Goal: Task Accomplishment & Management: Manage account settings

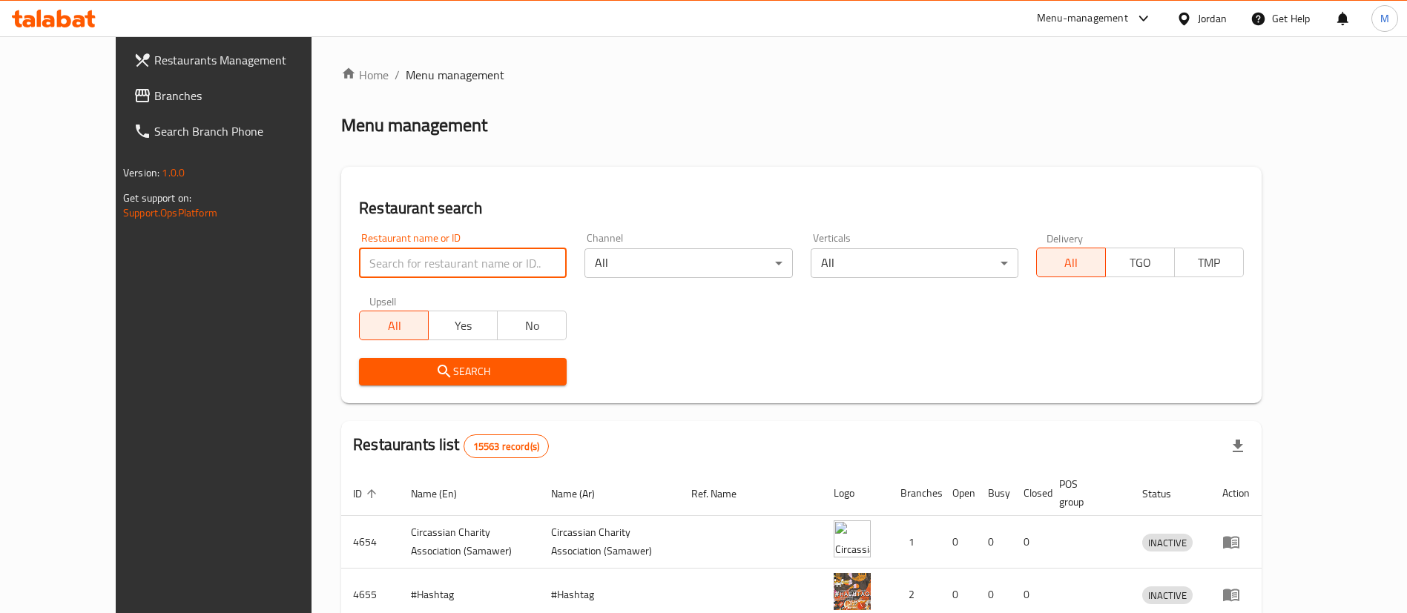
click at [492, 253] on input "search" at bounding box center [463, 263] width 208 height 30
type input "Chixter: Chicken & Pizza Joint"
click at [510, 363] on span "Search" at bounding box center [463, 372] width 184 height 19
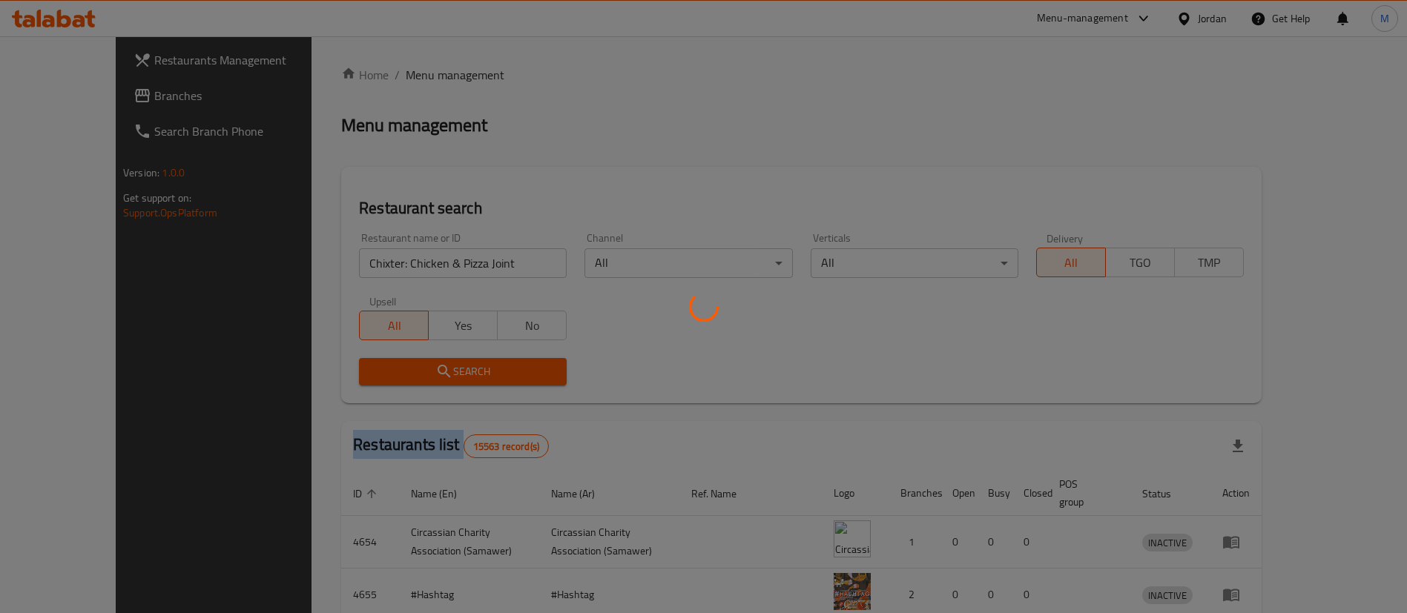
click at [510, 363] on div at bounding box center [703, 306] width 1407 height 613
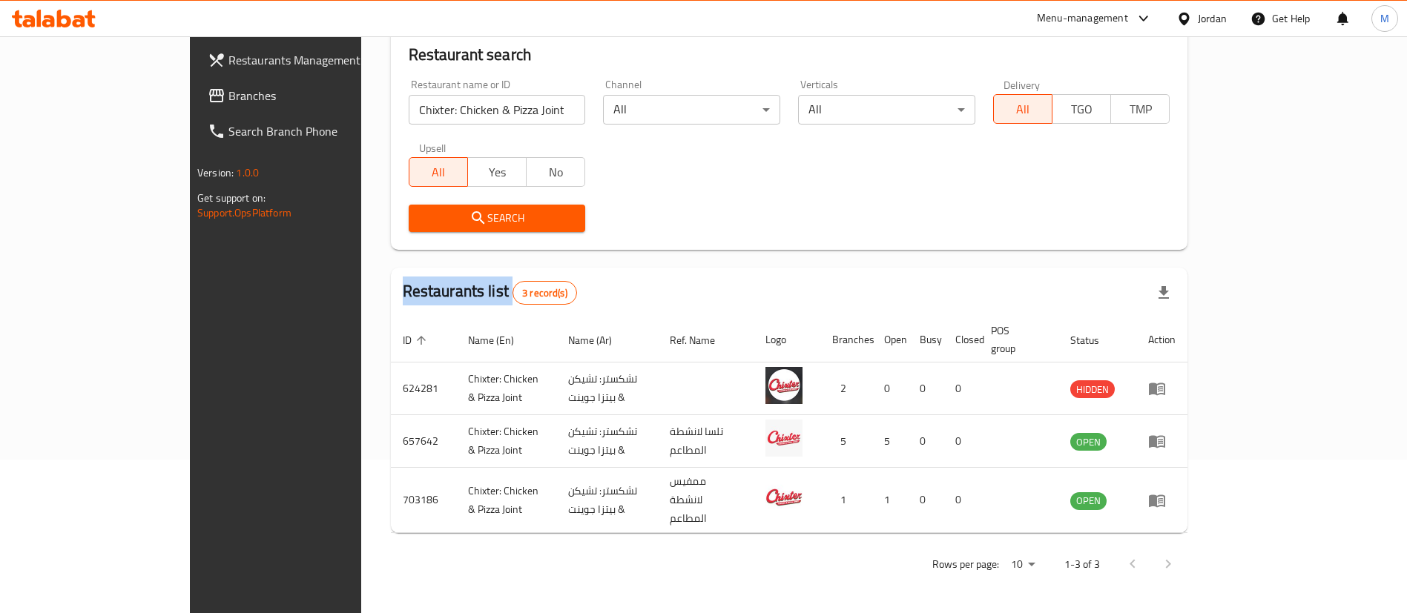
scroll to position [125, 0]
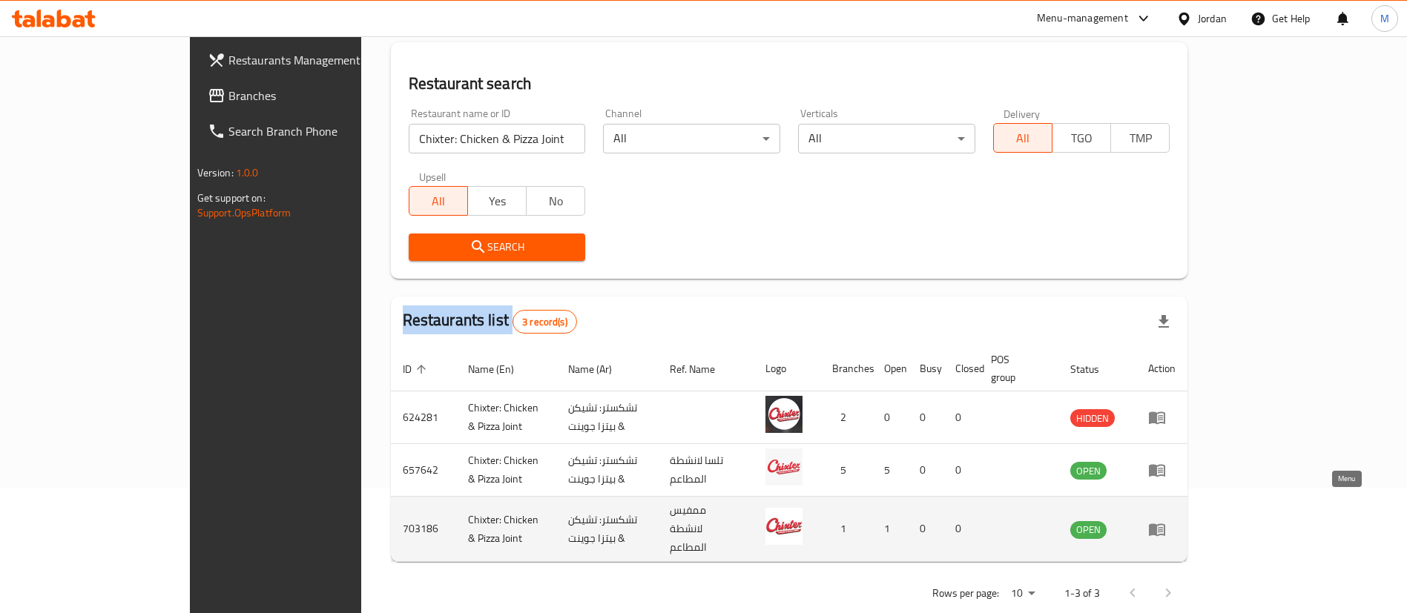
click at [1163, 527] on icon "enhanced table" at bounding box center [1160, 530] width 5 height 6
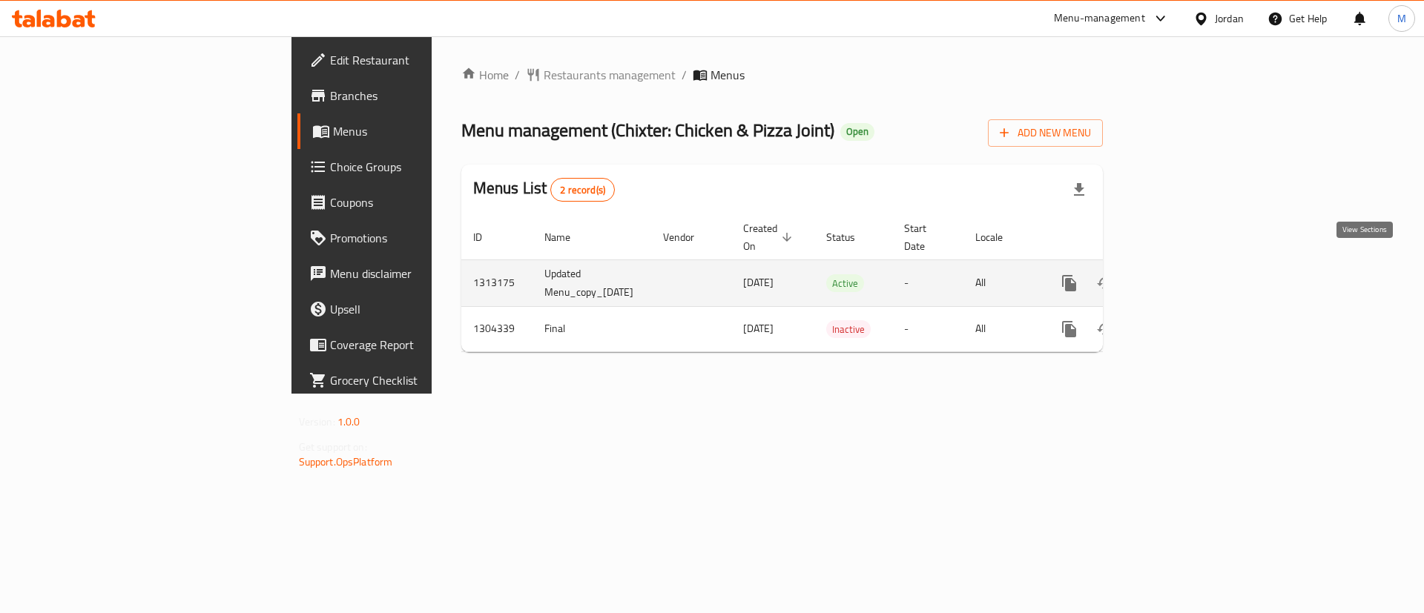
click at [1183, 277] on icon "enhanced table" at bounding box center [1176, 283] width 13 height 13
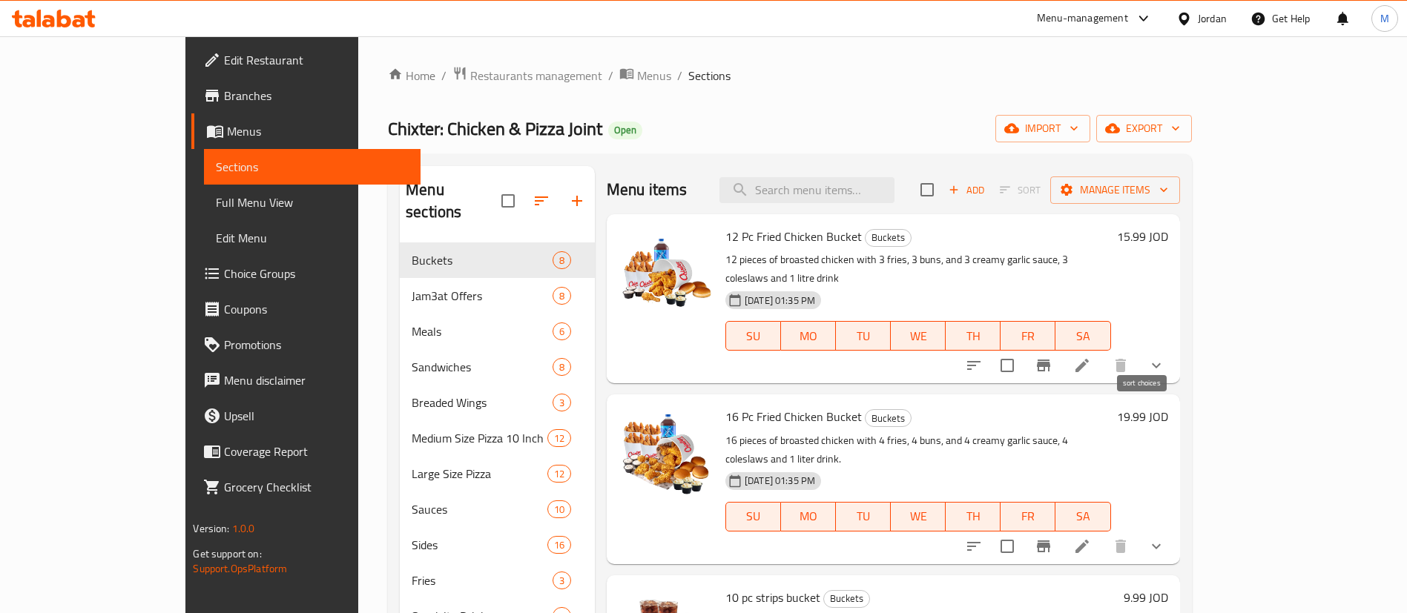
click at [983, 357] on icon "sort-choices" at bounding box center [974, 366] width 18 height 18
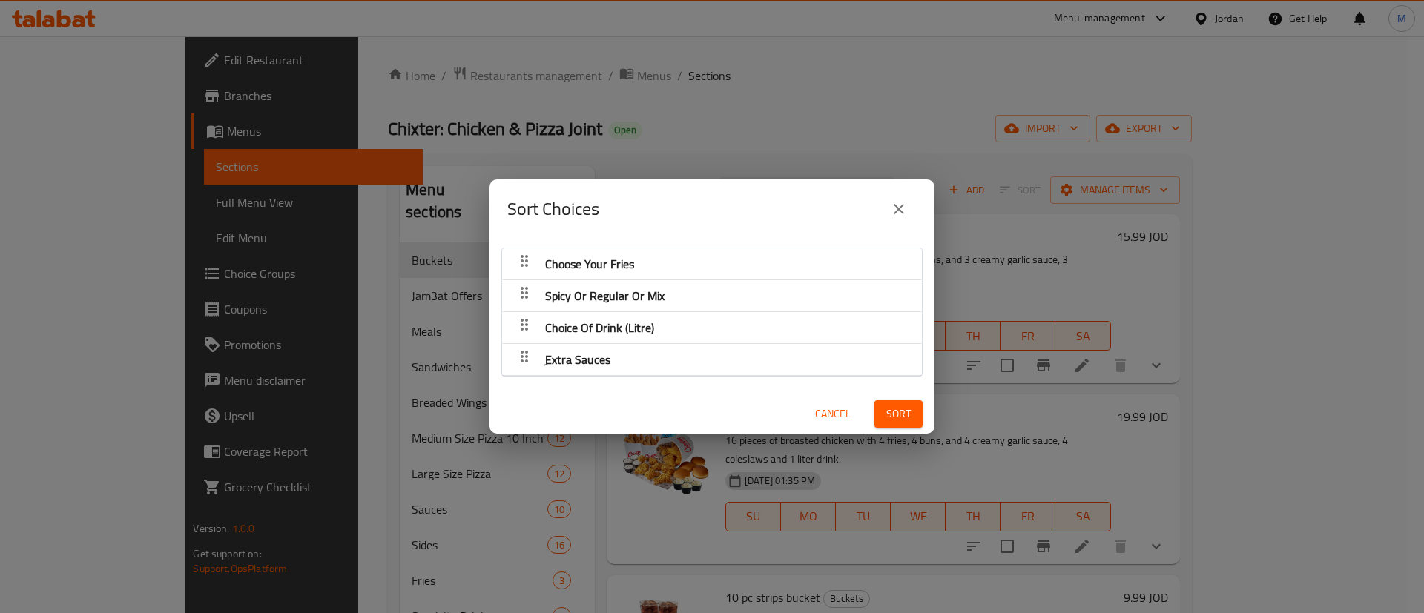
click at [893, 211] on icon "close" at bounding box center [899, 209] width 18 height 18
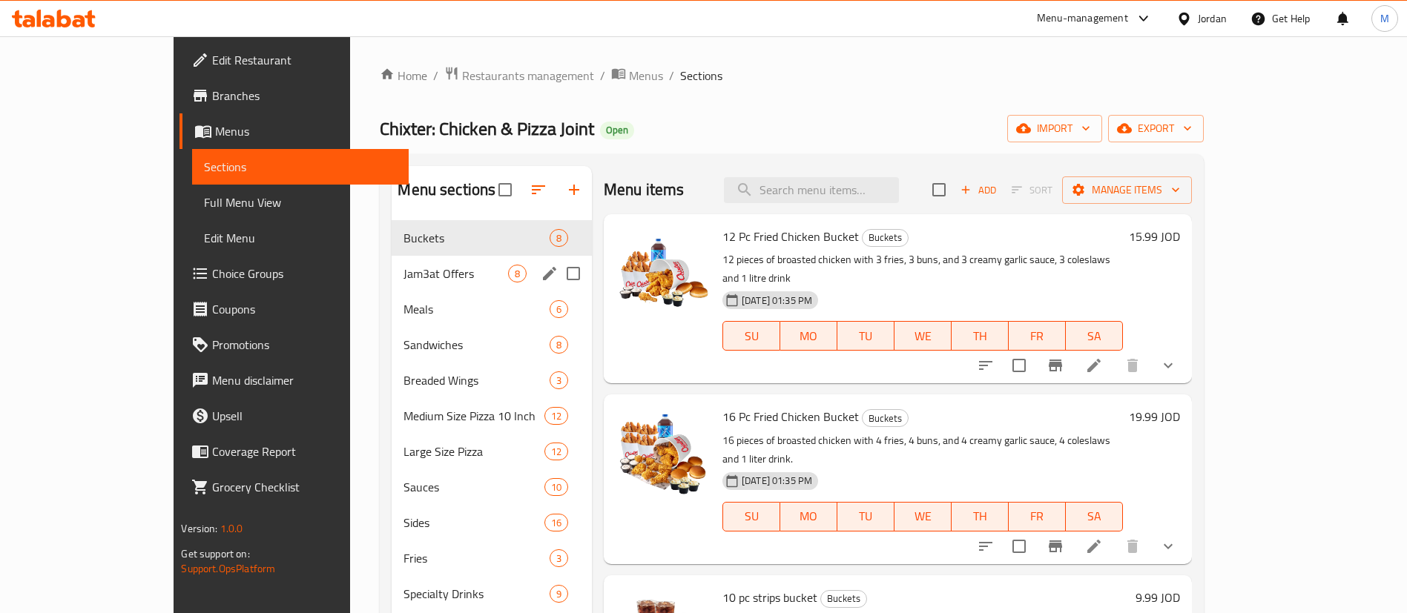
click at [403, 279] on span "Jam3at Offers" at bounding box center [455, 274] width 104 height 18
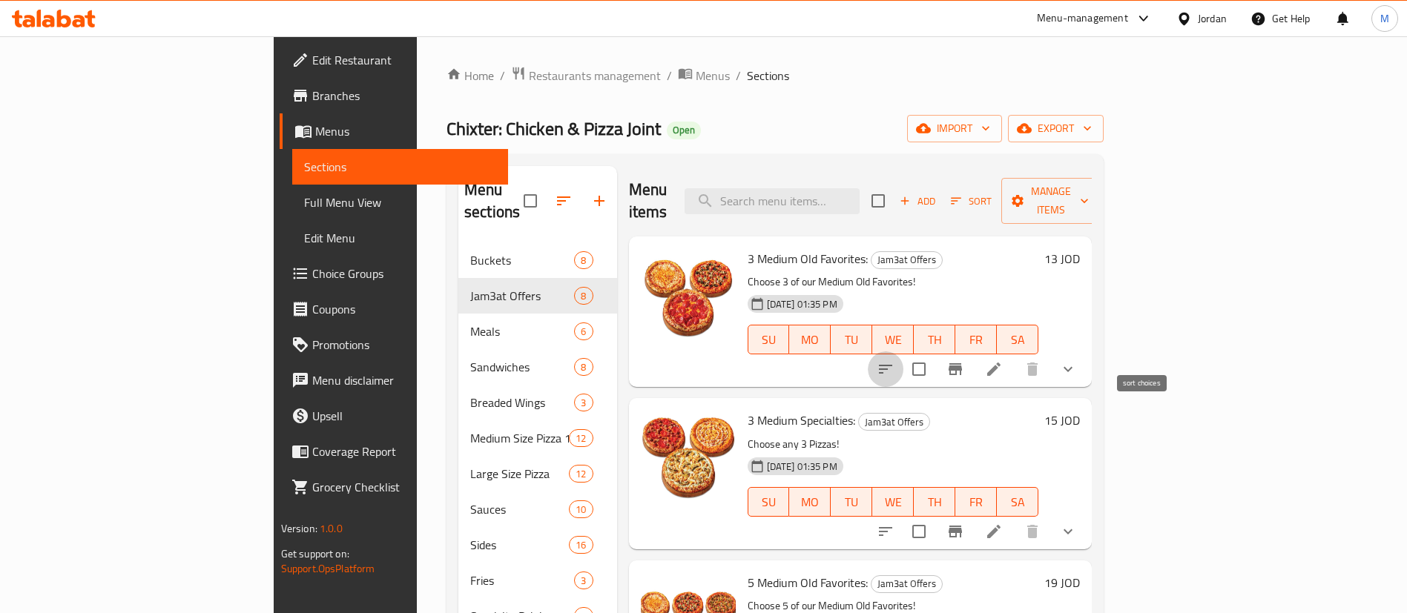
click at [894, 360] on icon "sort-choices" at bounding box center [886, 369] width 18 height 18
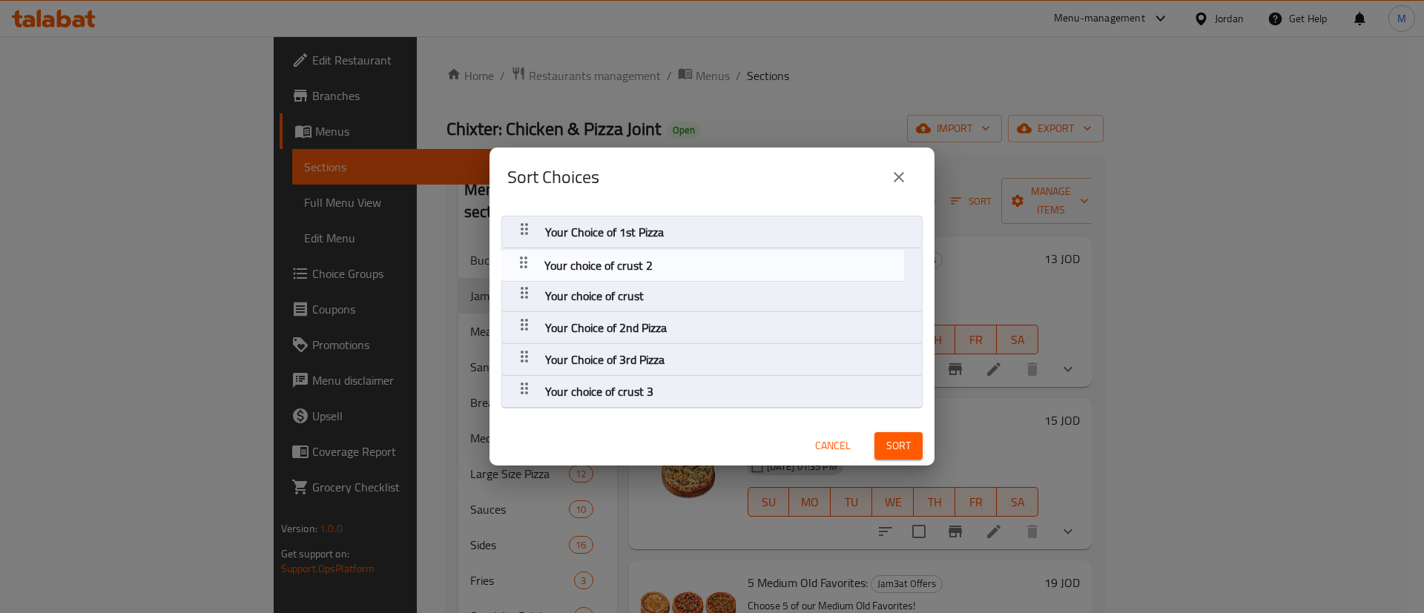
drag, startPoint x: 527, startPoint y: 322, endPoint x: 524, endPoint y: 255, distance: 66.8
click at [524, 255] on nav "Your Choice of 1st Pizza Your choice of crust Your Choice of 2nd Pizza Your cho…" at bounding box center [711, 312] width 421 height 193
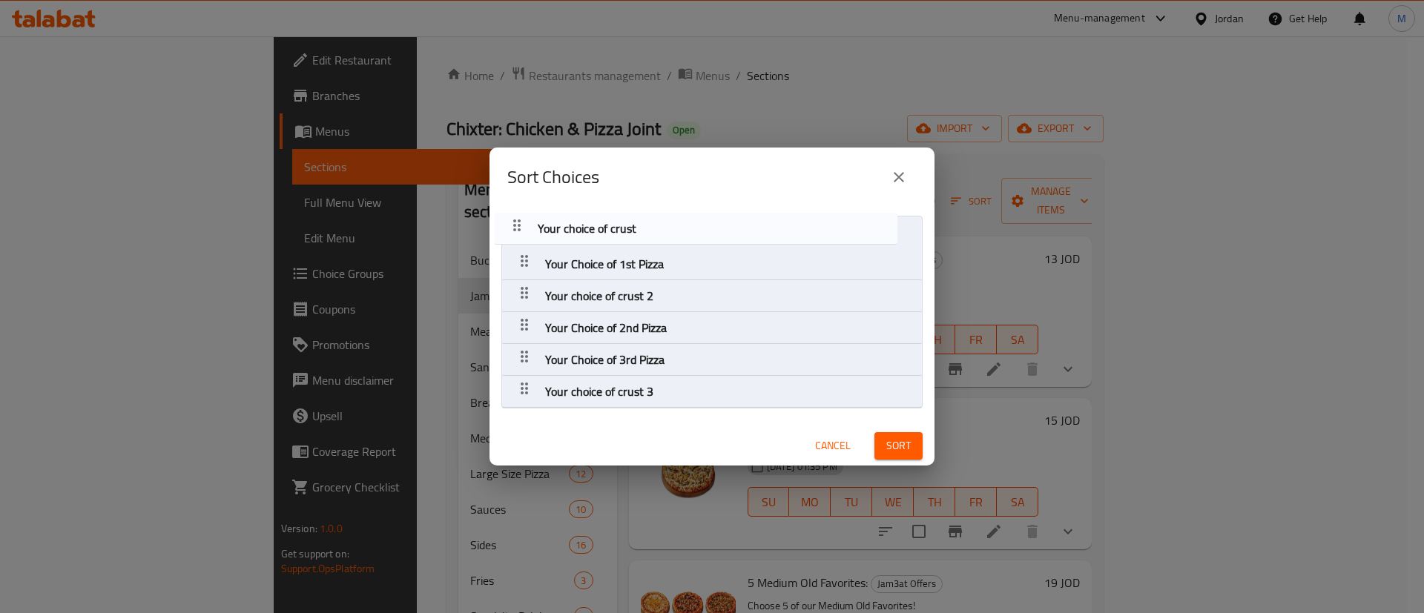
drag, startPoint x: 526, startPoint y: 297, endPoint x: 518, endPoint y: 223, distance: 73.9
click at [518, 223] on nav "Your Choice of 1st Pizza Your choice of crust 2 Your choice of crust Your Choic…" at bounding box center [711, 312] width 421 height 193
drag, startPoint x: 524, startPoint y: 262, endPoint x: 519, endPoint y: 234, distance: 28.5
click at [519, 234] on nav "Your choice of crust Your Choice of 1st Pizza Your choice of crust 2 Your Choic…" at bounding box center [711, 312] width 421 height 193
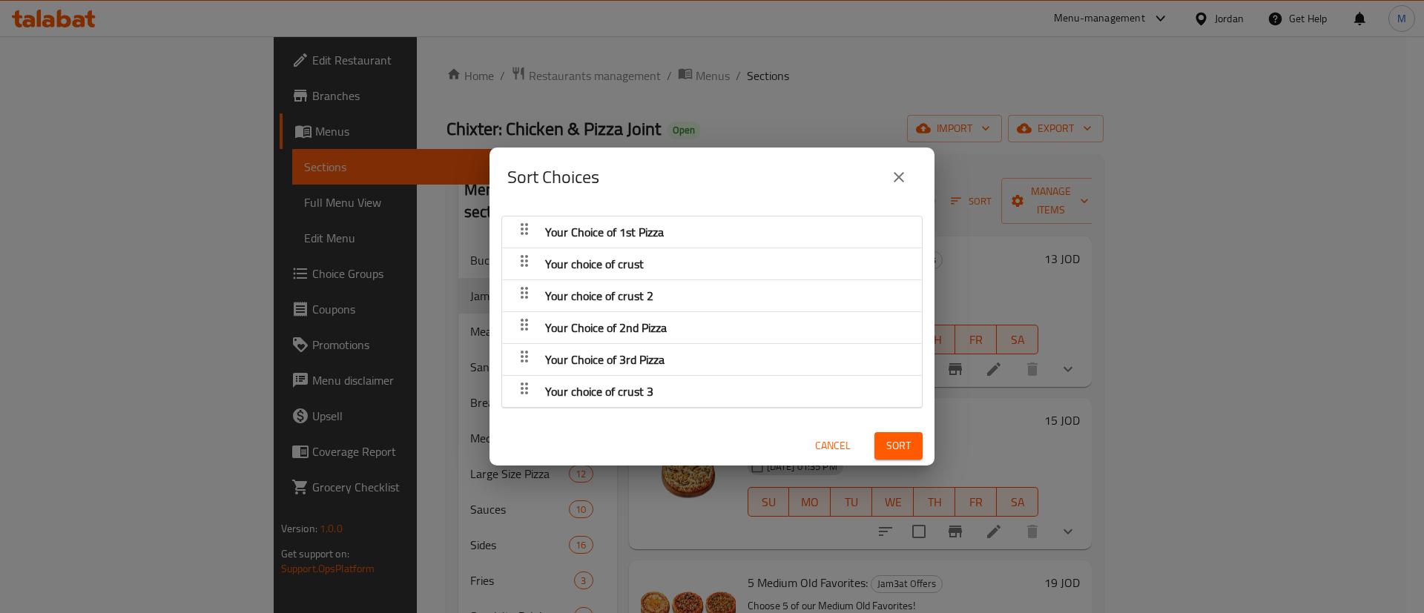
click at [886, 438] on span "Sort" at bounding box center [898, 446] width 24 height 19
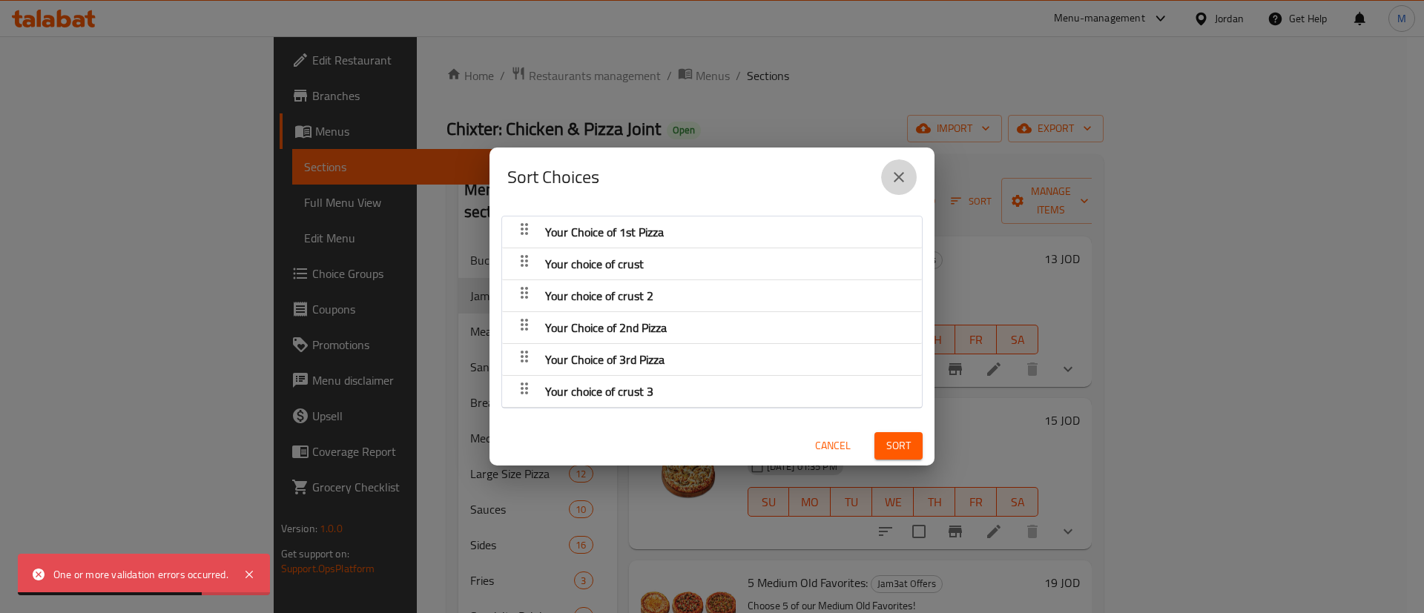
click at [903, 170] on icon "close" at bounding box center [899, 177] width 18 height 18
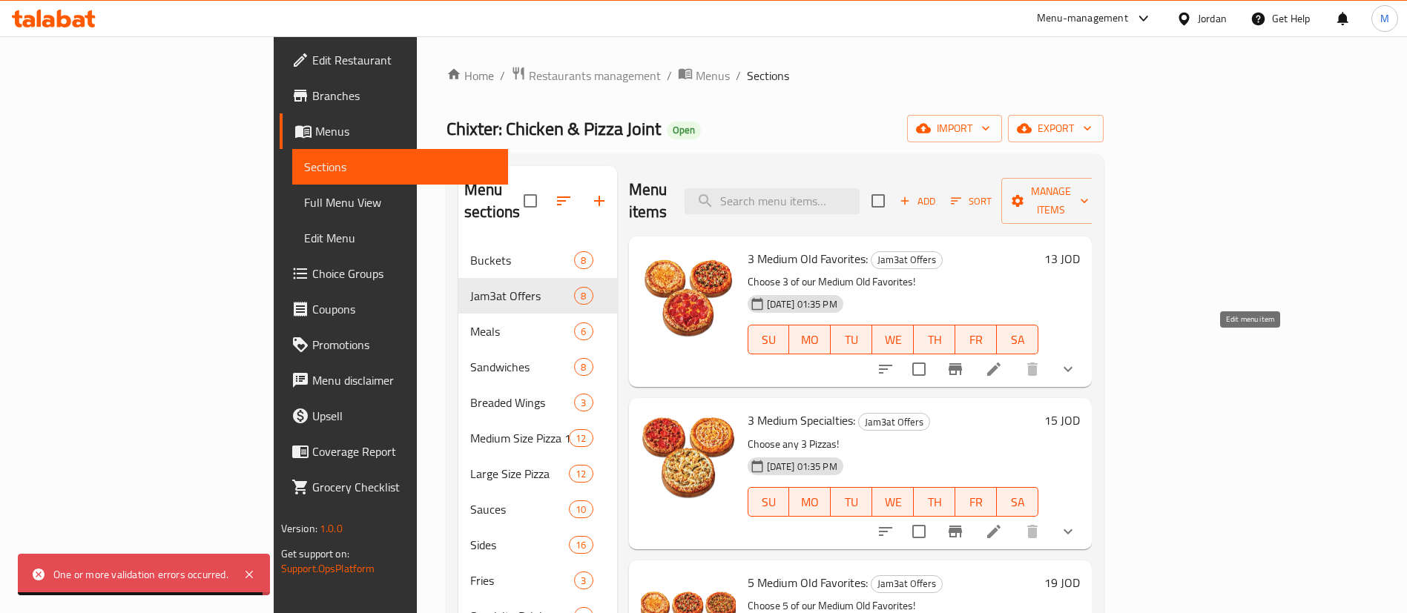
click at [1001, 363] on icon at bounding box center [993, 369] width 13 height 13
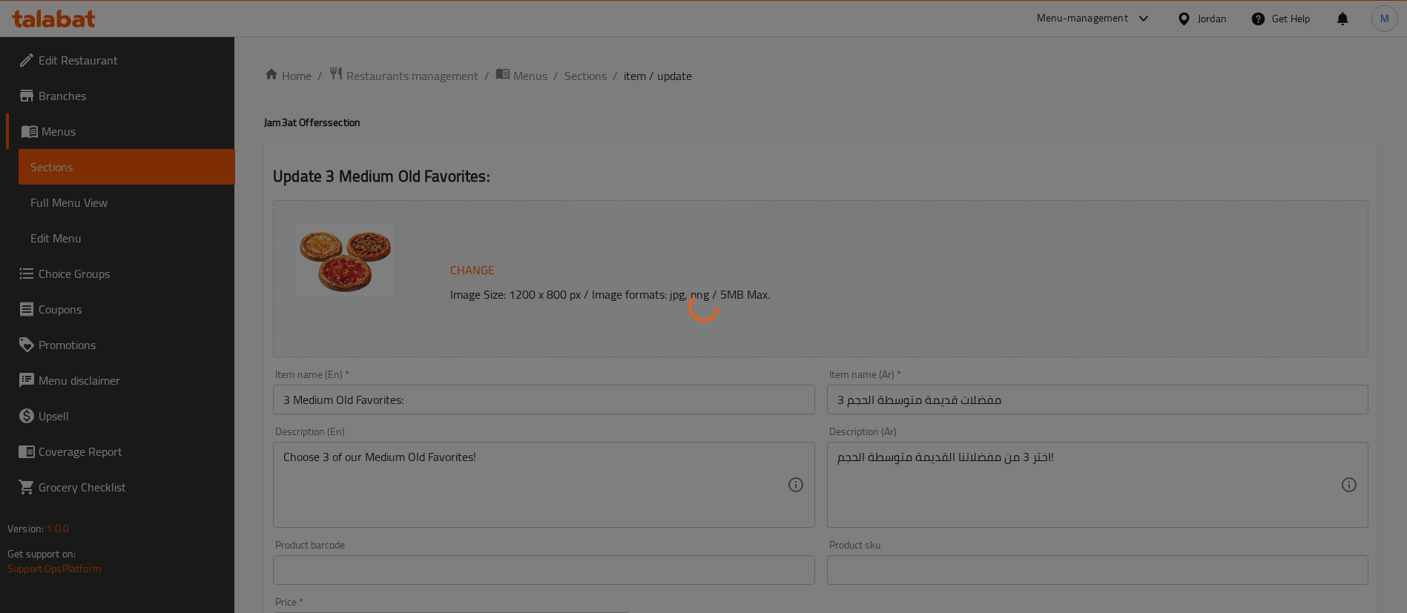
type input "اختيارك من نوع البيتزا الأول"
type input "1"
type input "اختيارك للعجينه"
type input "1"
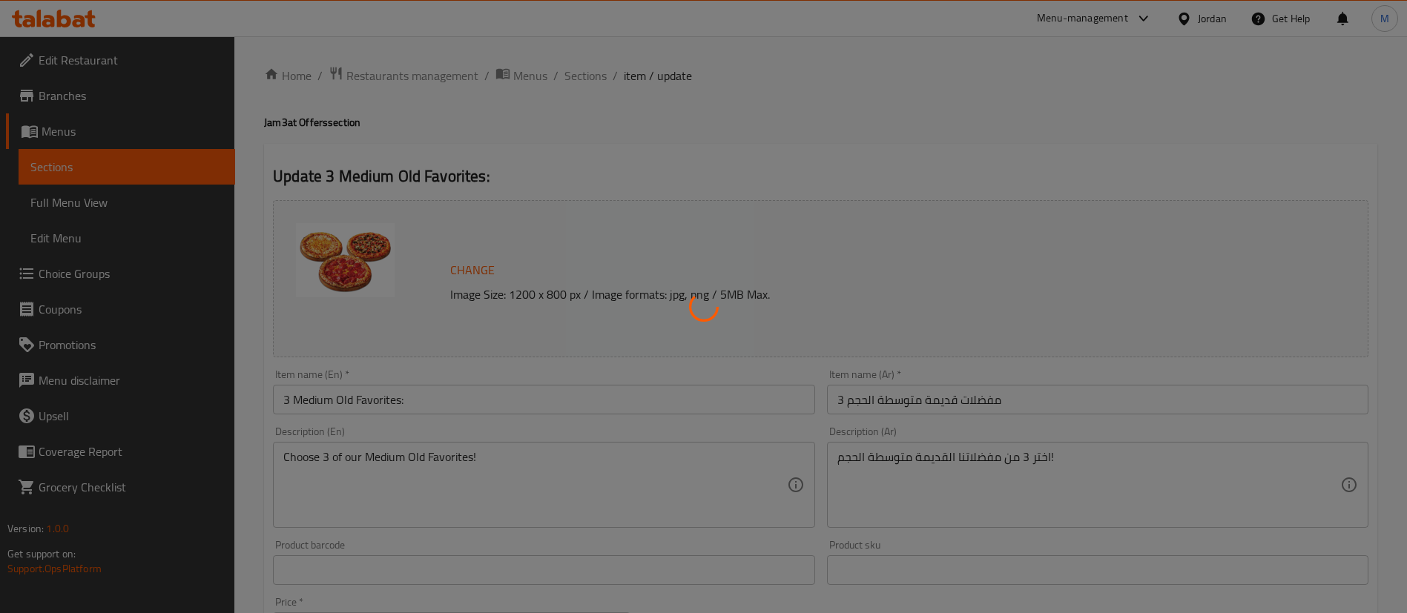
type input "1"
type input "اختيارك من نوع البيتزا الثاني"
type input "1"
type input "اختيارك للعجينة 2"
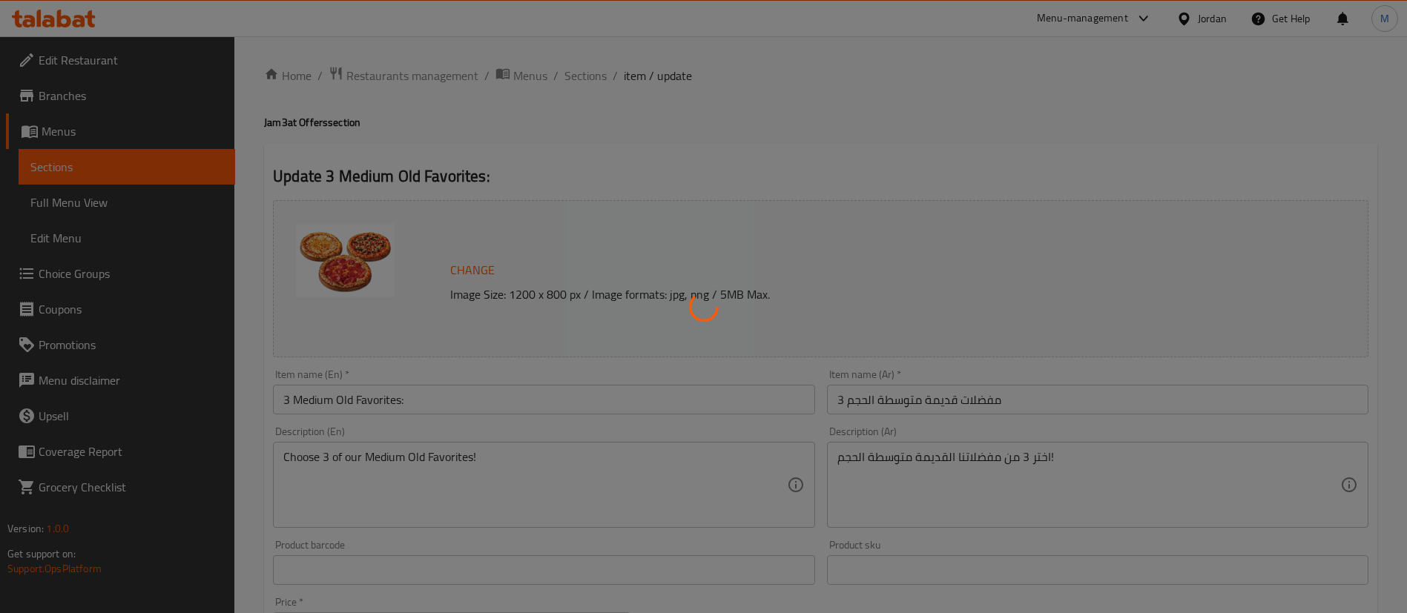
type input "1"
type input "اختيارك من نوع البيتزا الثالث"
type input "1"
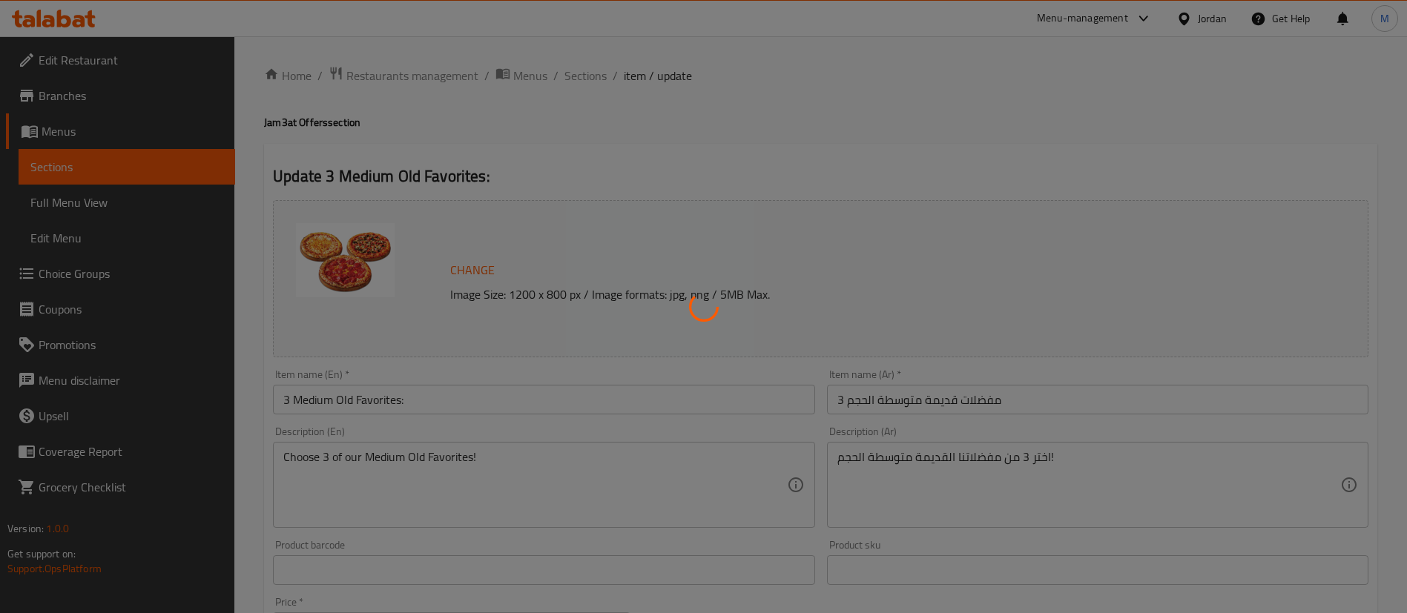
type input "اختيارك للعجينه 3"
type input "1"
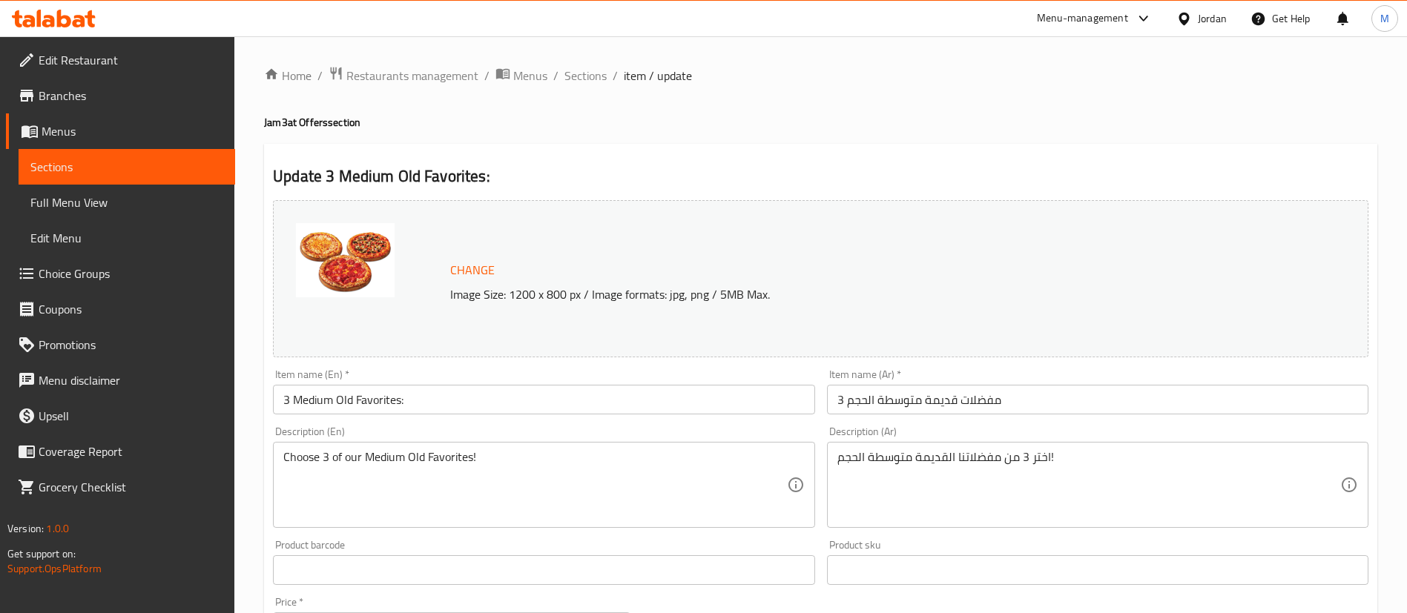
drag, startPoint x: 589, startPoint y: 78, endPoint x: 616, endPoint y: 104, distance: 37.2
click at [589, 78] on span "Sections" at bounding box center [585, 76] width 42 height 18
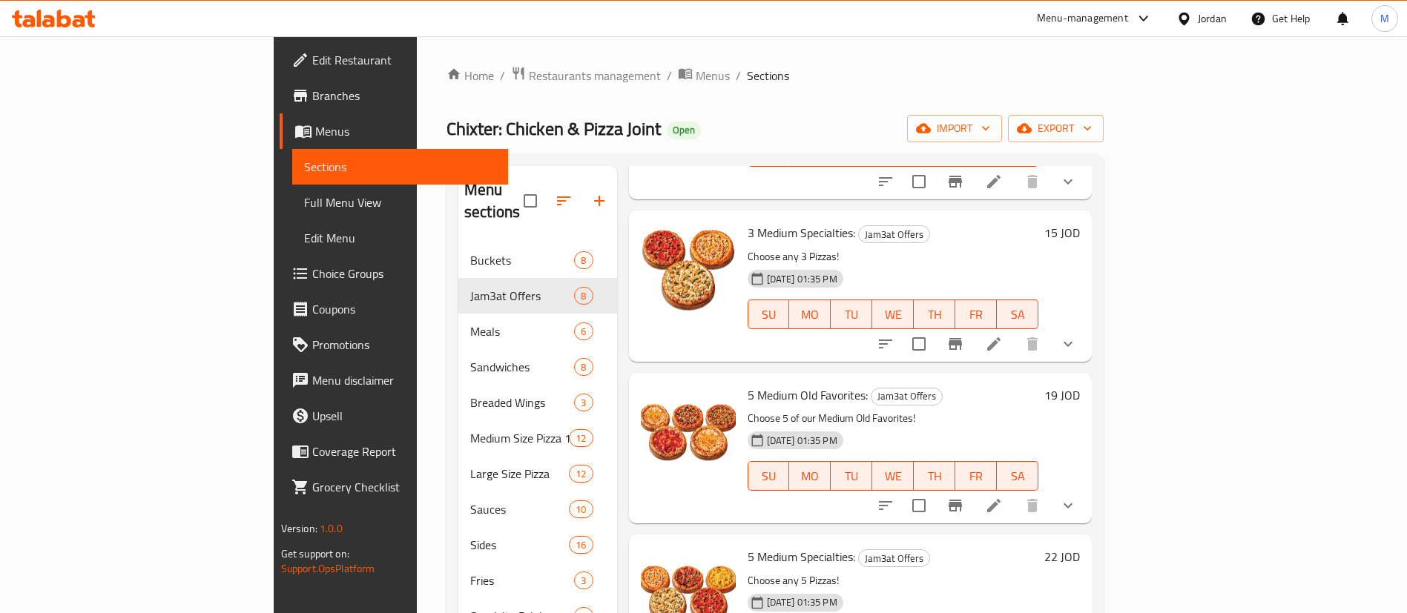
scroll to position [223, 0]
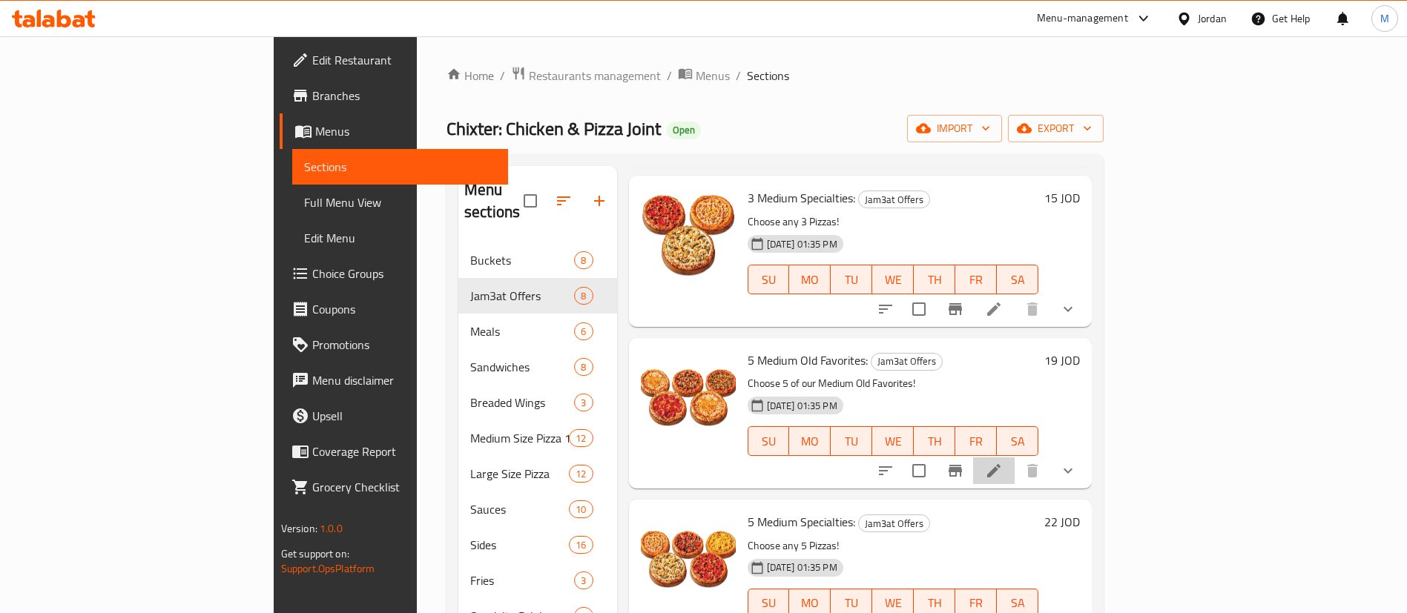
click at [1015, 458] on li at bounding box center [994, 471] width 42 height 27
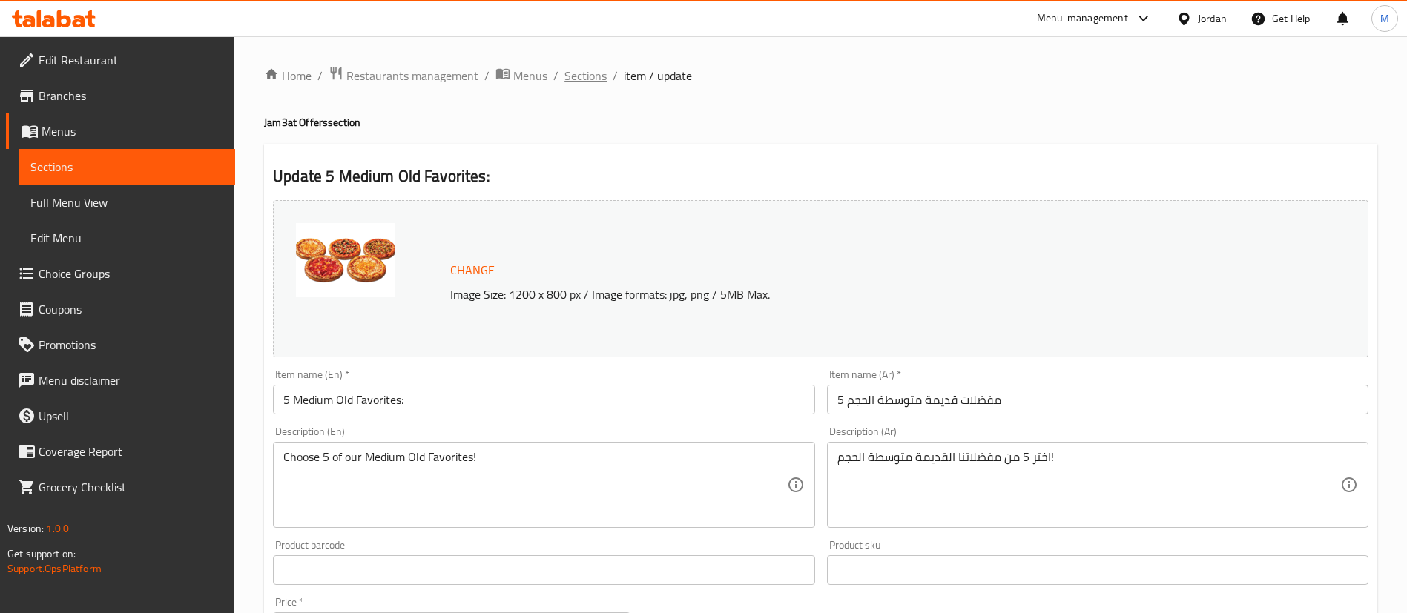
click at [586, 80] on span "Sections" at bounding box center [585, 76] width 42 height 18
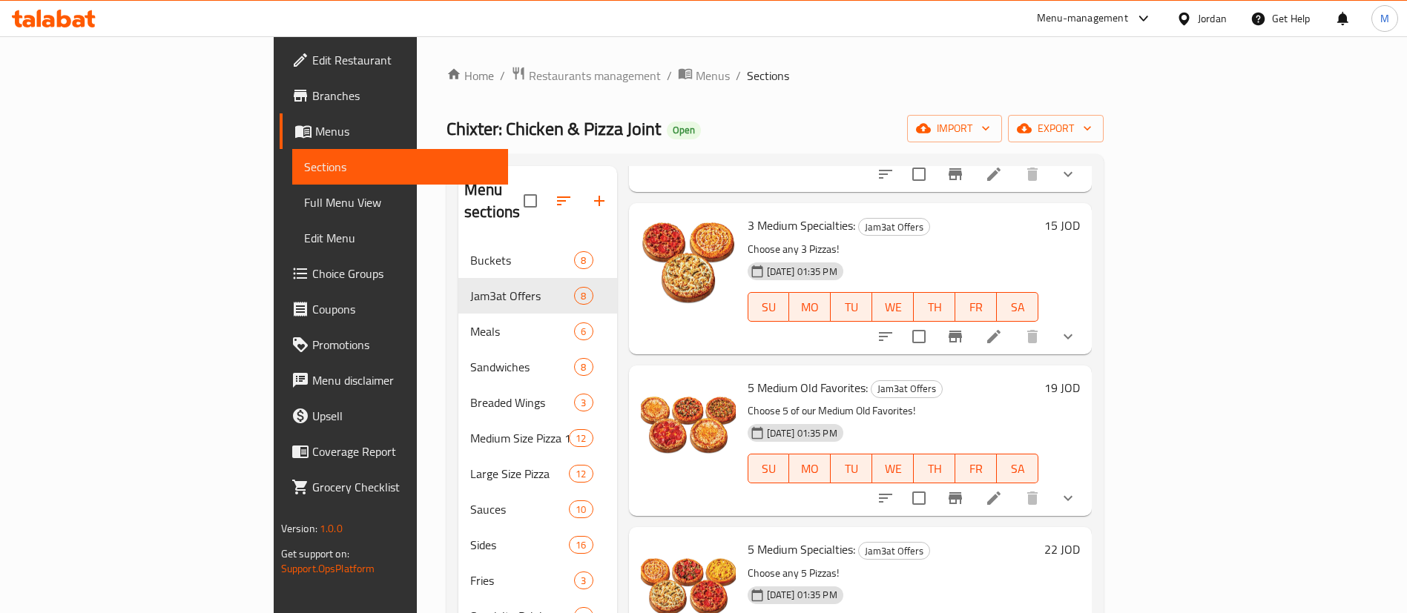
scroll to position [334, 0]
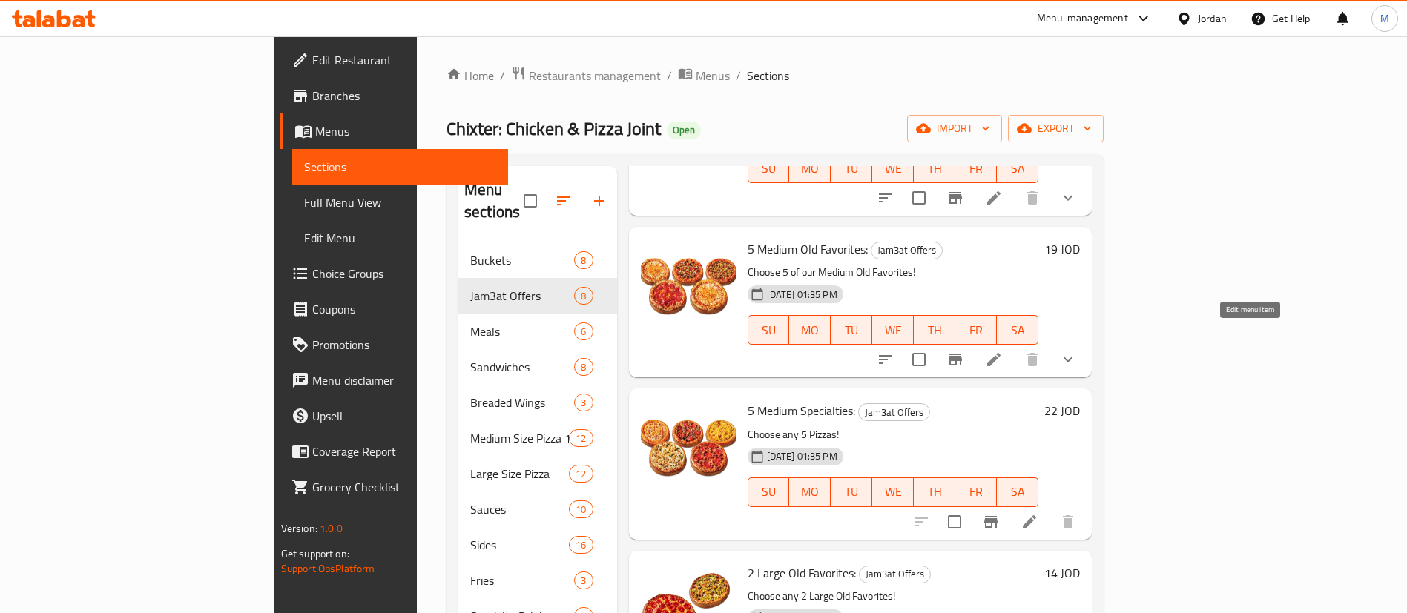
click at [1003, 351] on icon at bounding box center [994, 360] width 18 height 18
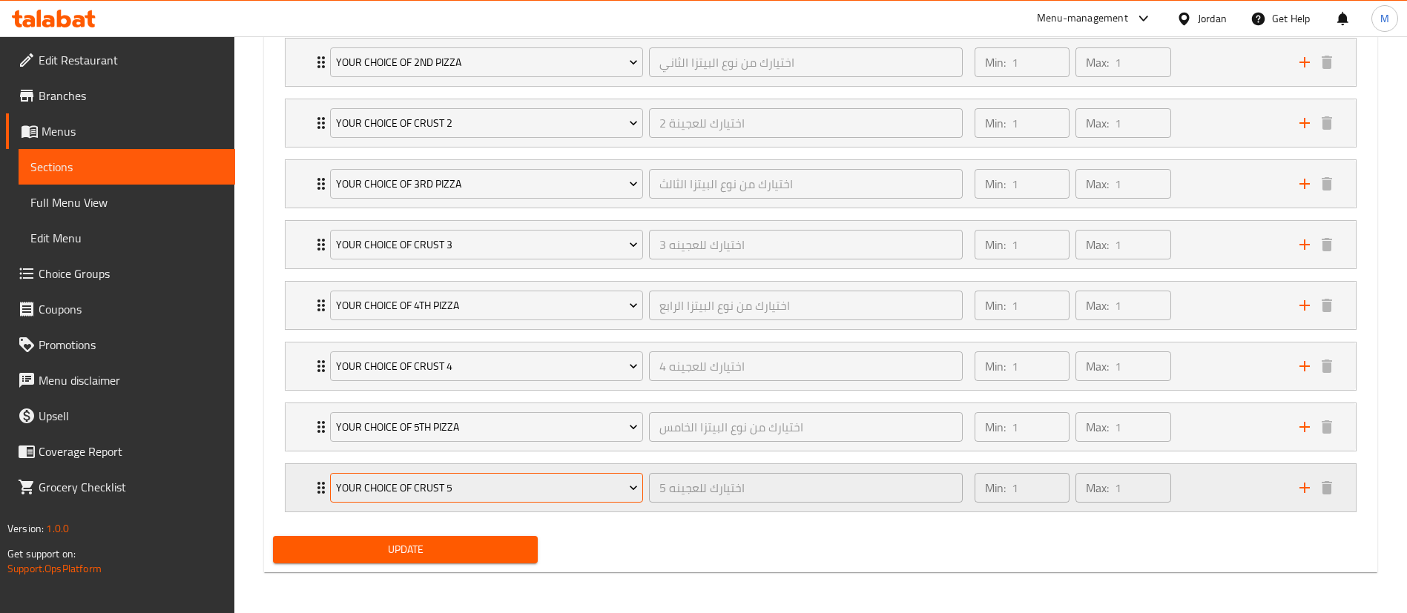
scroll to position [1028, 0]
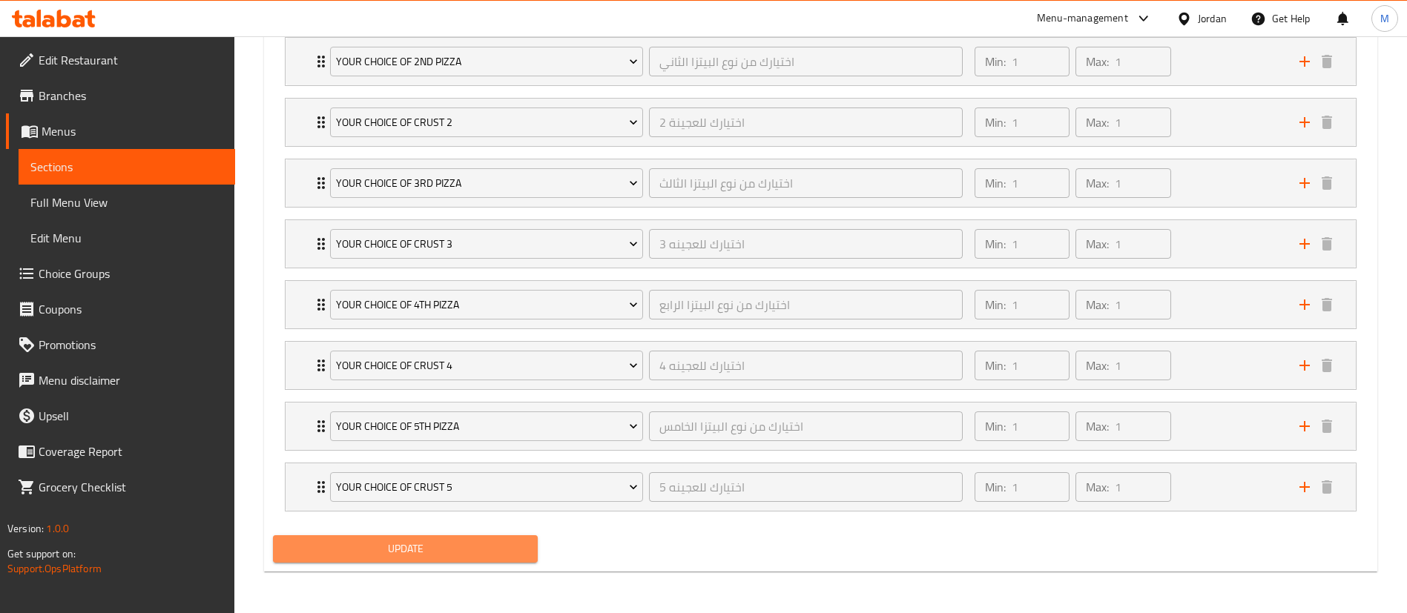
click at [532, 544] on button "Update" at bounding box center [405, 549] width 265 height 27
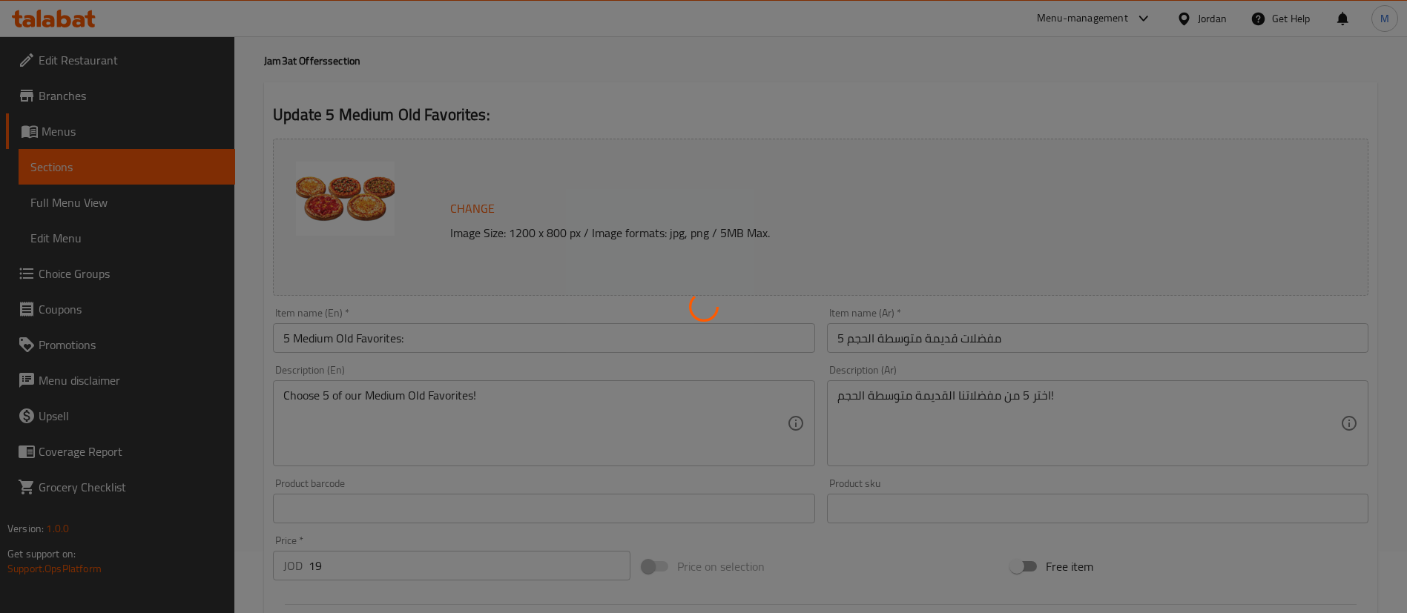
scroll to position [0, 0]
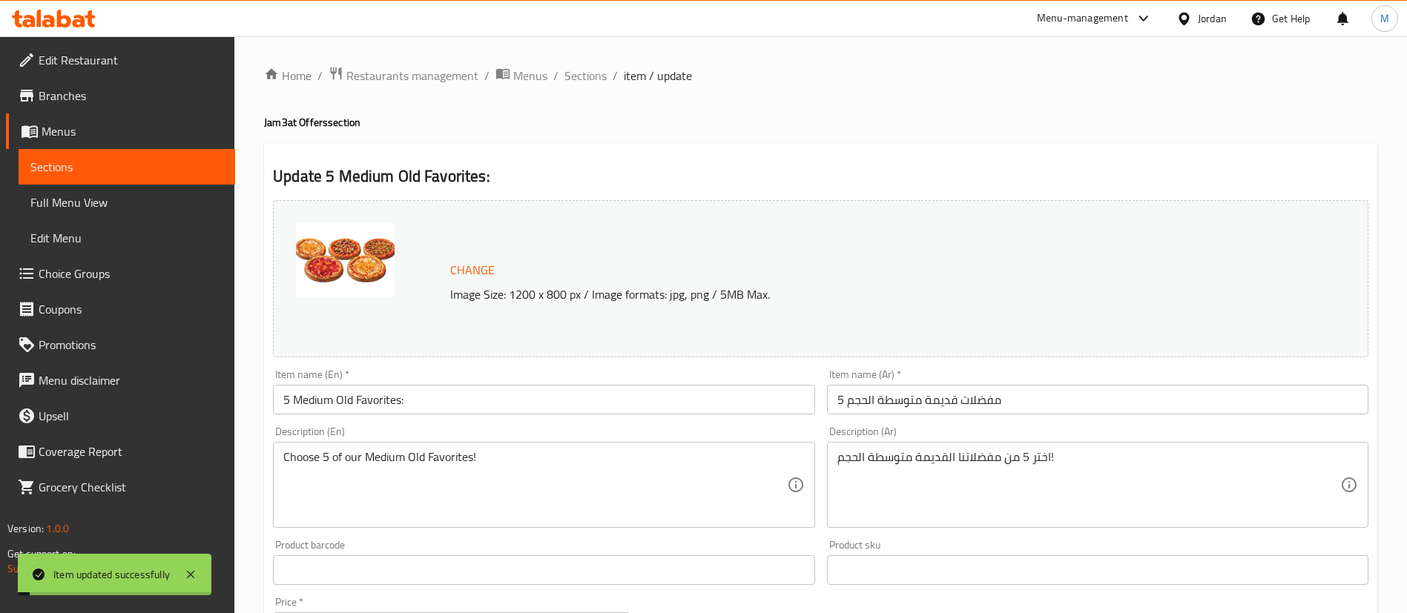
click at [578, 80] on span "Sections" at bounding box center [585, 76] width 42 height 18
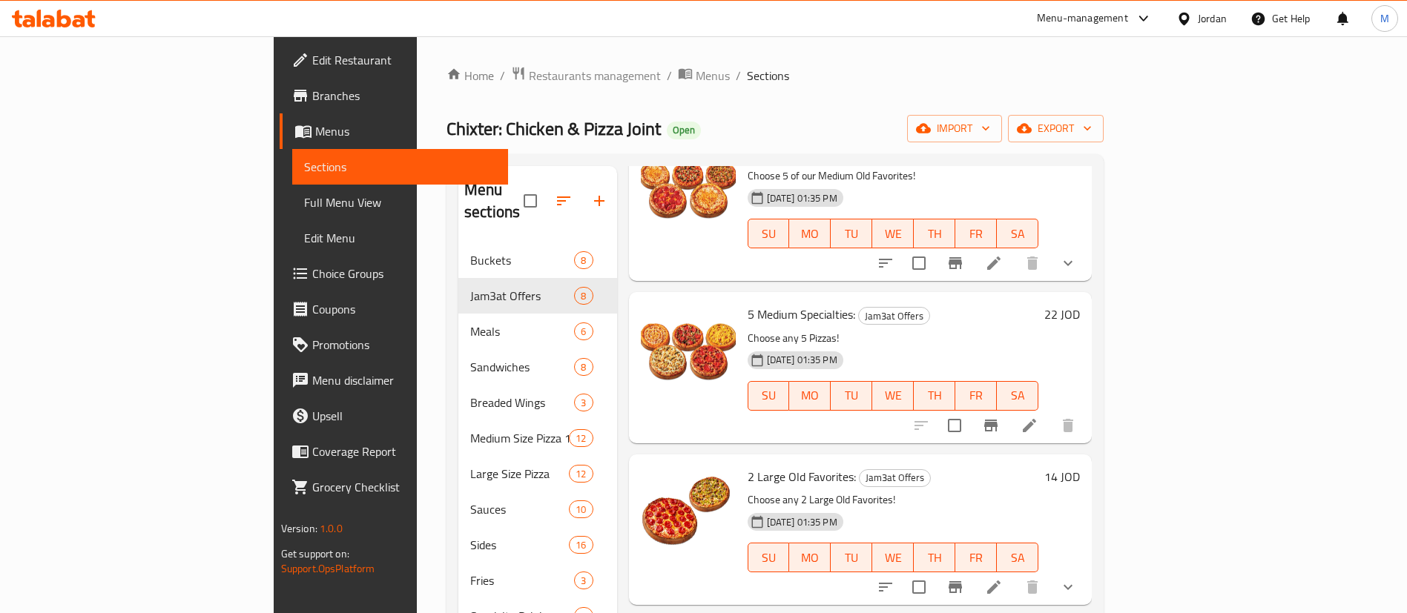
scroll to position [445, 0]
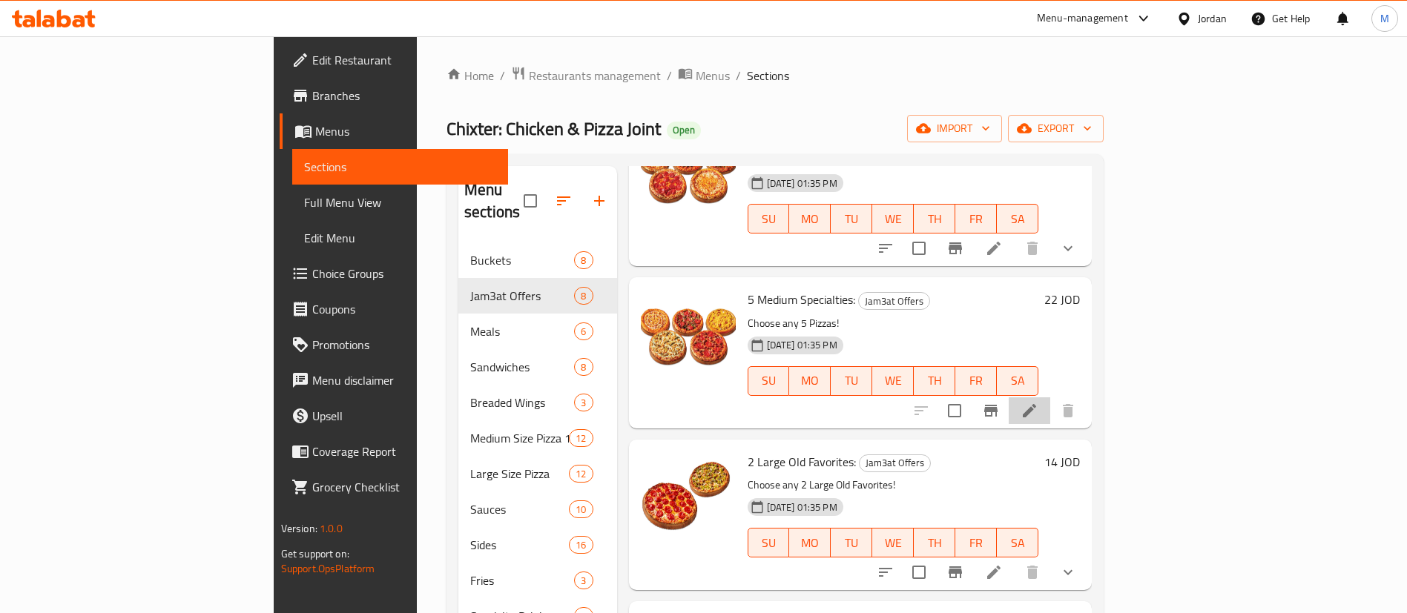
click at [1050, 398] on li at bounding box center [1030, 411] width 42 height 27
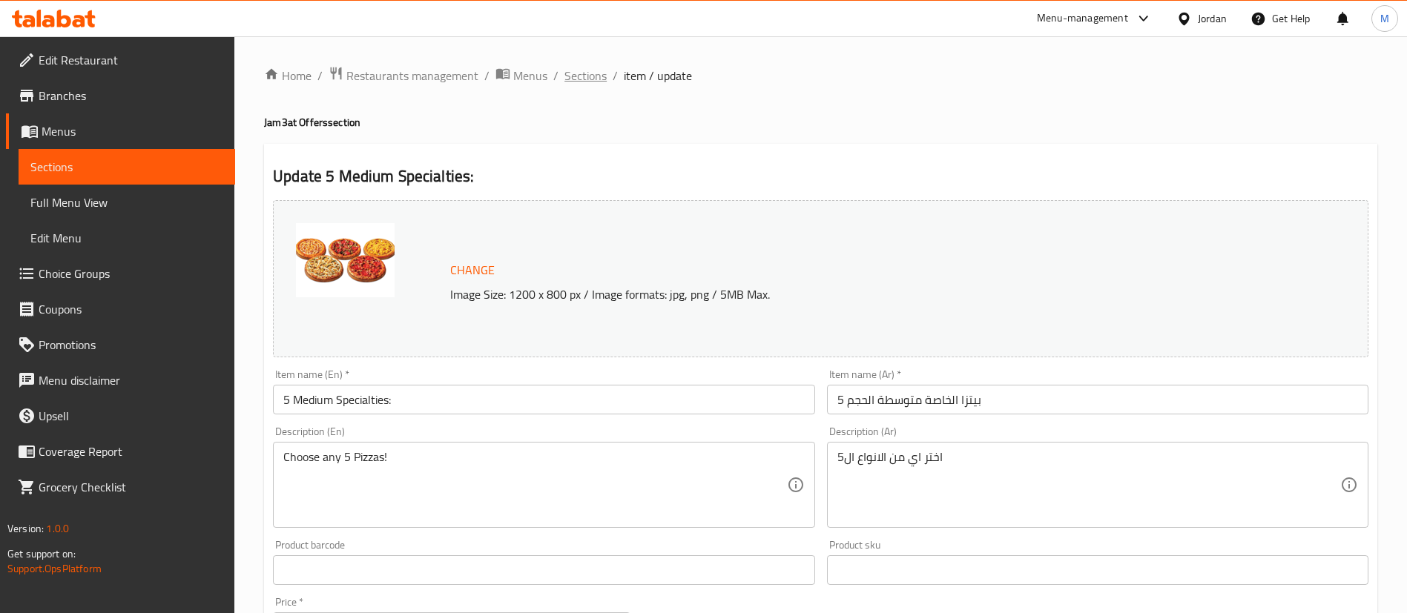
click at [589, 80] on span "Sections" at bounding box center [585, 76] width 42 height 18
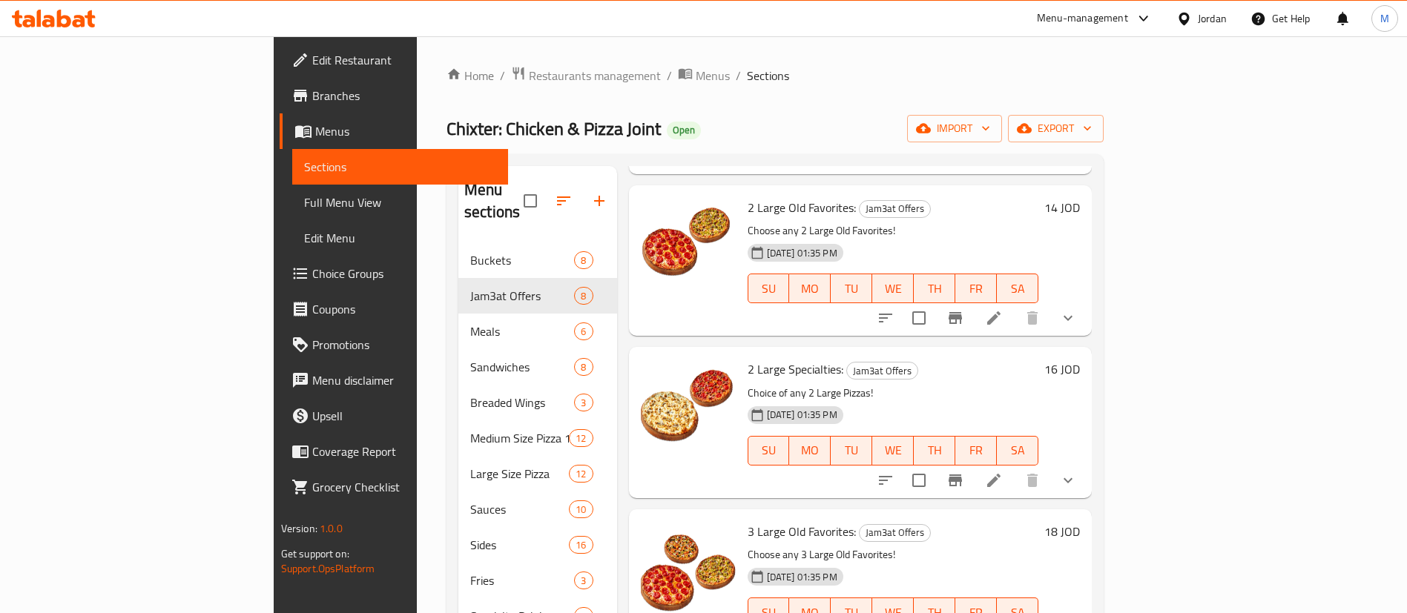
scroll to position [704, 0]
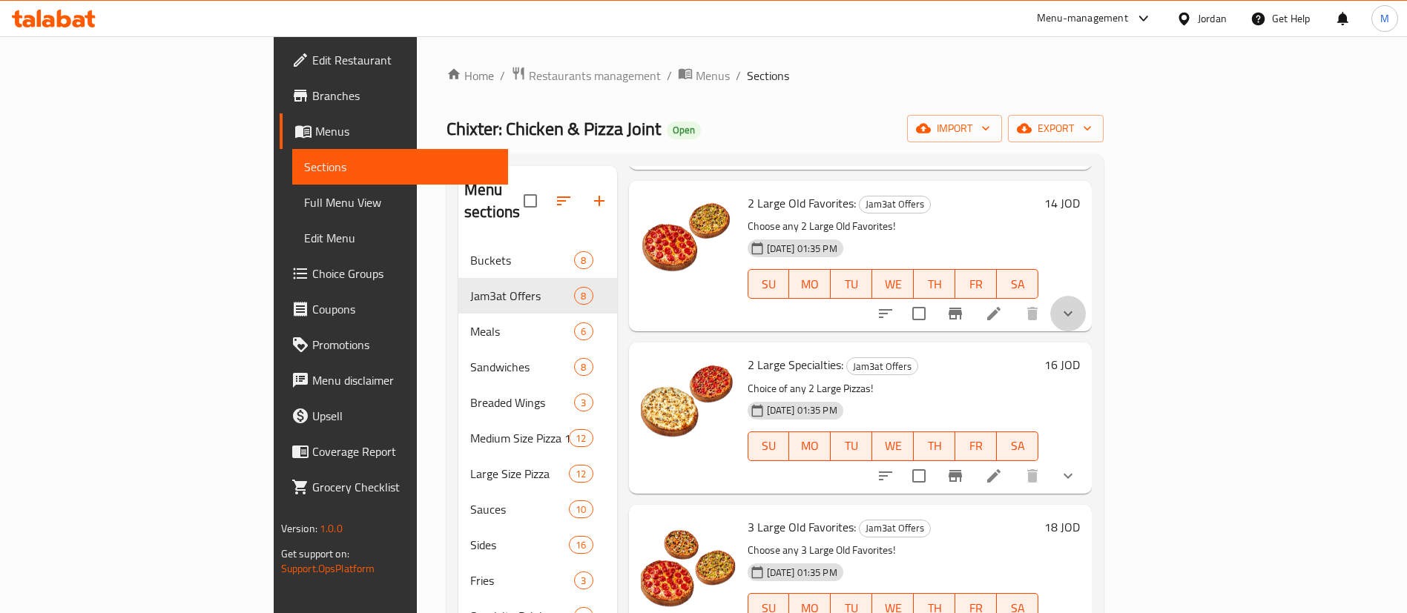
click at [1086, 301] on button "show more" at bounding box center [1068, 314] width 36 height 36
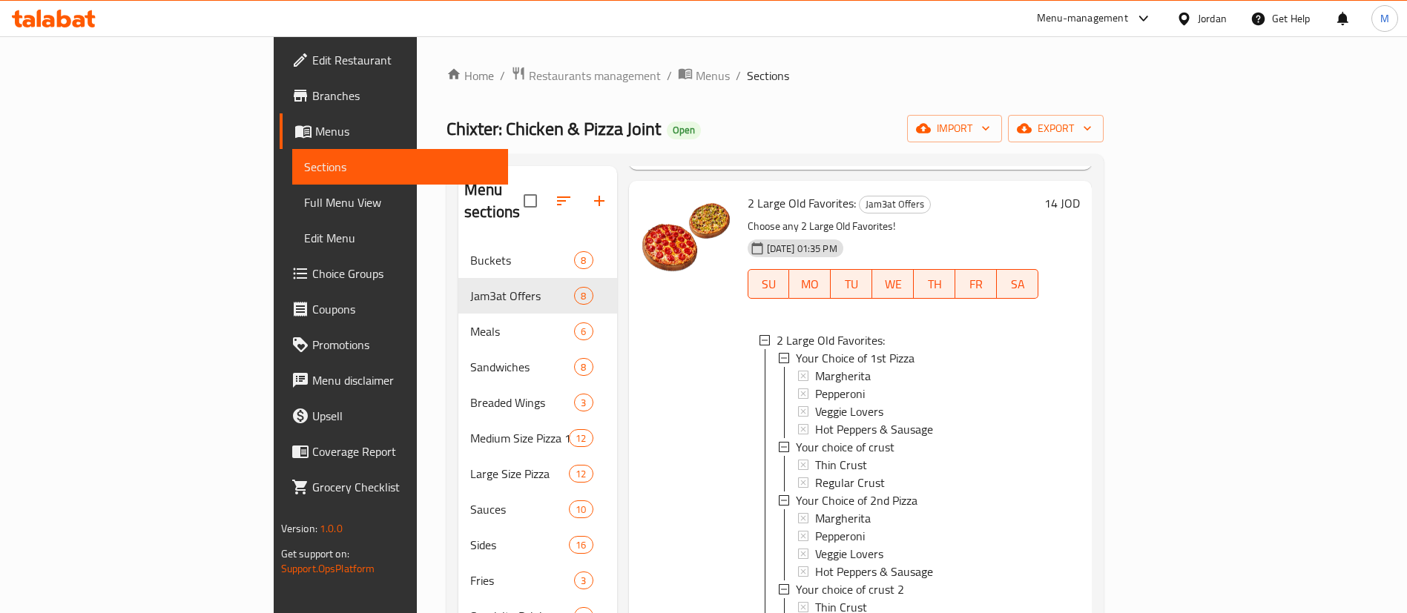
click at [1080, 301] on div "14 JOD" at bounding box center [1059, 428] width 42 height 471
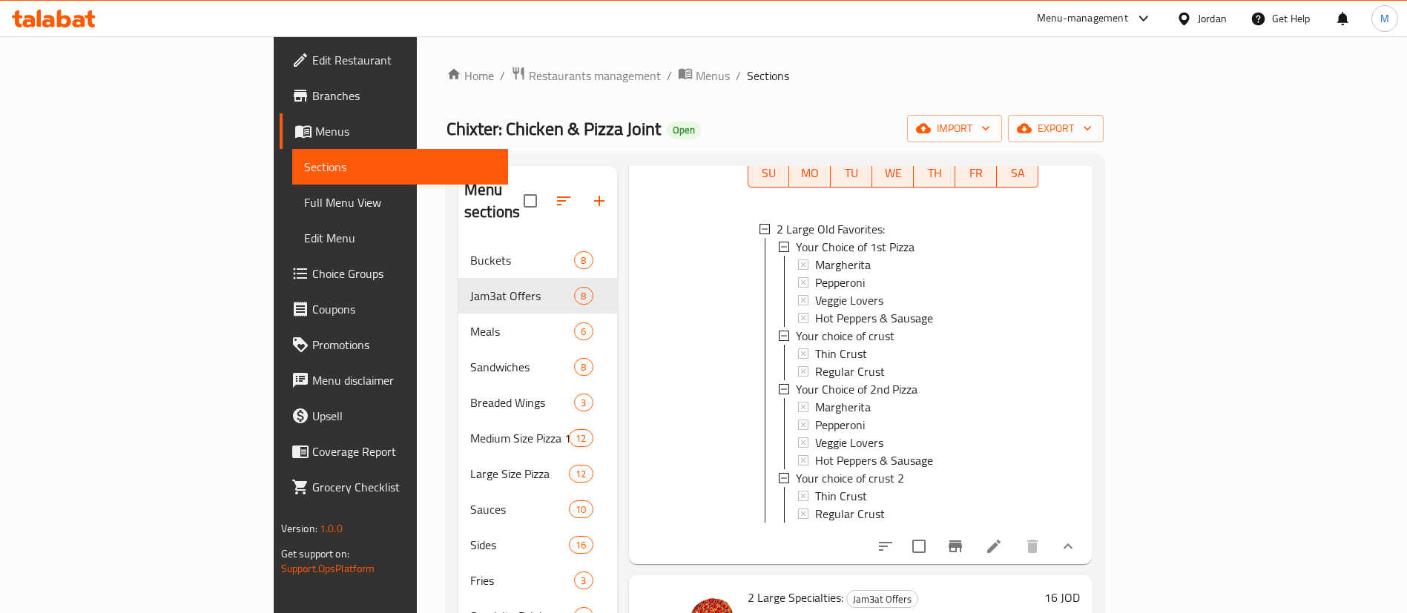
click at [1077, 548] on icon "show more" at bounding box center [1068, 547] width 18 height 18
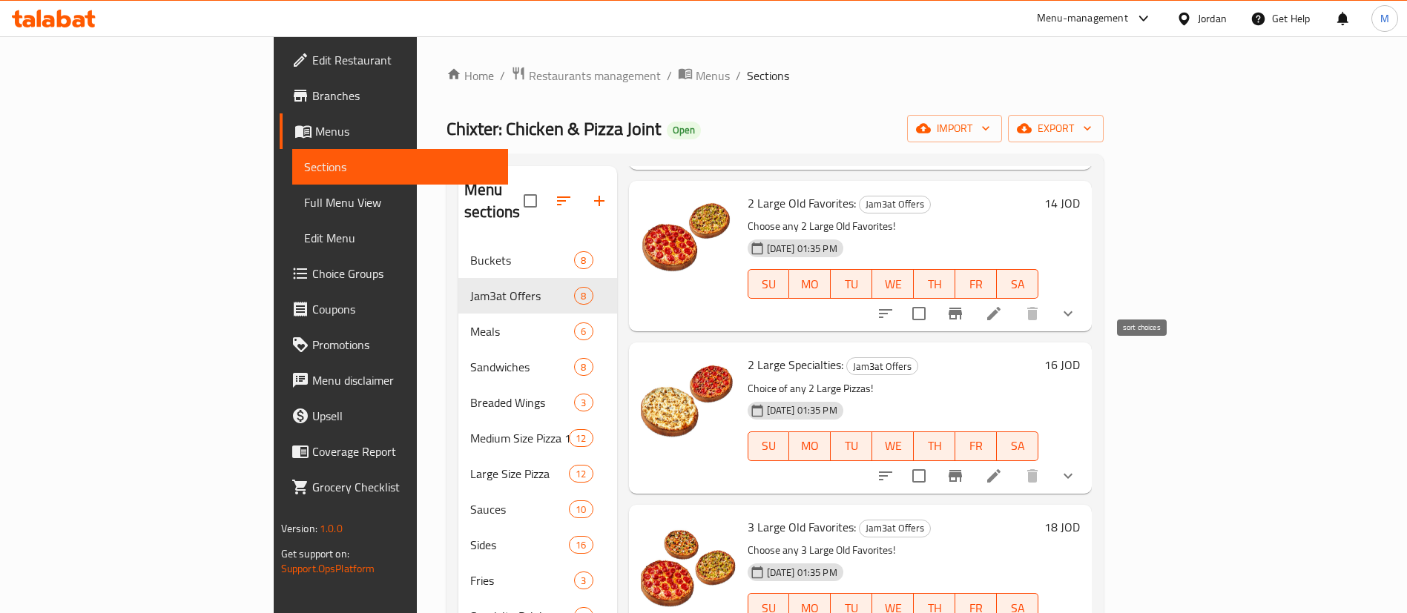
click at [903, 296] on button "sort-choices" at bounding box center [886, 314] width 36 height 36
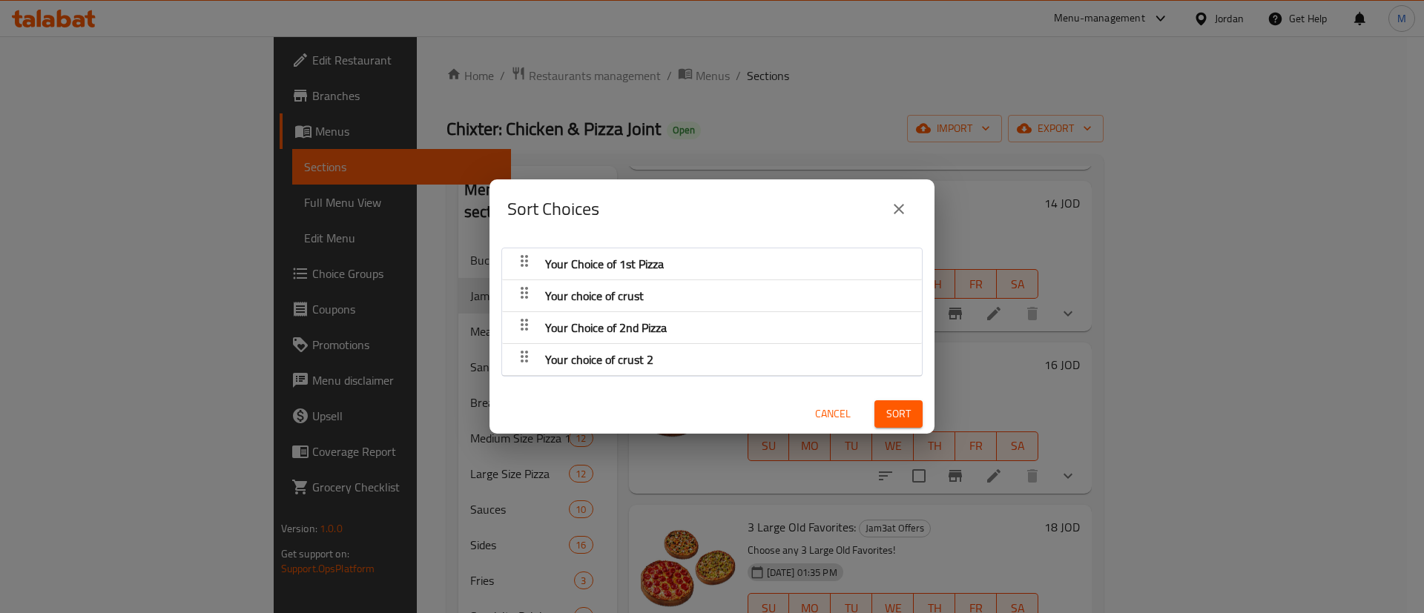
click at [1153, 349] on div "Sort Choices Your Choice of 1st Pizza Your choice of crust Your Choice of 2nd P…" at bounding box center [712, 306] width 1424 height 613
click at [1334, 372] on div "Sort Choices Your Choice of 1st Pizza Your choice of crust Your Choice of 2nd P…" at bounding box center [712, 306] width 1424 height 613
click at [1360, 375] on div "Sort Choices Your Choice of 1st Pizza Your choice of crust Your Choice of 2nd P…" at bounding box center [712, 306] width 1424 height 613
click at [891, 208] on icon "close" at bounding box center [899, 209] width 18 height 18
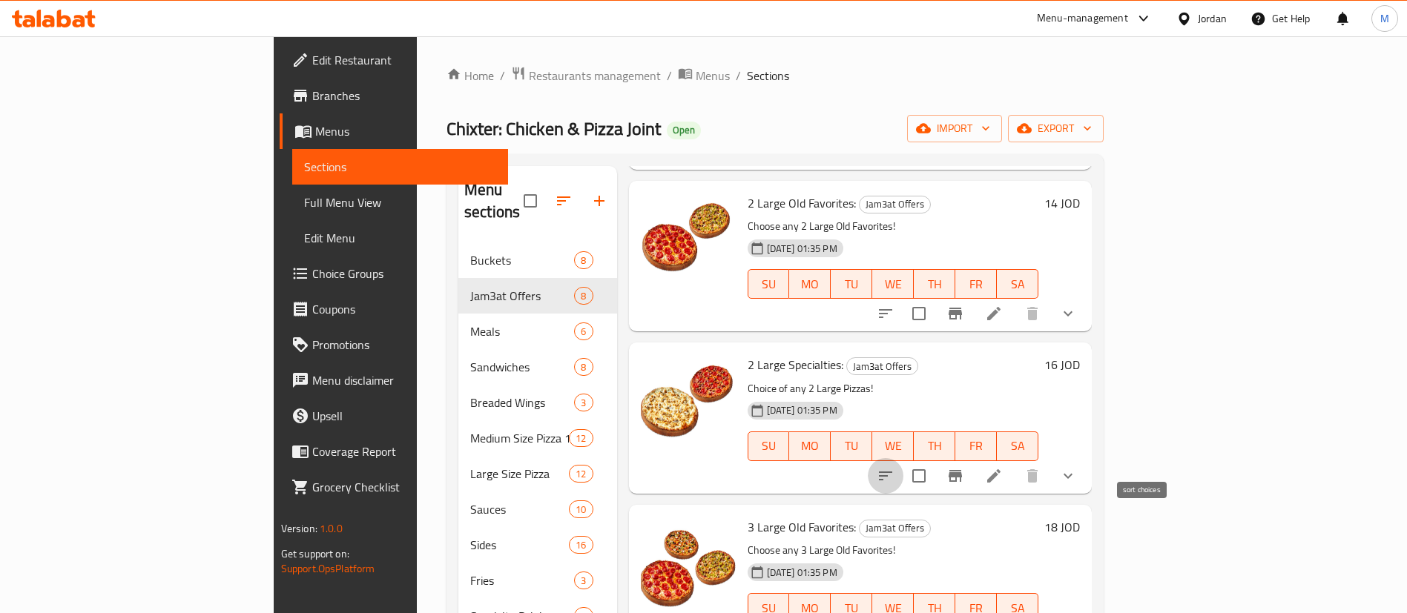
click at [894, 467] on icon "sort-choices" at bounding box center [886, 476] width 18 height 18
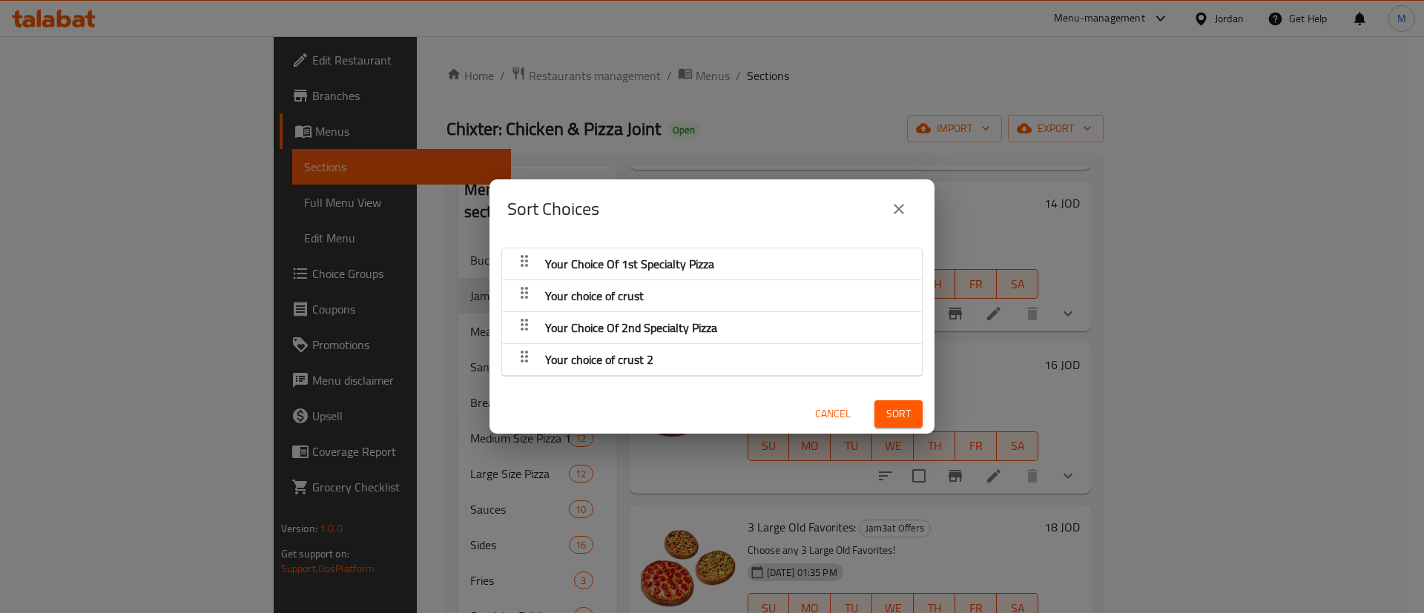
drag, startPoint x: 903, startPoint y: 206, endPoint x: 951, endPoint y: 289, distance: 95.0
click at [903, 206] on icon "close" at bounding box center [899, 209] width 18 height 18
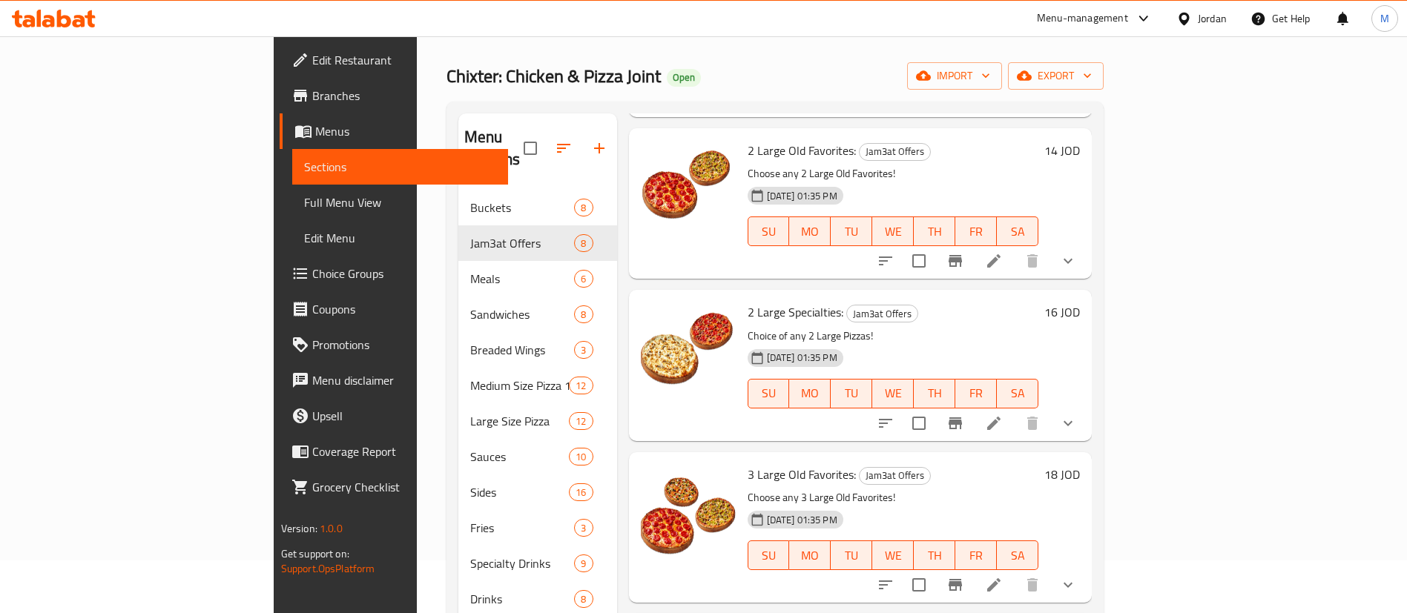
scroll to position [223, 0]
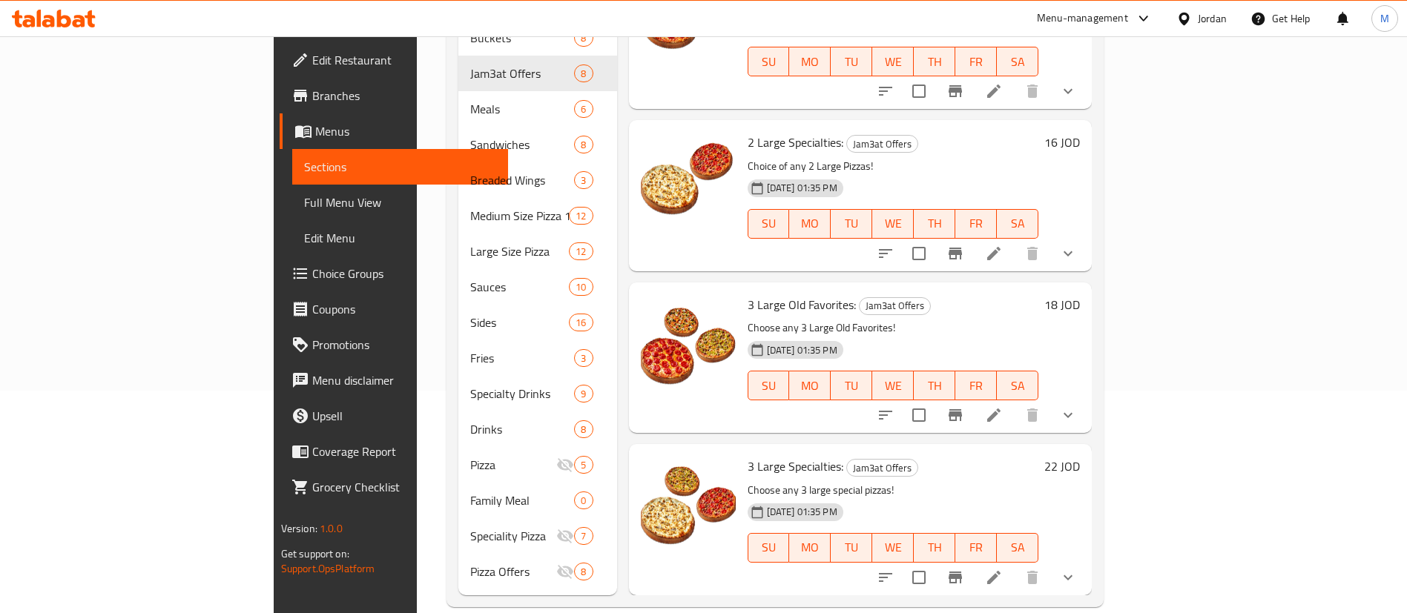
click at [894, 406] on icon "sort-choices" at bounding box center [886, 415] width 18 height 18
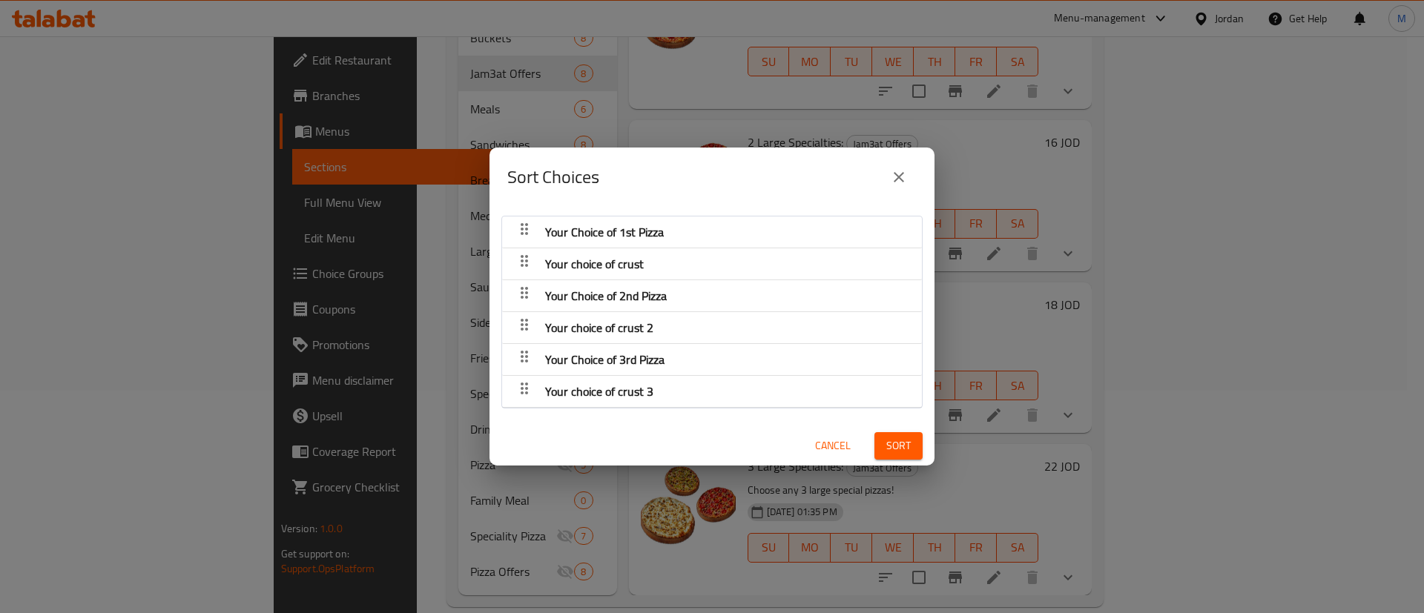
click at [915, 175] on button "close" at bounding box center [899, 177] width 36 height 36
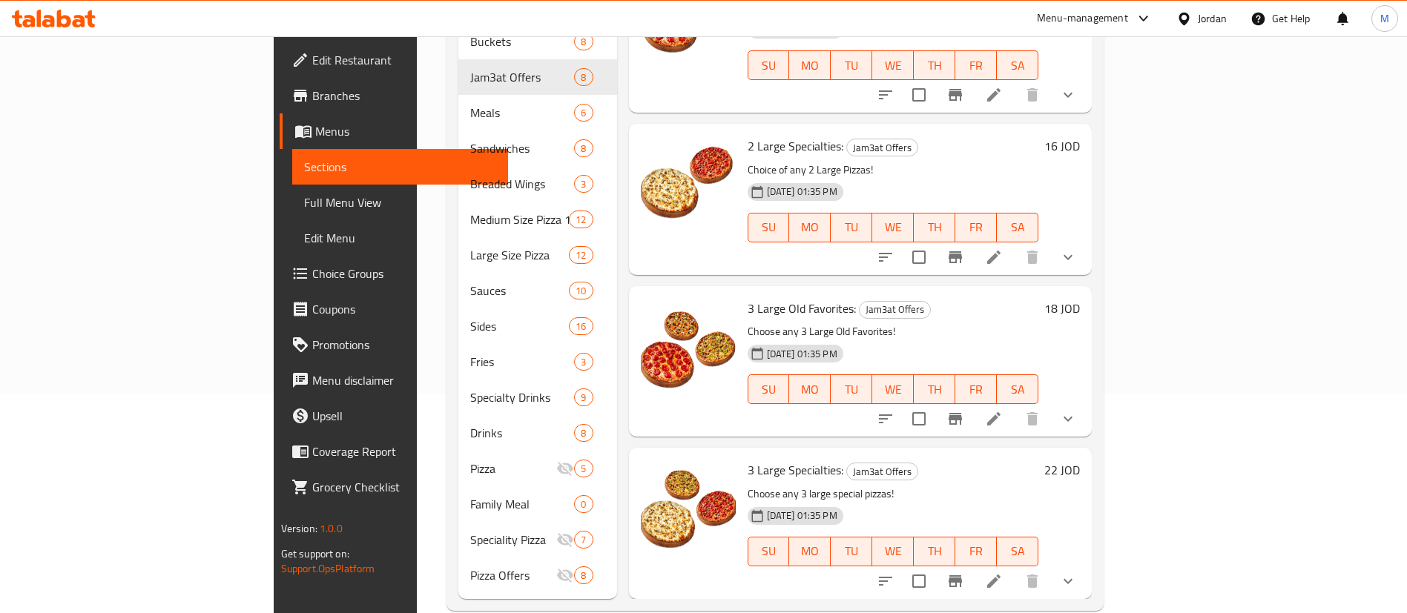
scroll to position [224, 0]
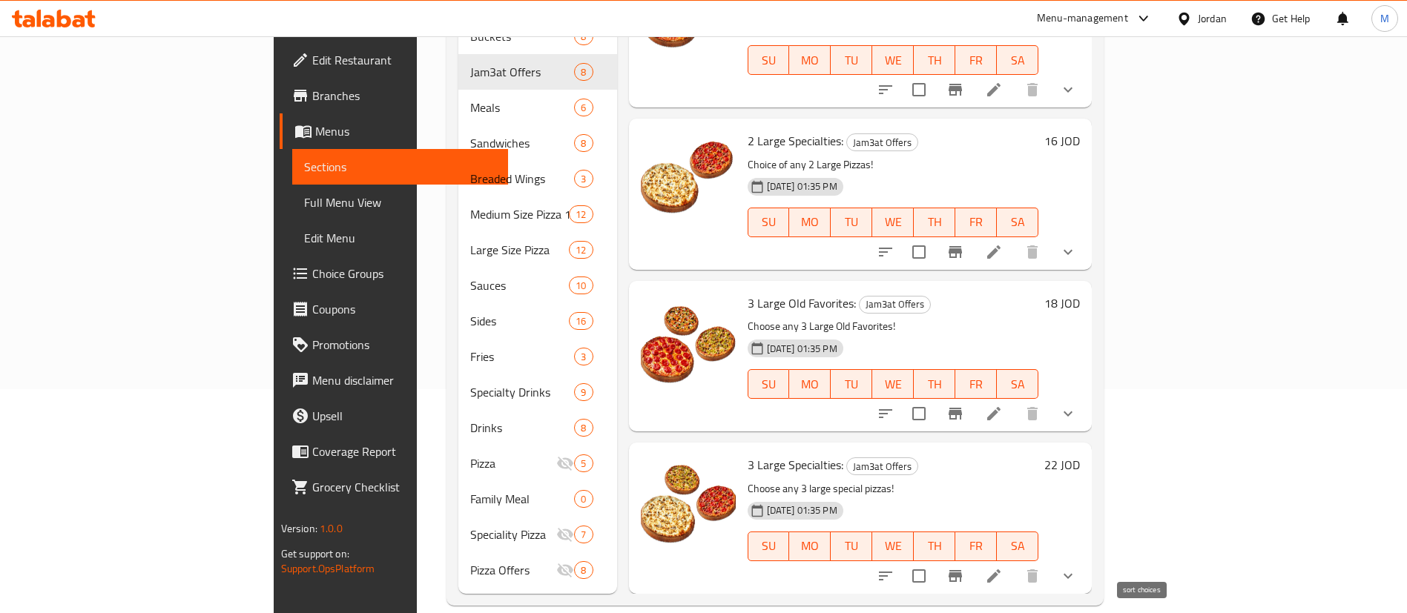
click at [894, 567] on icon "sort-choices" at bounding box center [886, 576] width 18 height 18
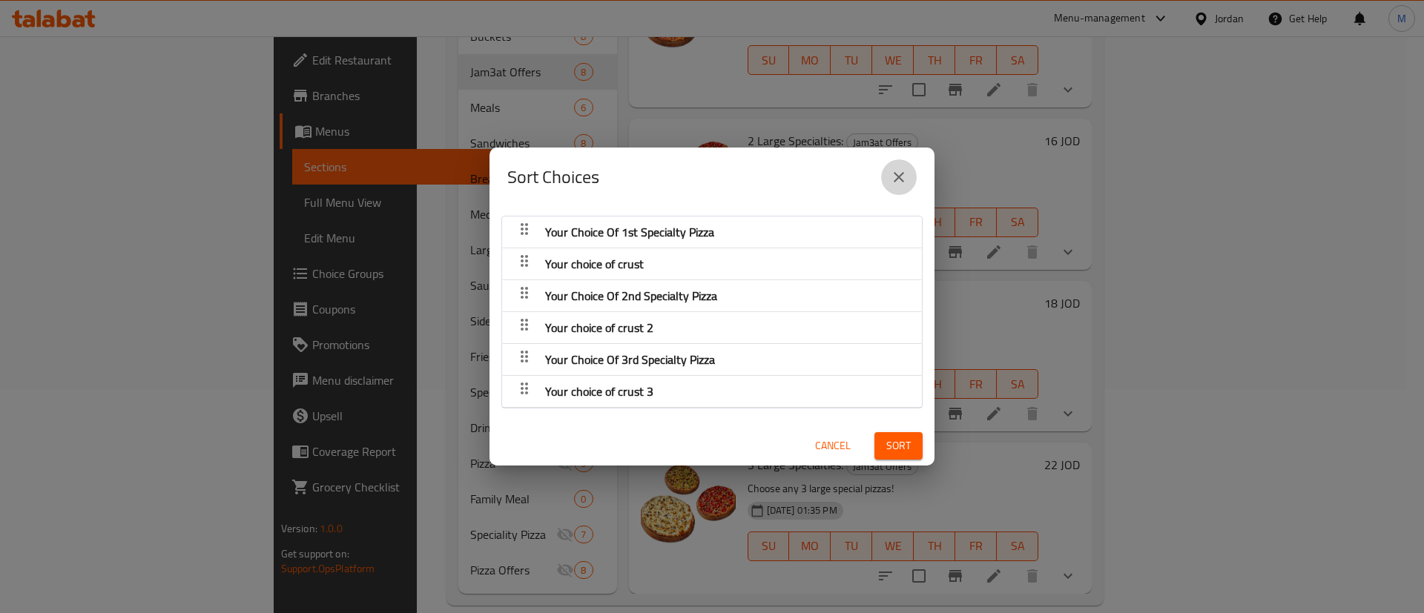
click at [900, 179] on icon "close" at bounding box center [899, 177] width 10 height 10
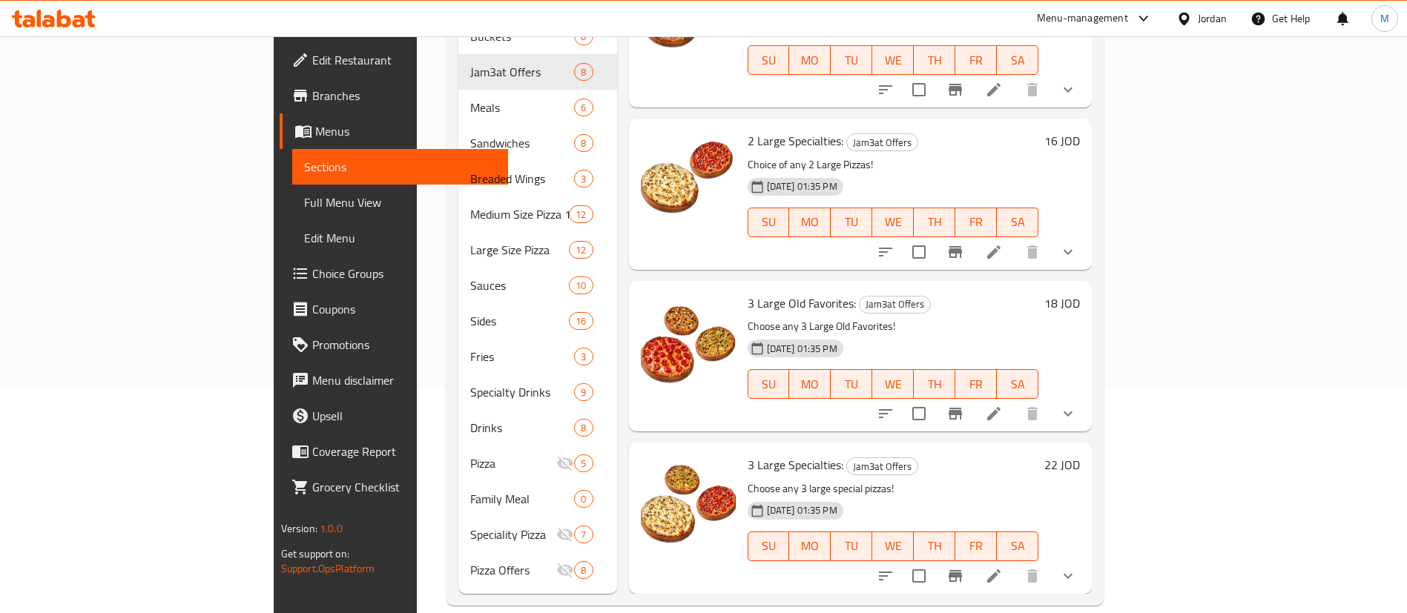
click at [312, 270] on span "Choice Groups" at bounding box center [404, 274] width 185 height 18
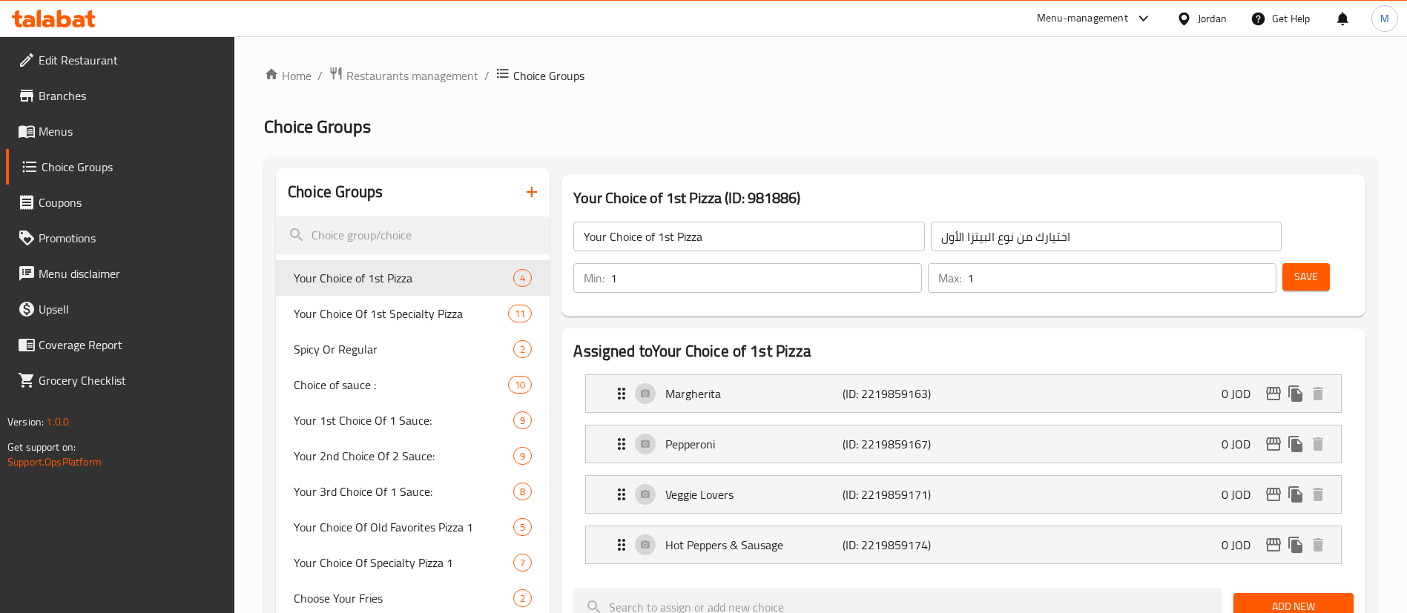
click at [168, 134] on span "Menus" at bounding box center [131, 131] width 185 height 18
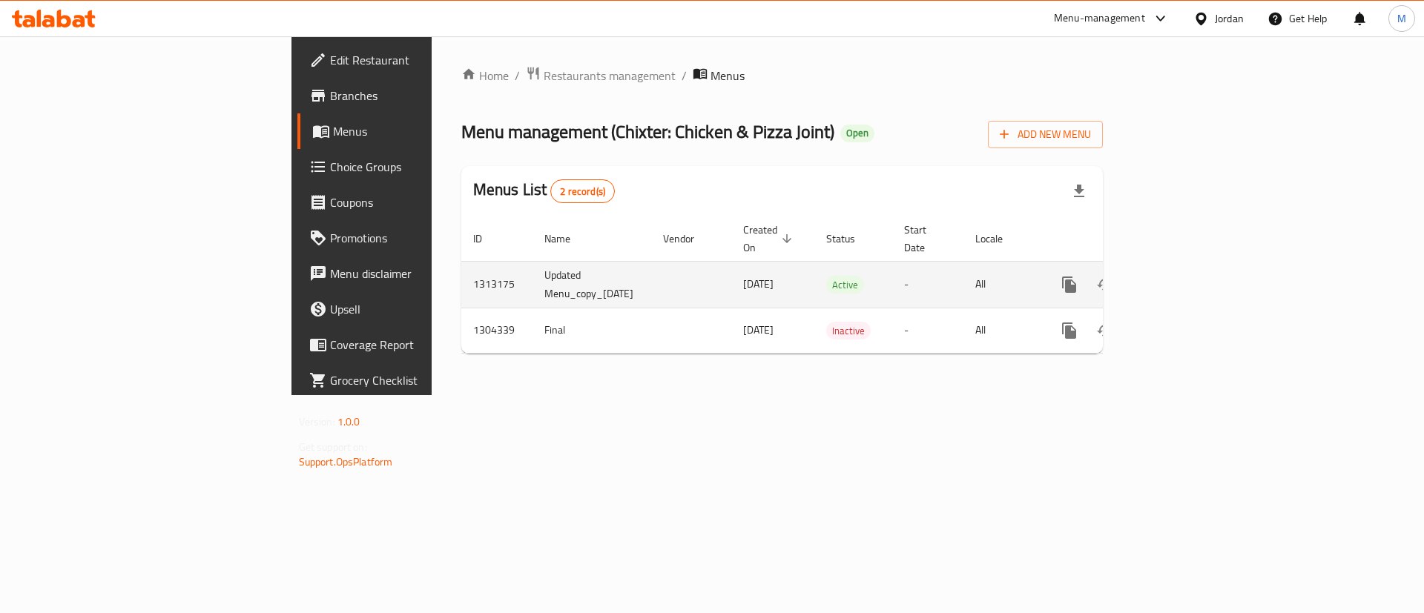
click at [1185, 276] on icon "enhanced table" at bounding box center [1176, 285] width 18 height 18
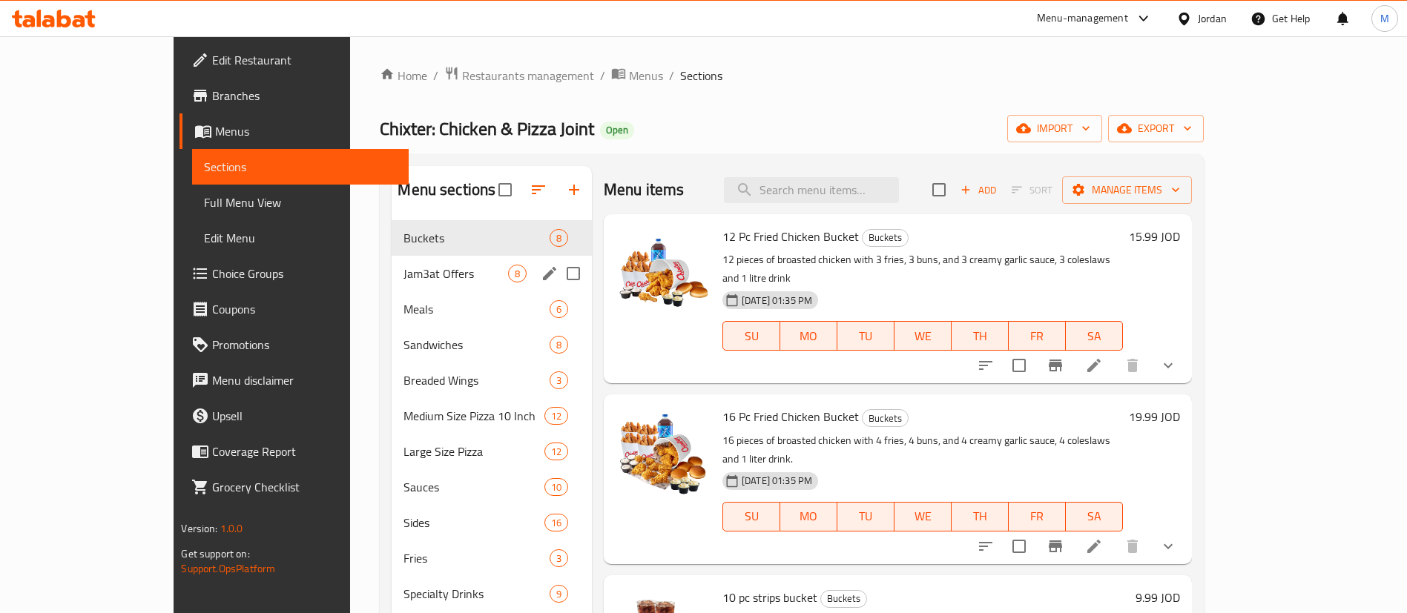
click at [395, 283] on div "Jam3at Offers 8" at bounding box center [492, 274] width 200 height 36
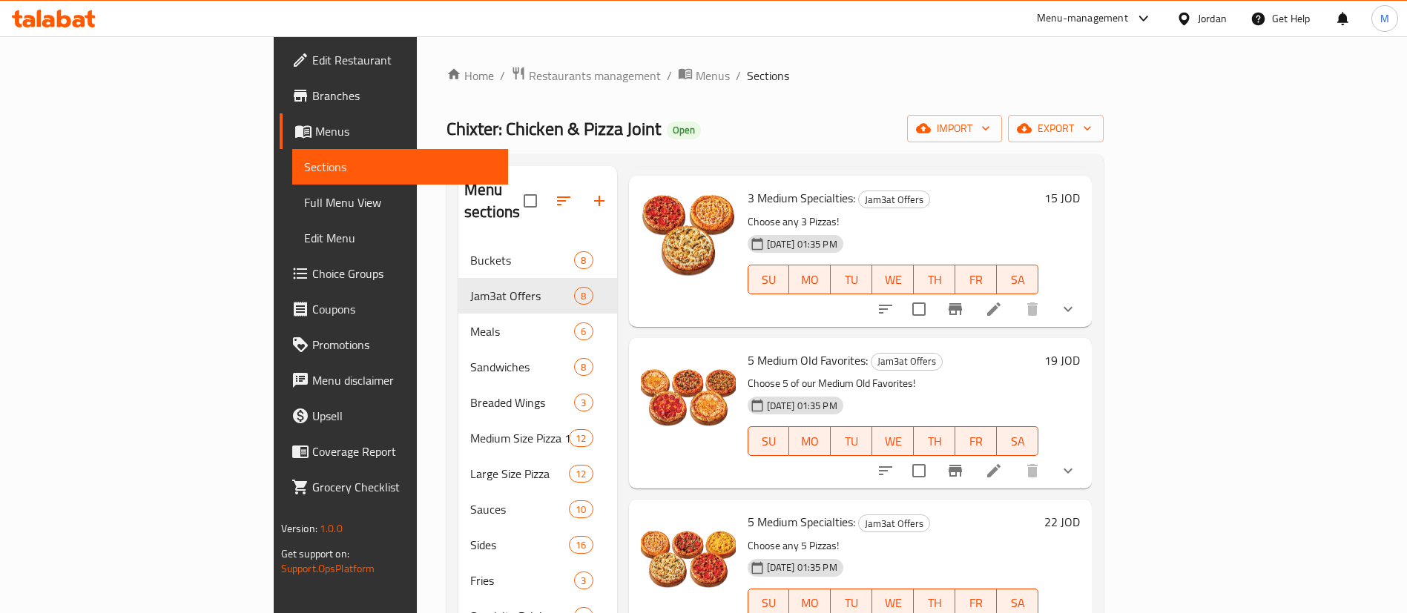
scroll to position [334, 0]
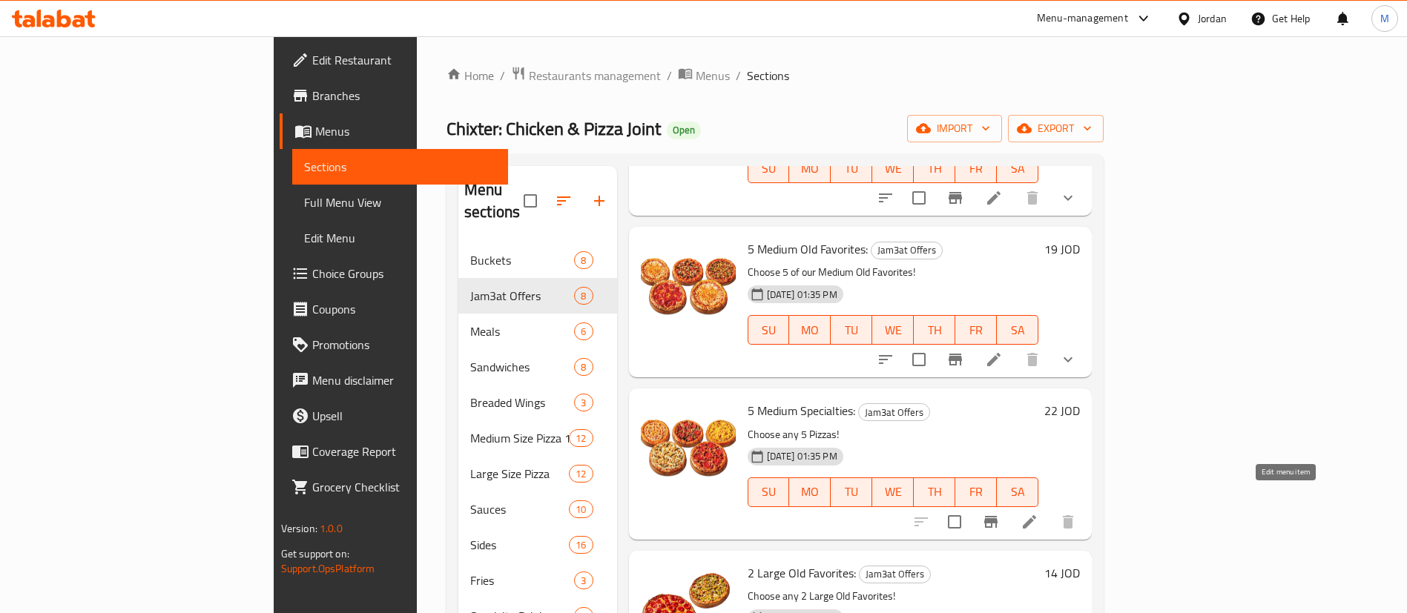
click at [1038, 513] on icon at bounding box center [1030, 522] width 18 height 18
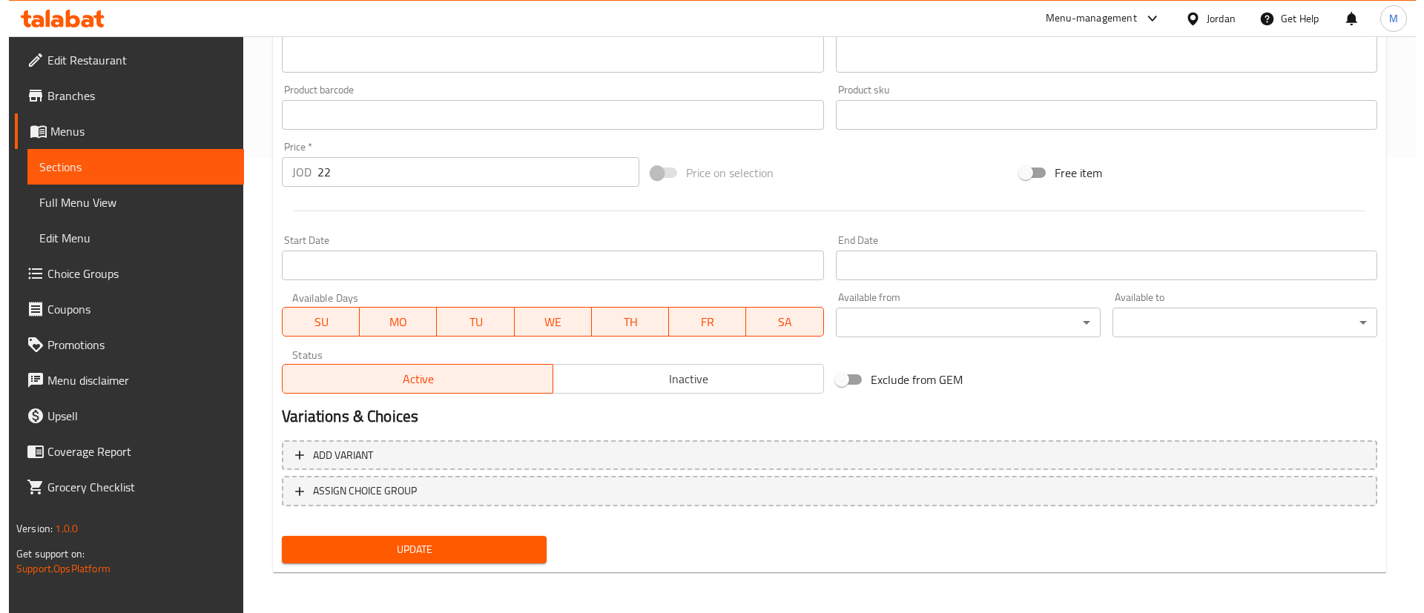
scroll to position [456, 0]
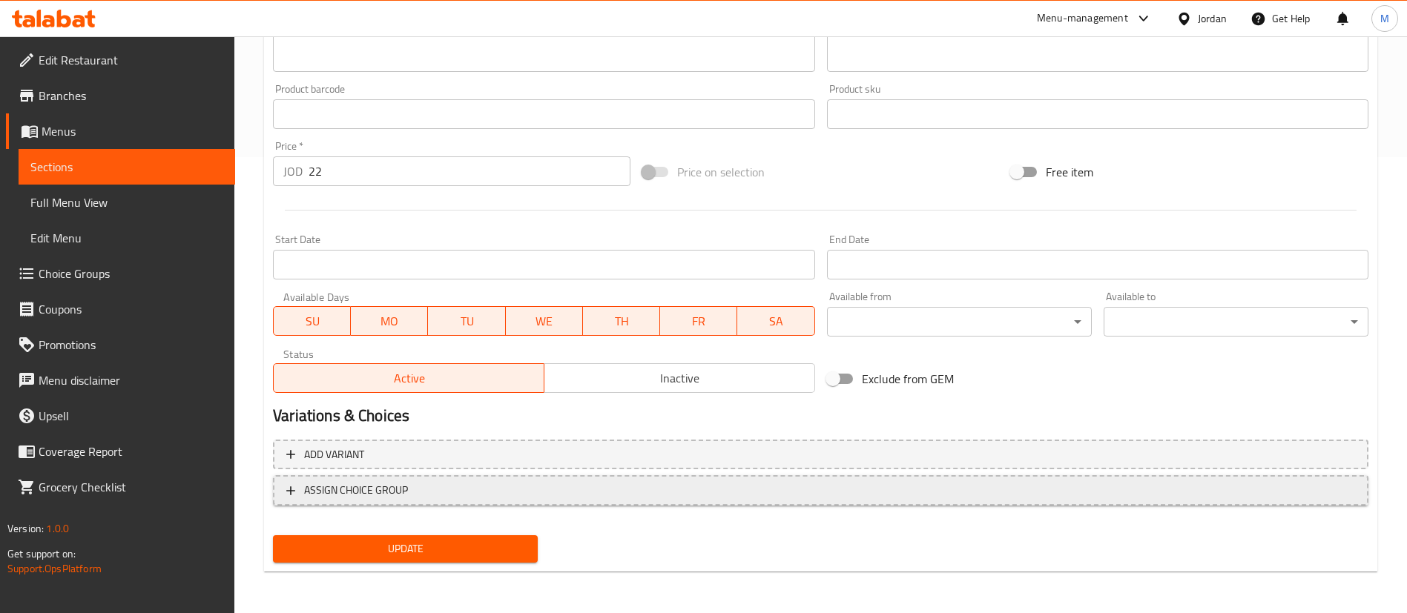
click at [593, 488] on span "ASSIGN CHOICE GROUP" at bounding box center [820, 490] width 1069 height 19
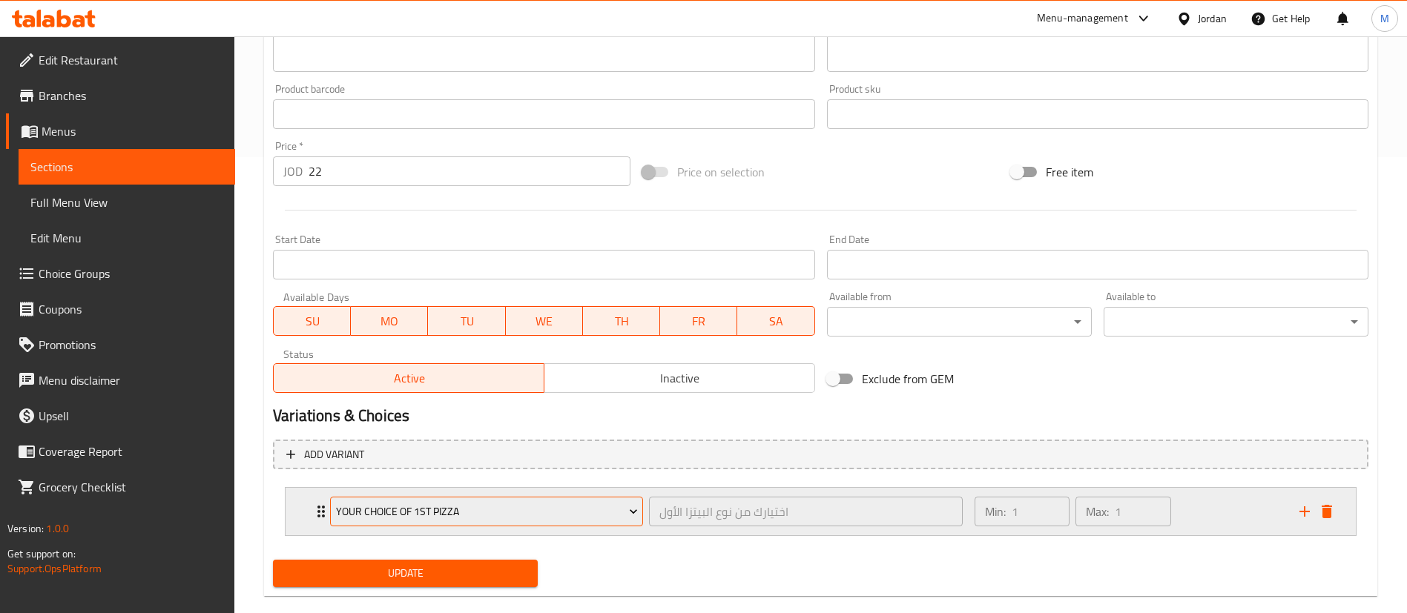
click at [576, 510] on span "Your Choice of 1st Pizza" at bounding box center [487, 512] width 302 height 19
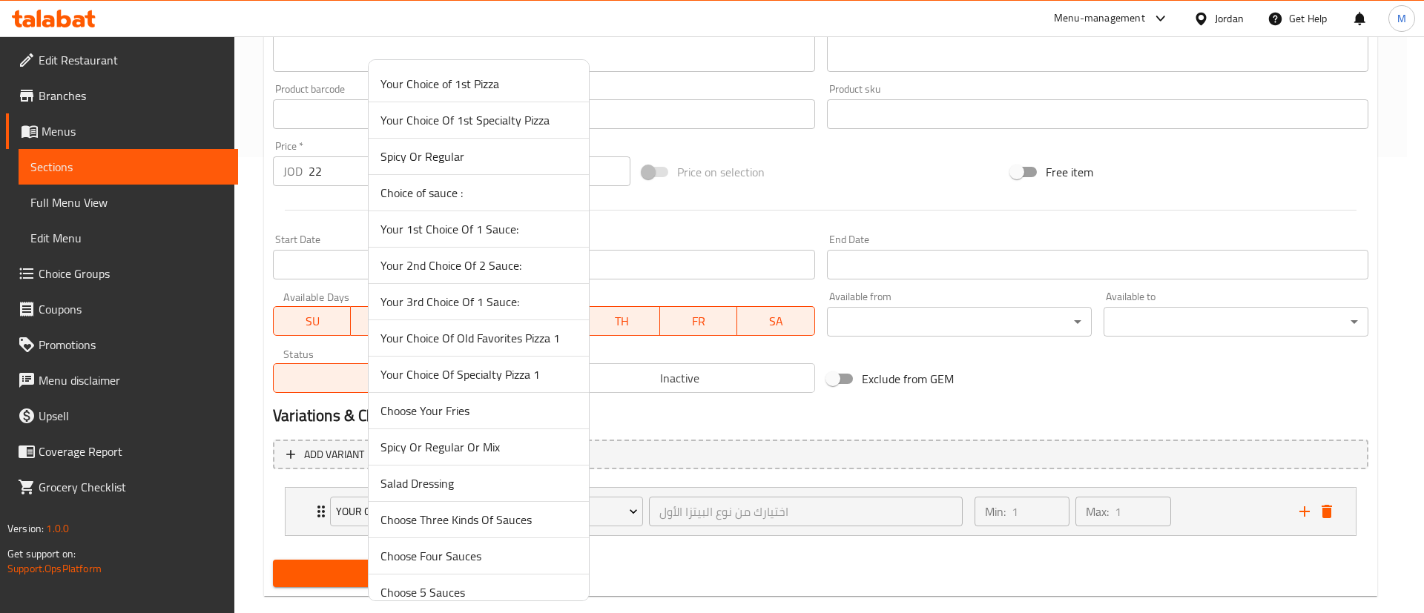
click at [536, 119] on span "Your Choice Of 1st Specialty Pizza" at bounding box center [478, 120] width 197 height 18
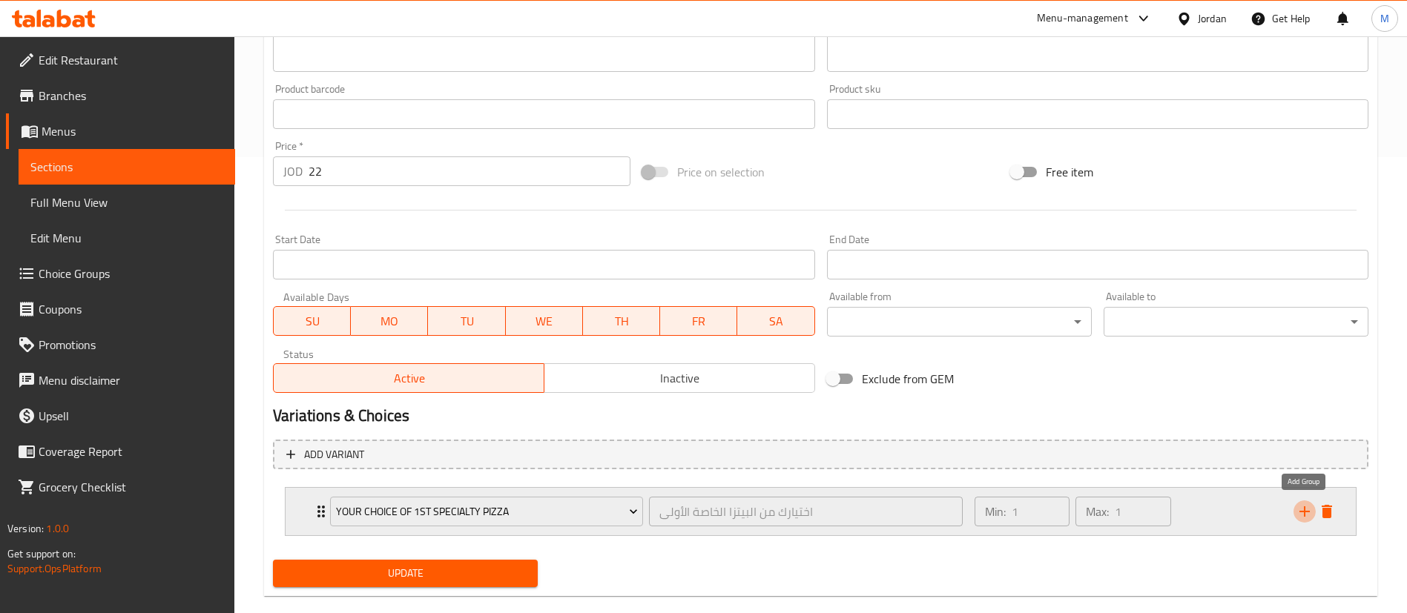
click at [1296, 515] on icon "add" at bounding box center [1305, 512] width 18 height 18
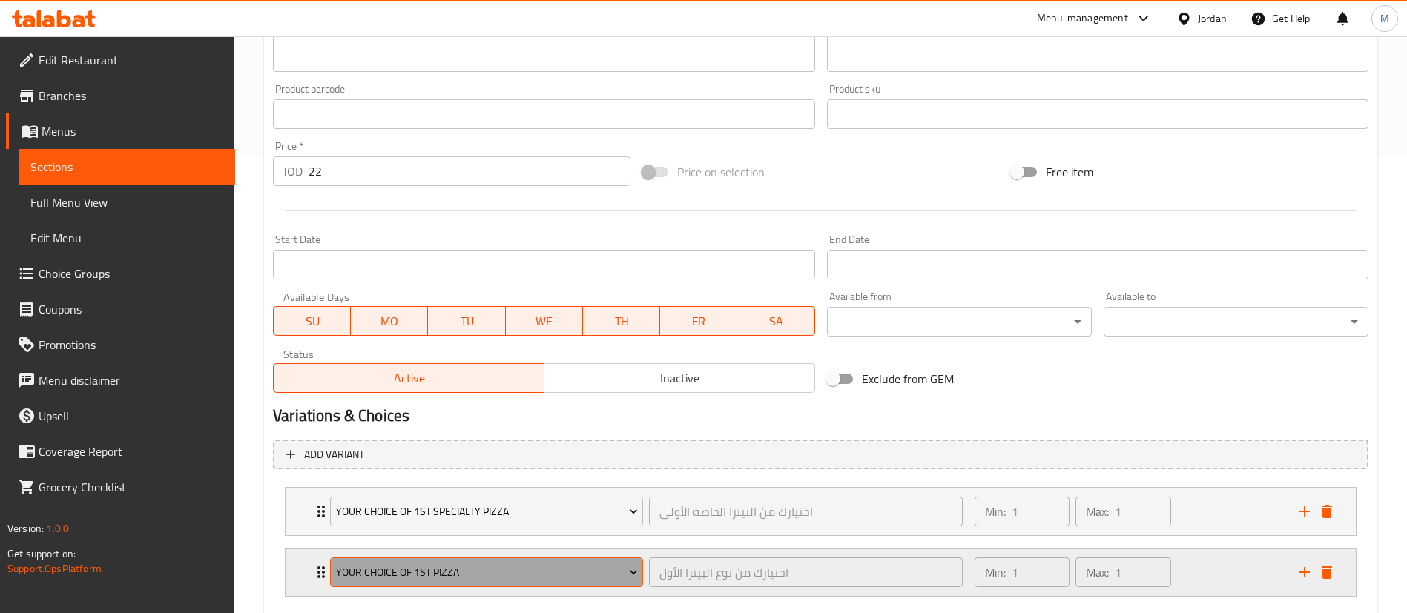
click at [556, 564] on span "Your Choice of 1st Pizza" at bounding box center [487, 573] width 302 height 19
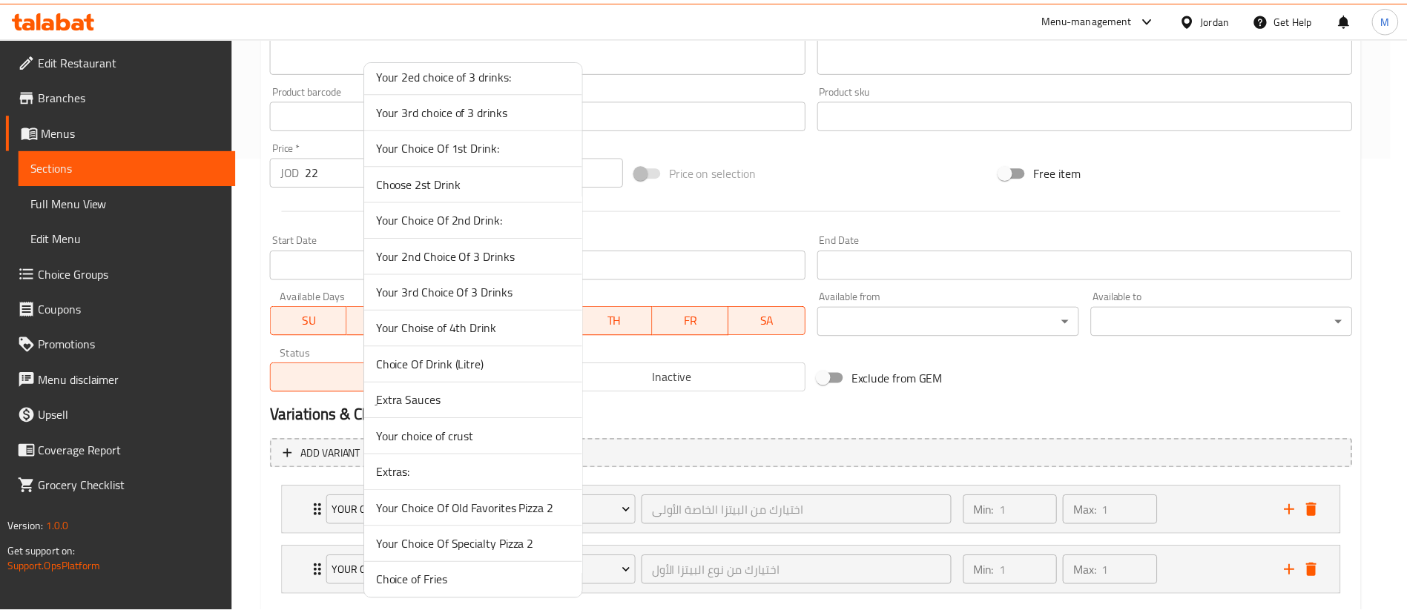
scroll to position [668, 0]
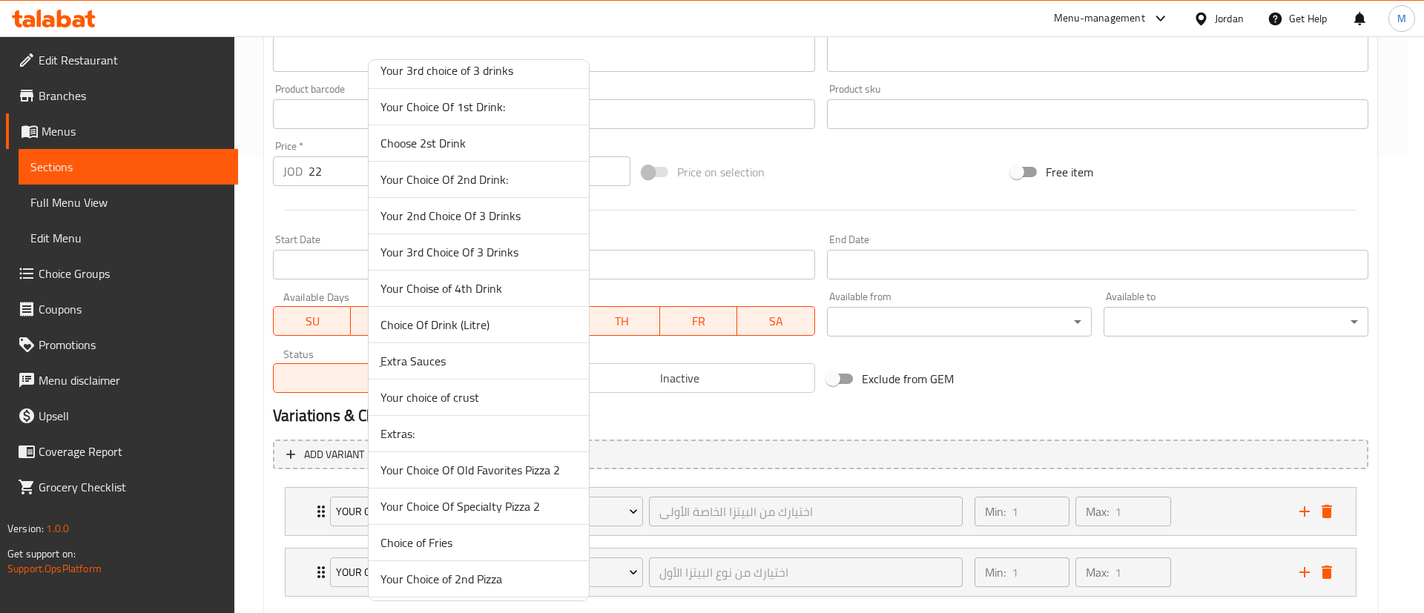
click at [549, 504] on span "Your Choice Of Specialty Pizza 2" at bounding box center [478, 507] width 197 height 18
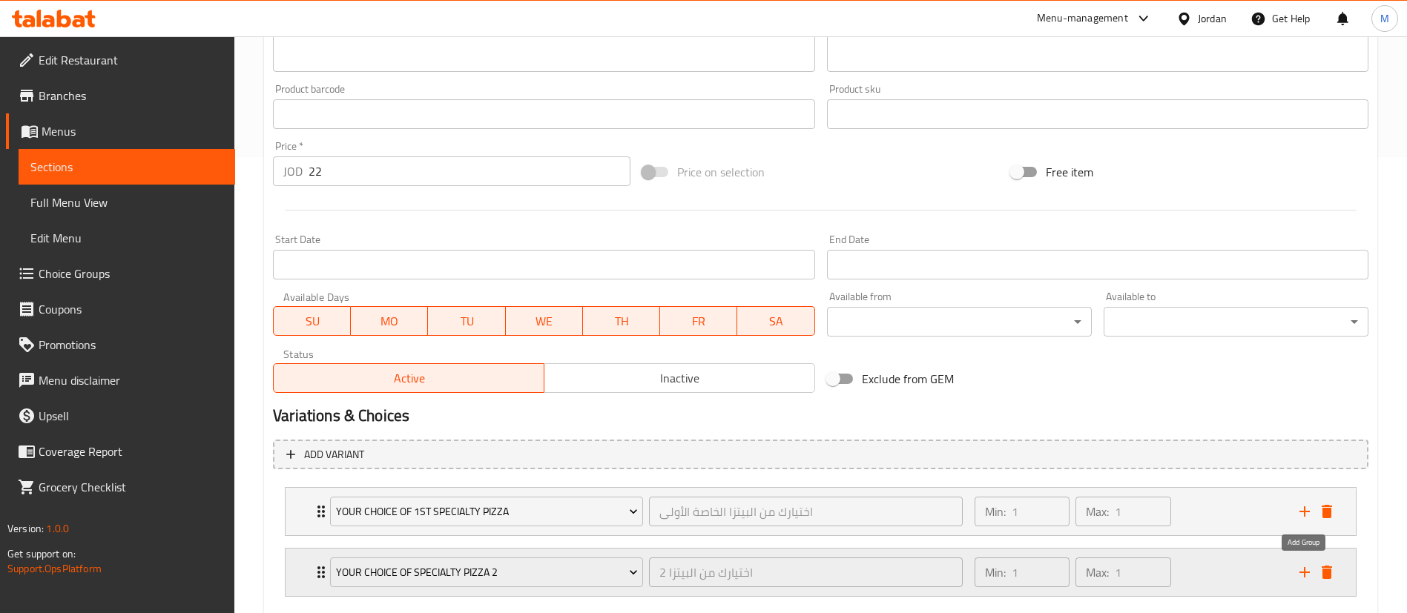
click at [1308, 571] on icon "add" at bounding box center [1305, 573] width 18 height 18
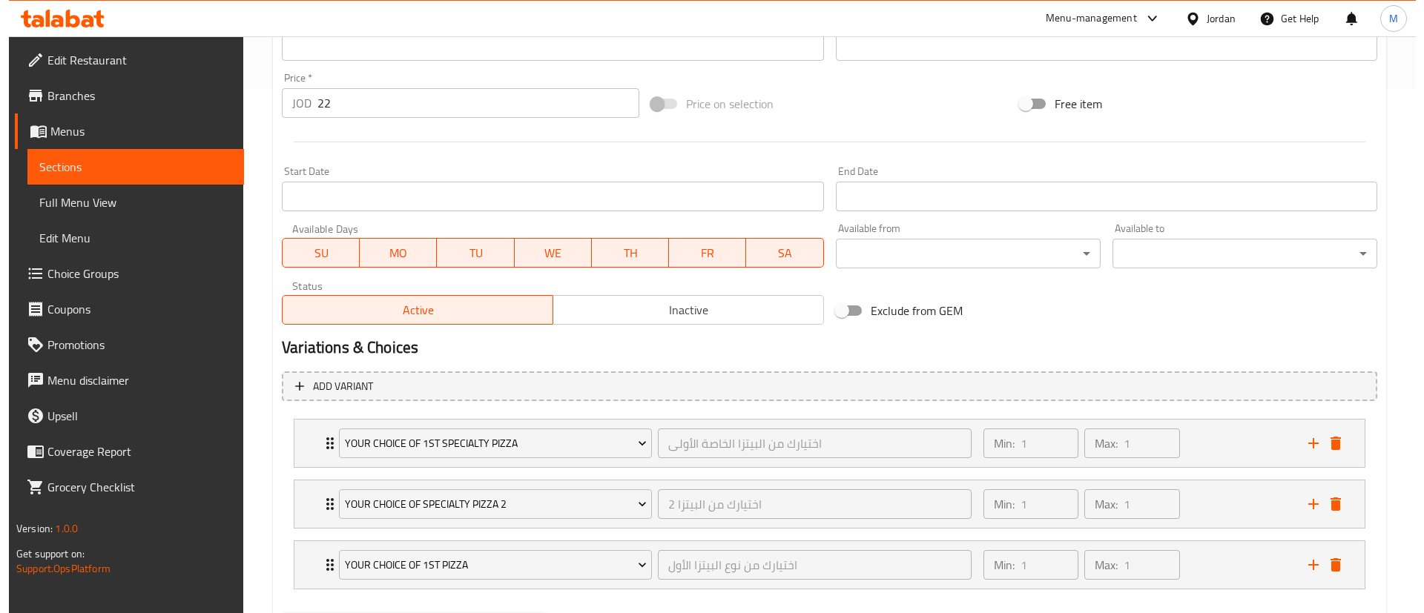
scroll to position [602, 0]
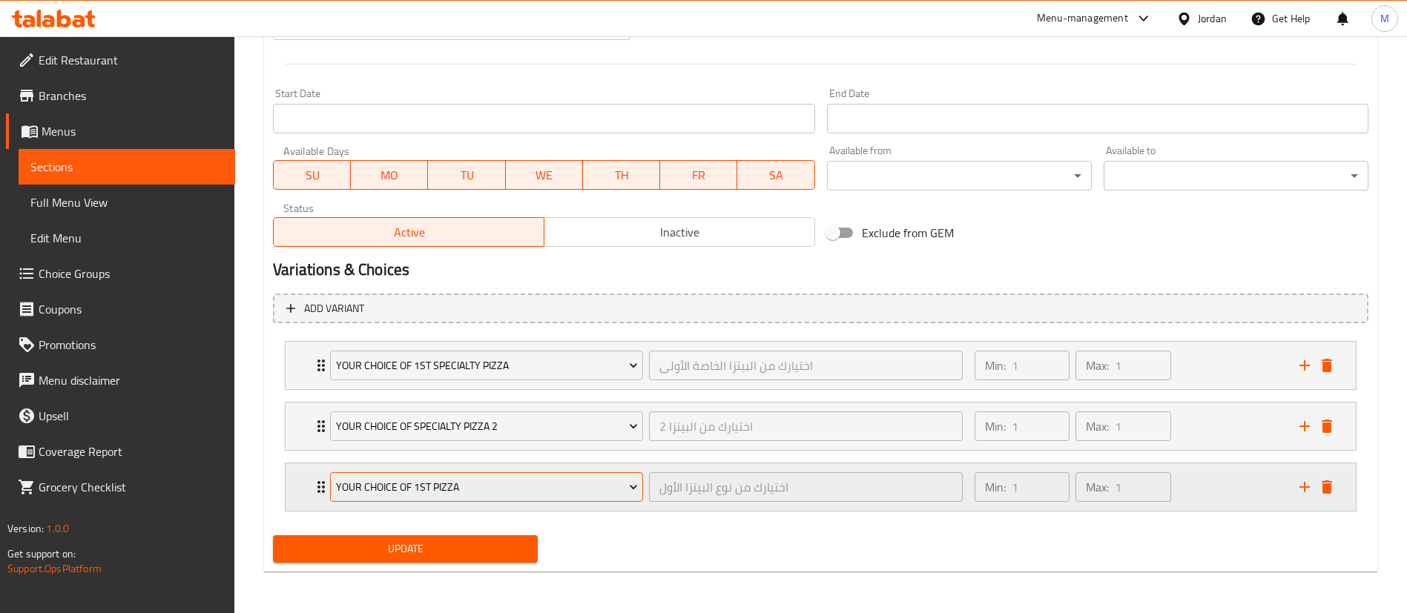
click at [602, 489] on span "Your Choice of 1st Pizza" at bounding box center [487, 487] width 302 height 19
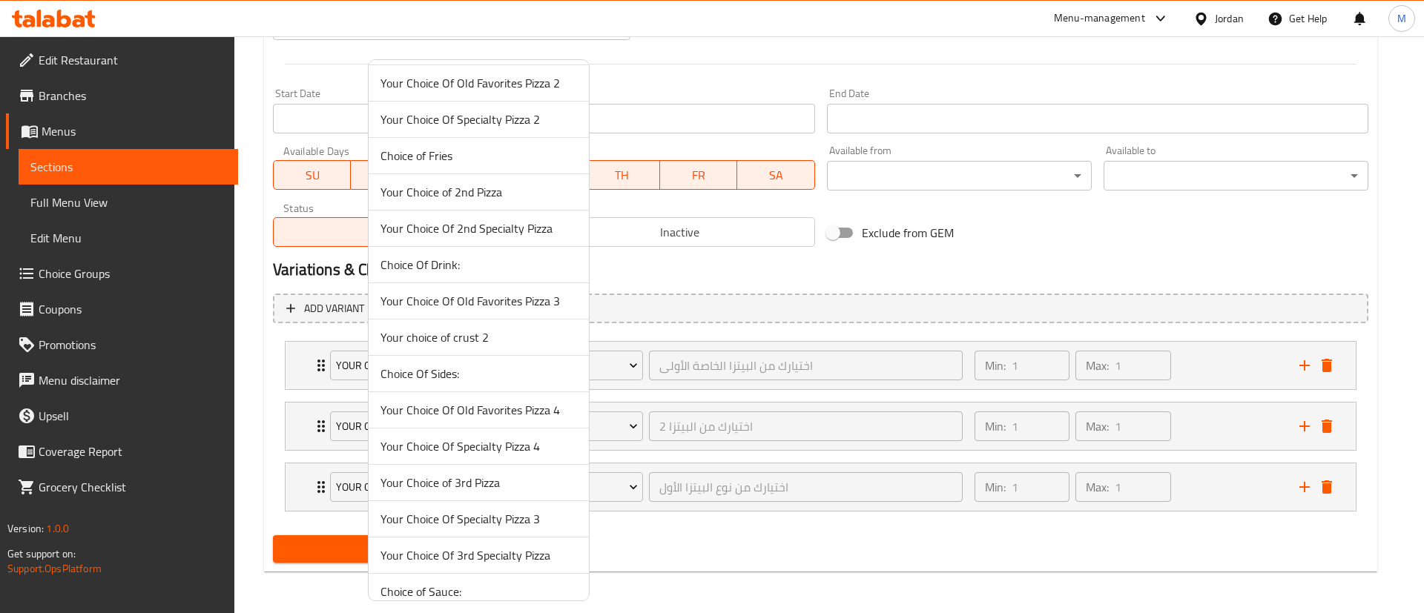
scroll to position [1082, 0]
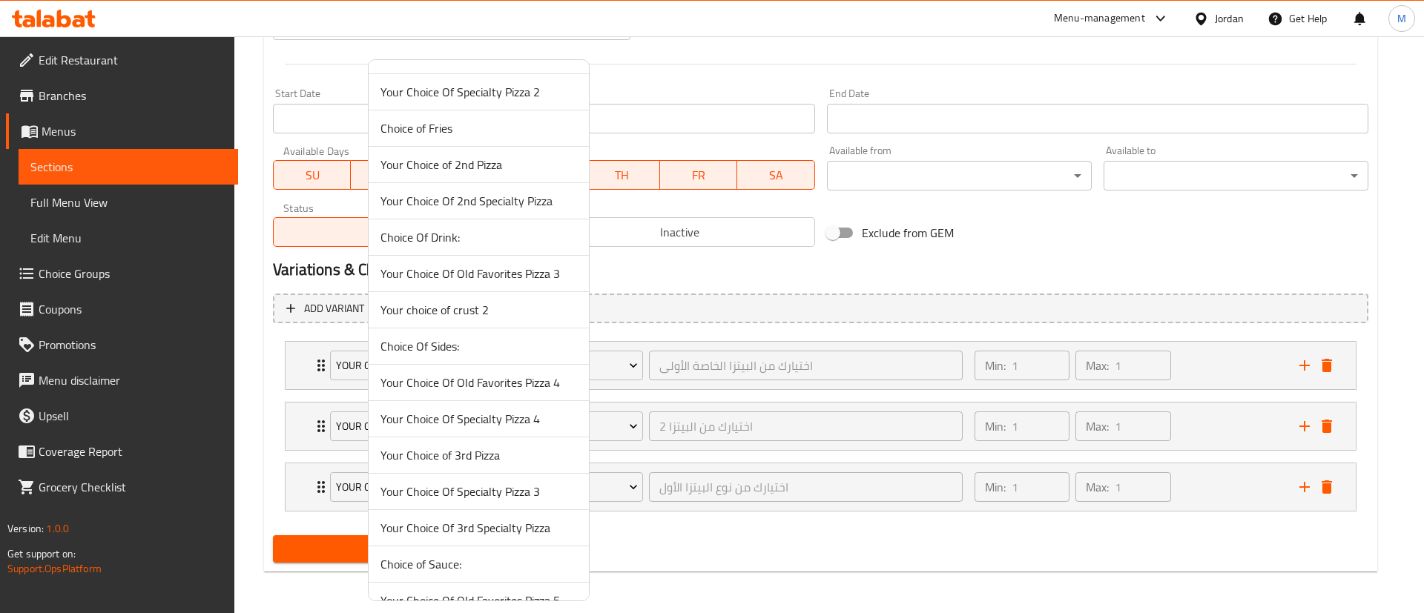
click at [541, 530] on span "Your Choice Of 3rd Specialty Pizza" at bounding box center [478, 528] width 197 height 18
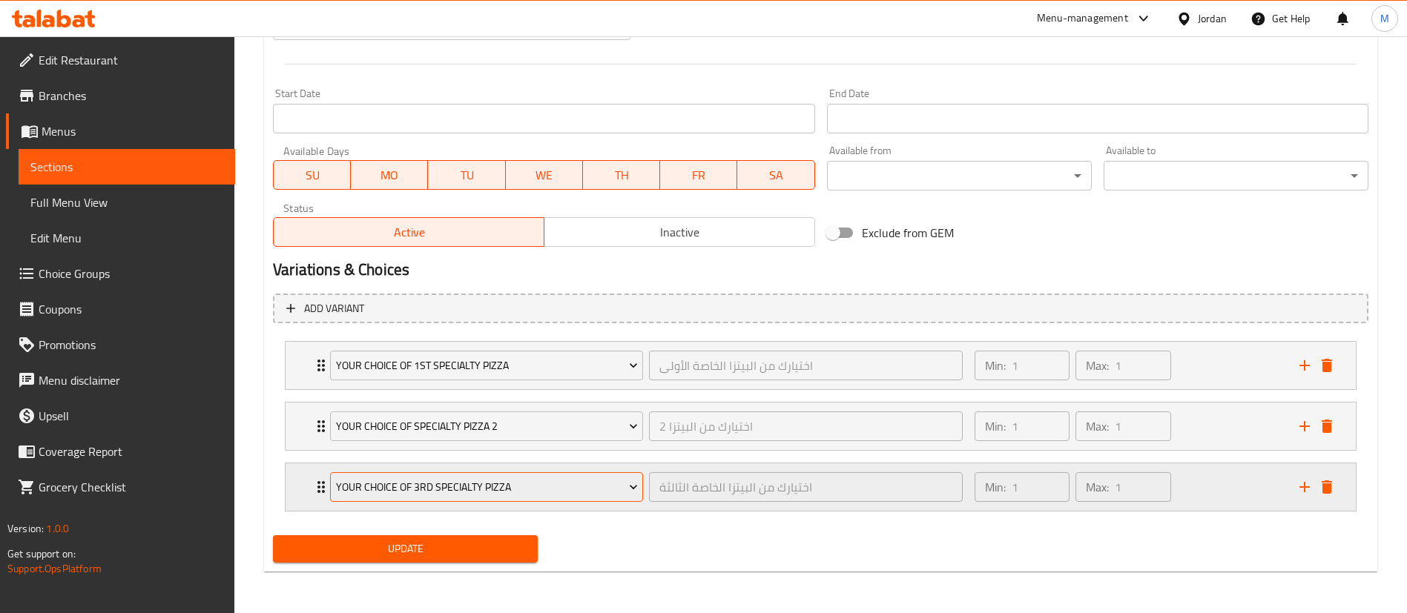
click at [563, 487] on span "Your Choice Of 3rd Specialty Pizza" at bounding box center [487, 487] width 302 height 19
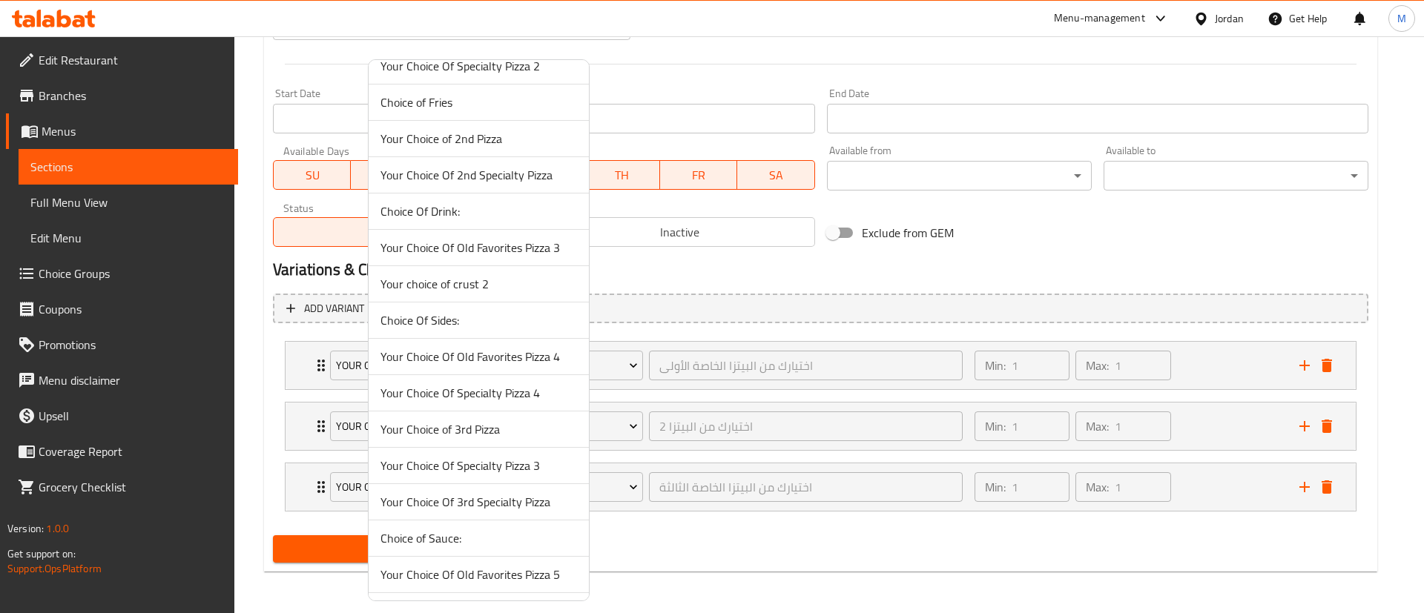
scroll to position [1113, 0]
click at [550, 465] on span "Your Choice Of Specialty Pizza 3" at bounding box center [478, 461] width 197 height 18
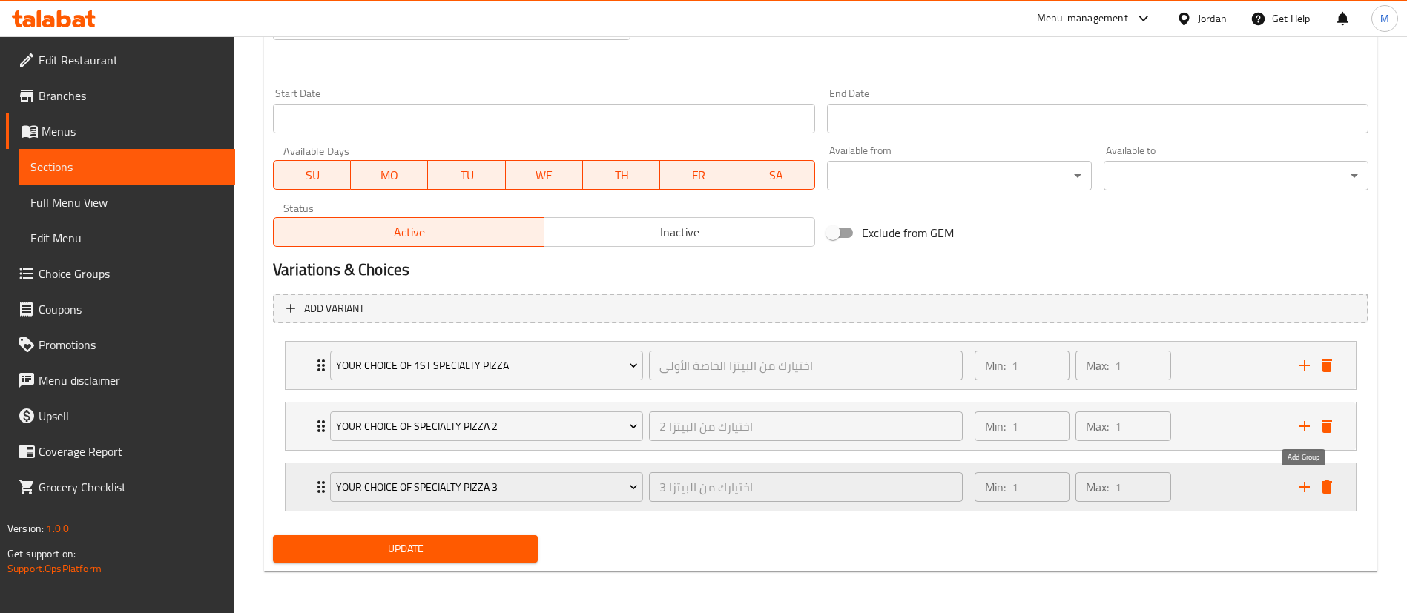
click at [1297, 490] on icon "add" at bounding box center [1305, 487] width 18 height 18
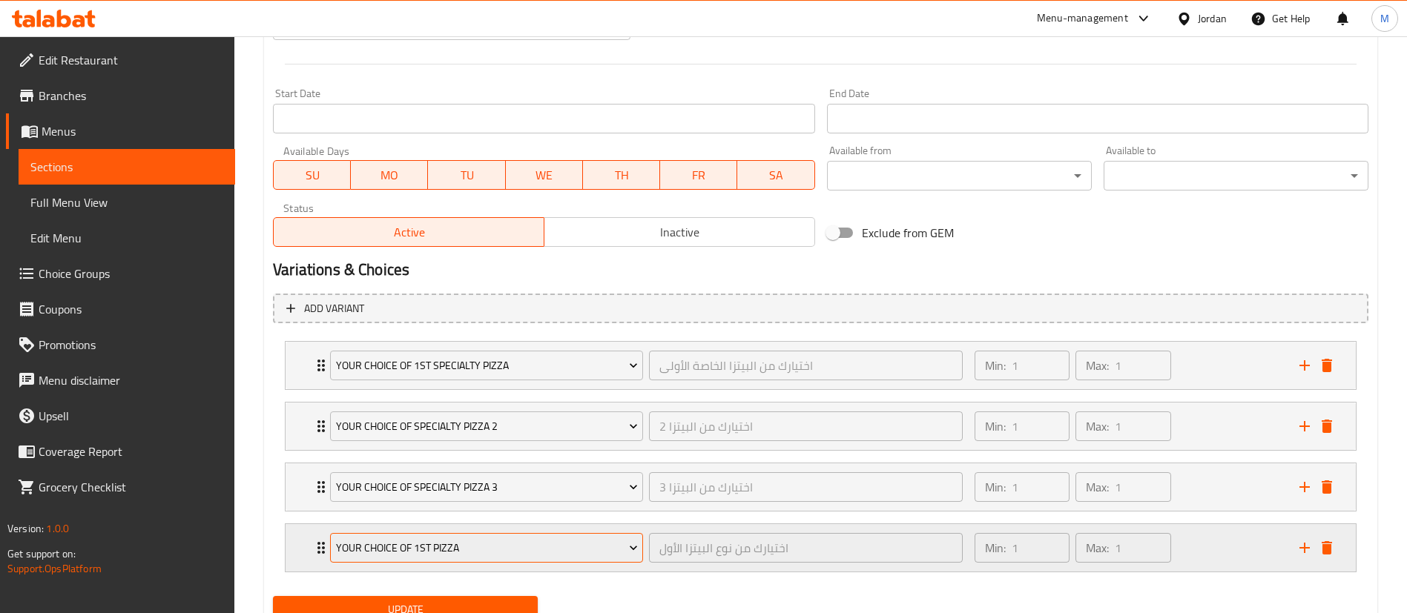
click at [602, 553] on span "Your Choice of 1st Pizza" at bounding box center [487, 548] width 302 height 19
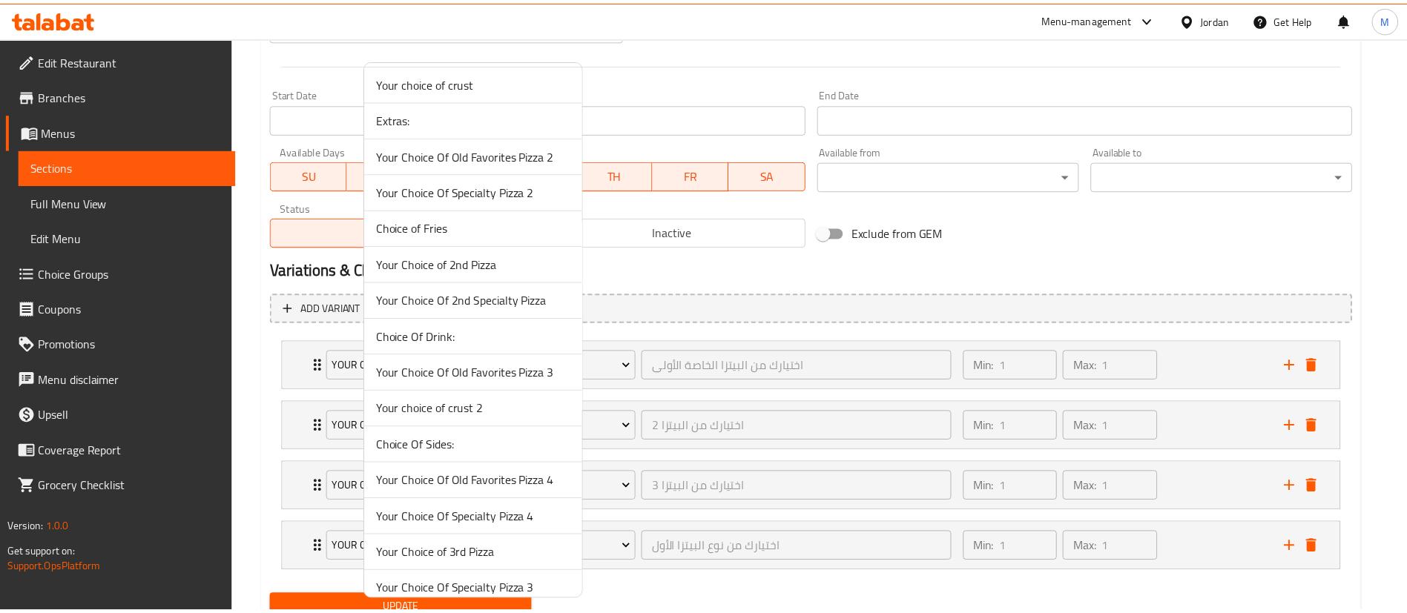
scroll to position [1001, 0]
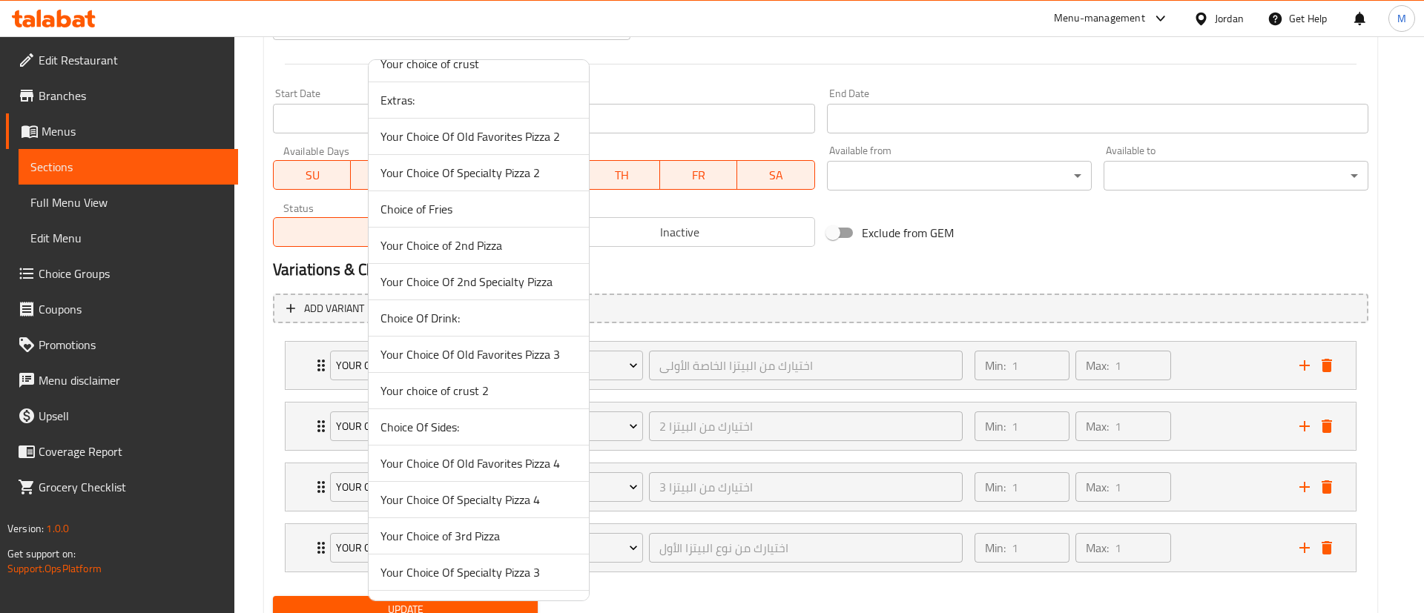
click at [546, 500] on span "Your Choice Of Specialty Pizza 4" at bounding box center [478, 500] width 197 height 18
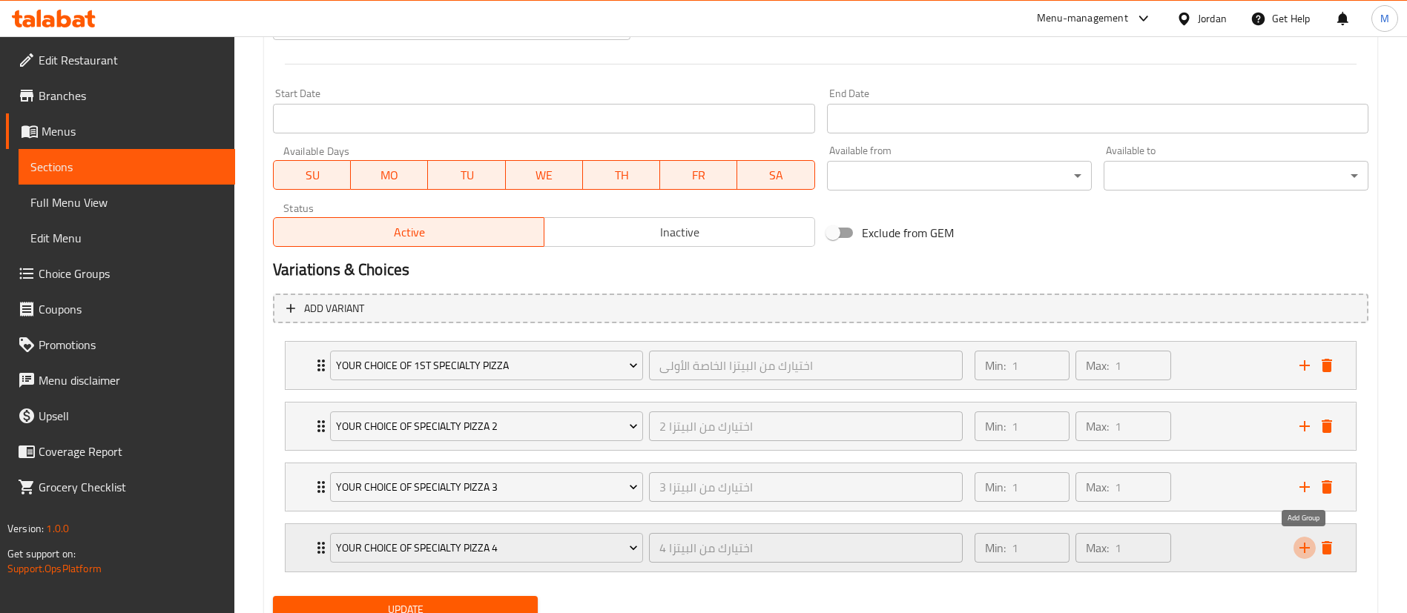
click at [1297, 548] on icon "add" at bounding box center [1305, 548] width 18 height 18
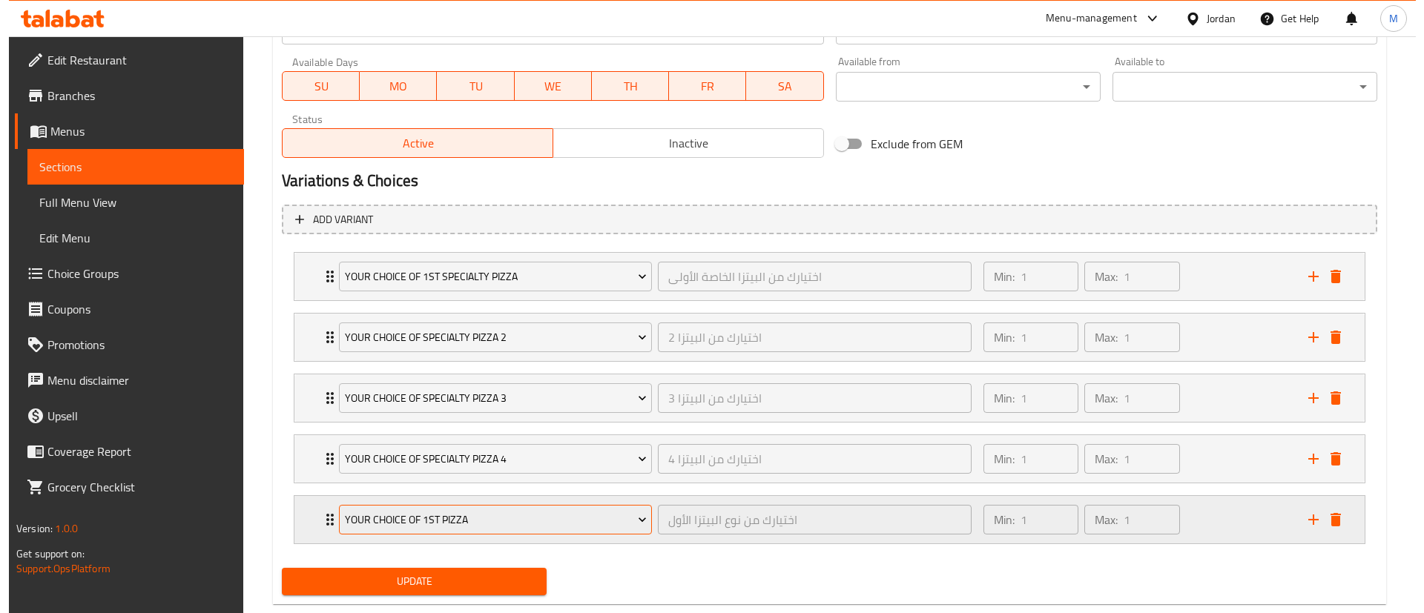
scroll to position [714, 0]
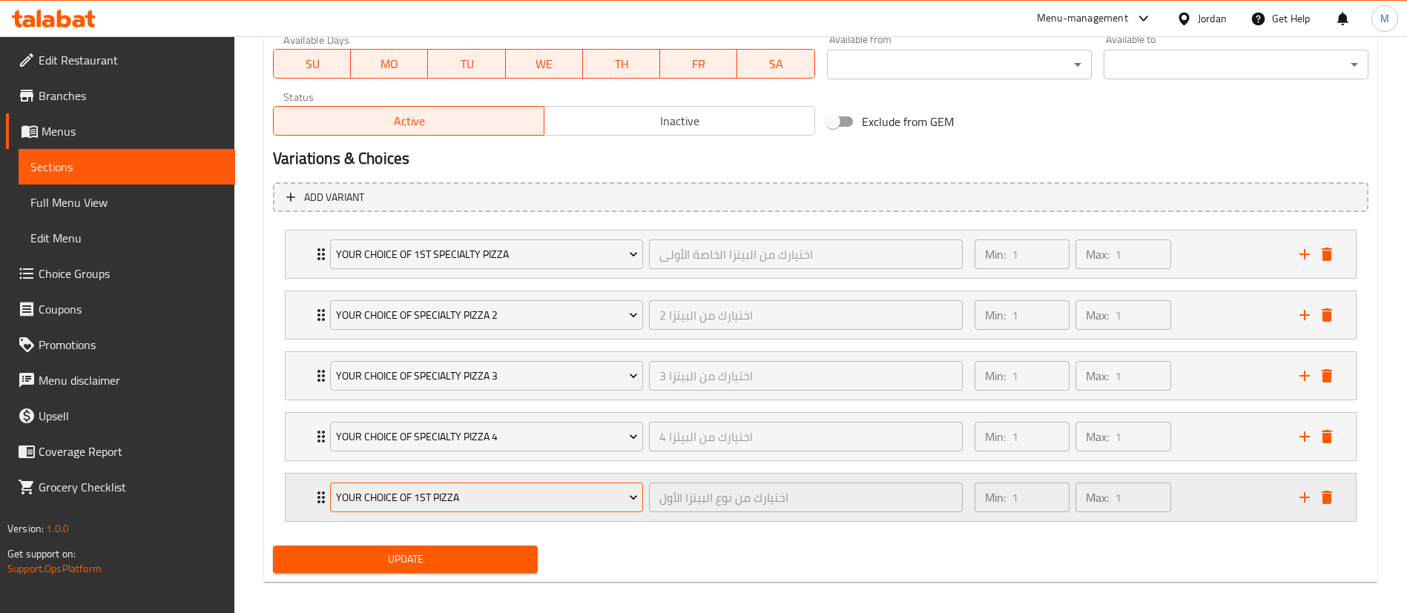
click at [608, 508] on button "Your Choice of 1st Pizza" at bounding box center [486, 498] width 313 height 30
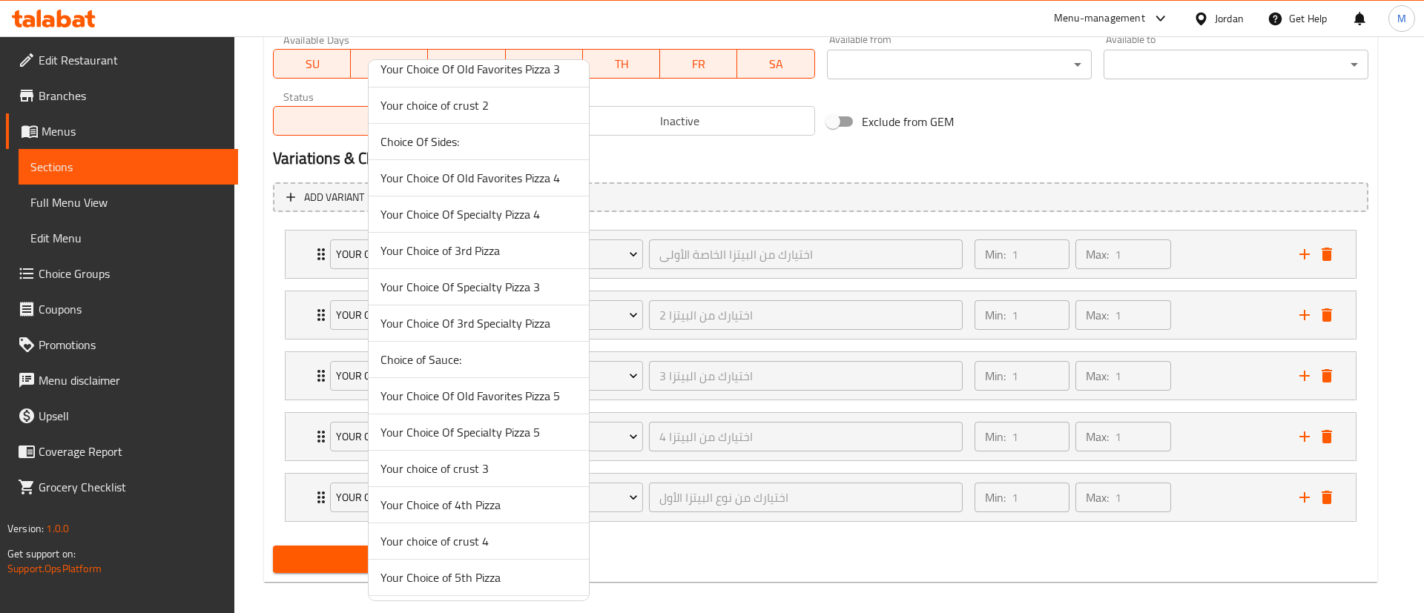
scroll to position [1324, 0]
click at [541, 396] on span "Your Choice Of Specialty Pizza 5" at bounding box center [478, 395] width 197 height 18
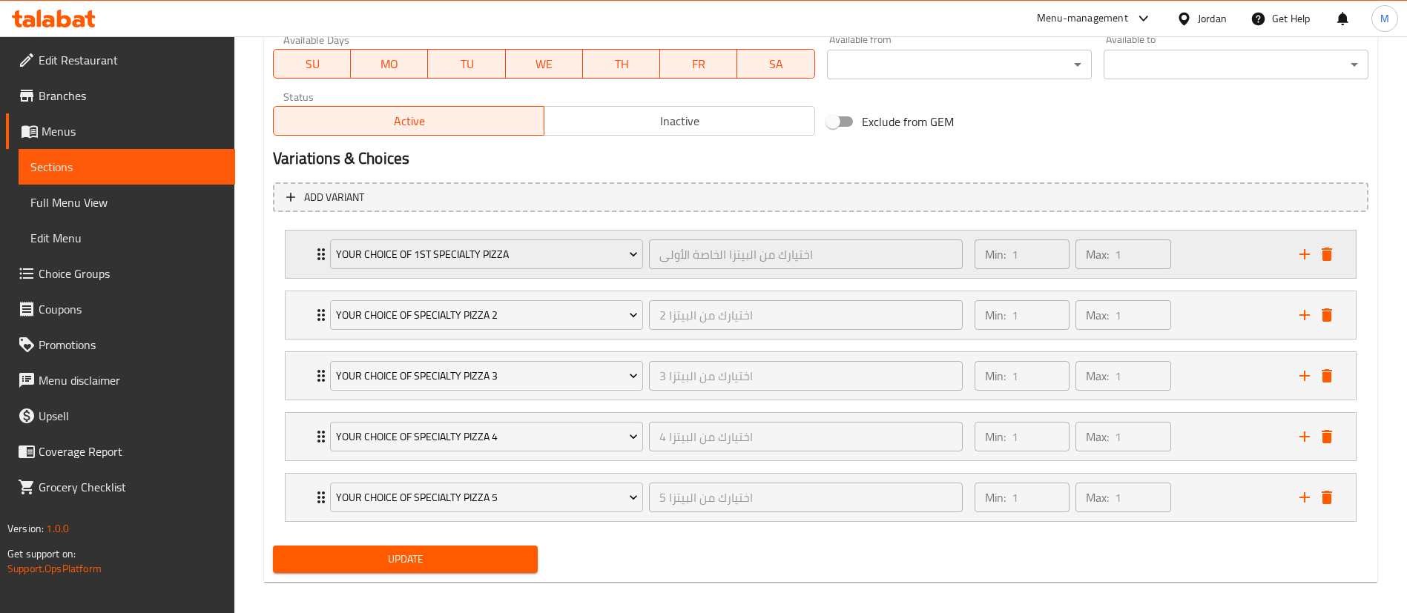
click at [1304, 254] on icon "add" at bounding box center [1304, 254] width 10 height 10
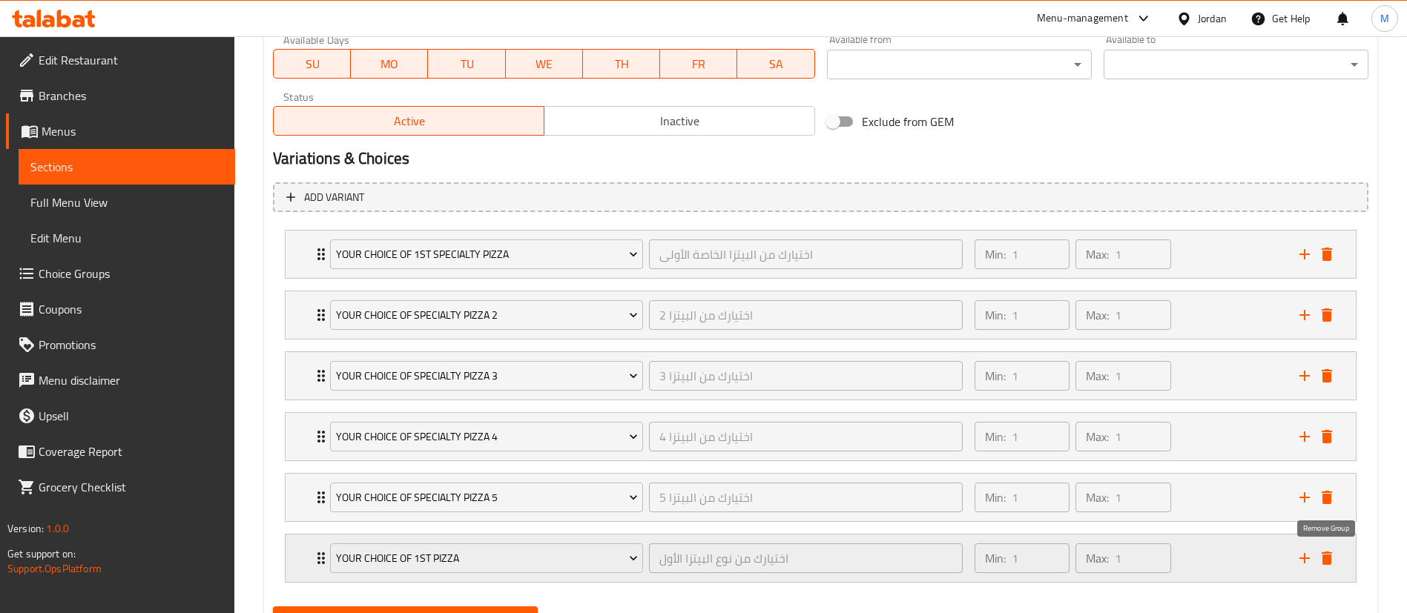
click at [1326, 558] on icon "delete" at bounding box center [1327, 558] width 10 height 13
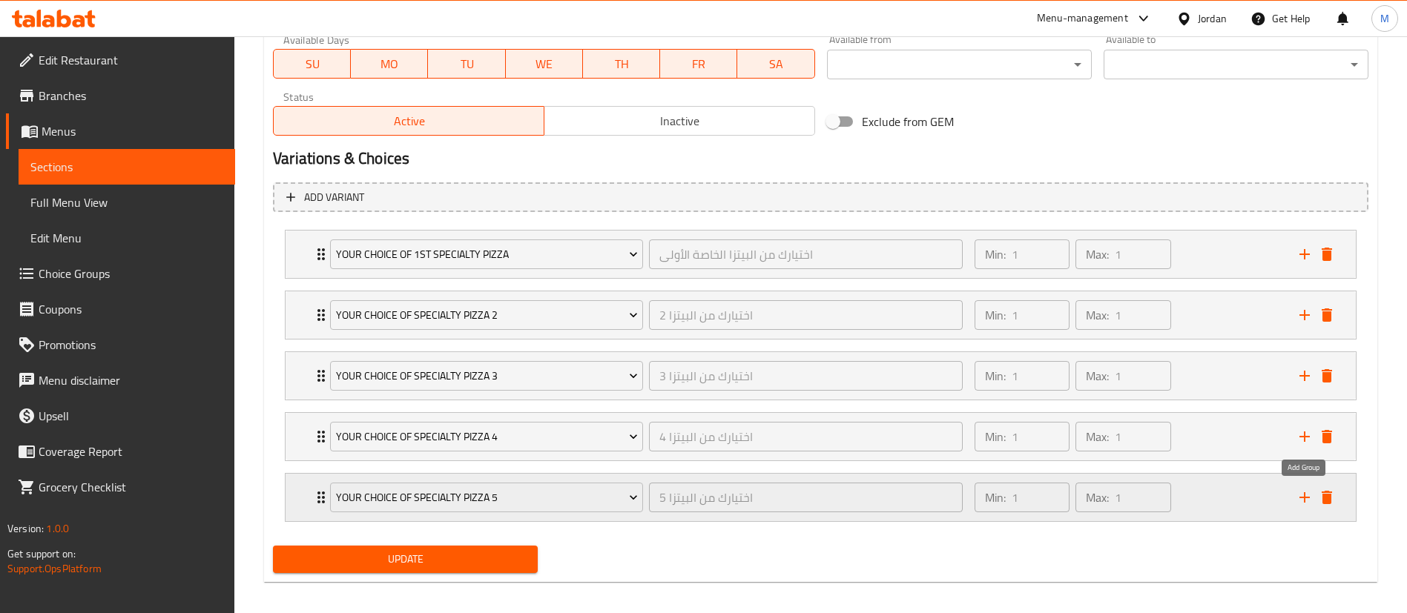
click at [1305, 497] on icon "add" at bounding box center [1304, 497] width 10 height 10
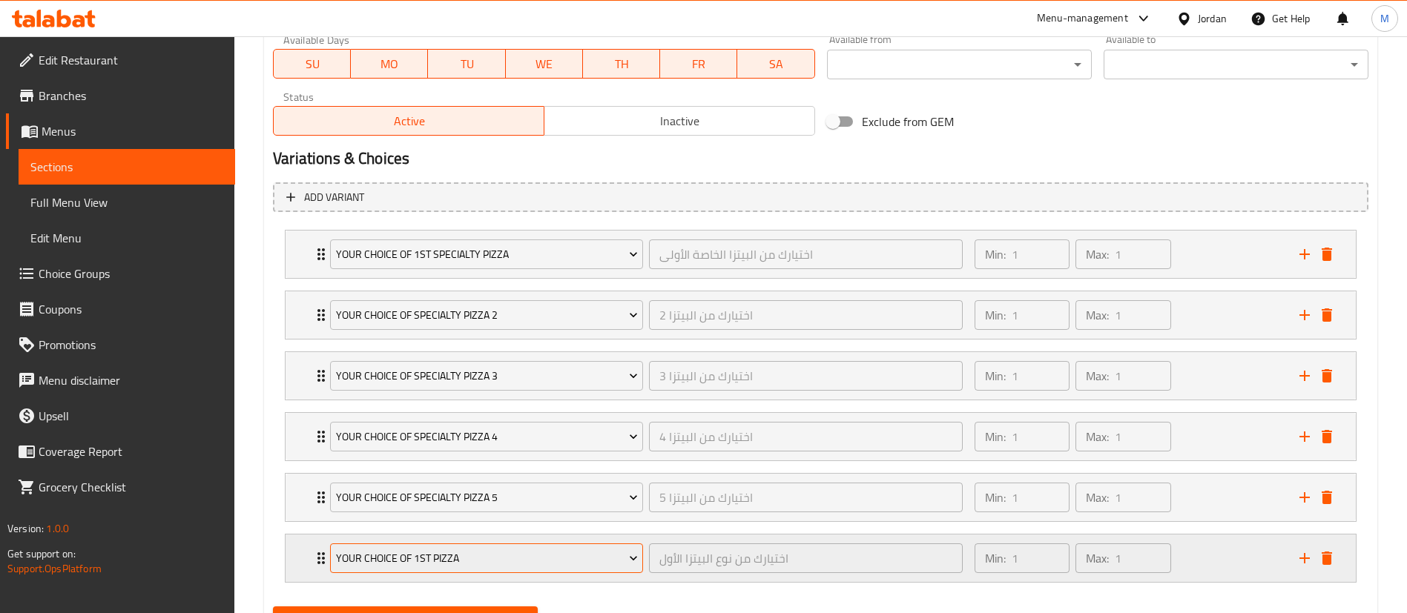
click at [555, 560] on span "Your Choice of 1st Pizza" at bounding box center [487, 559] width 302 height 19
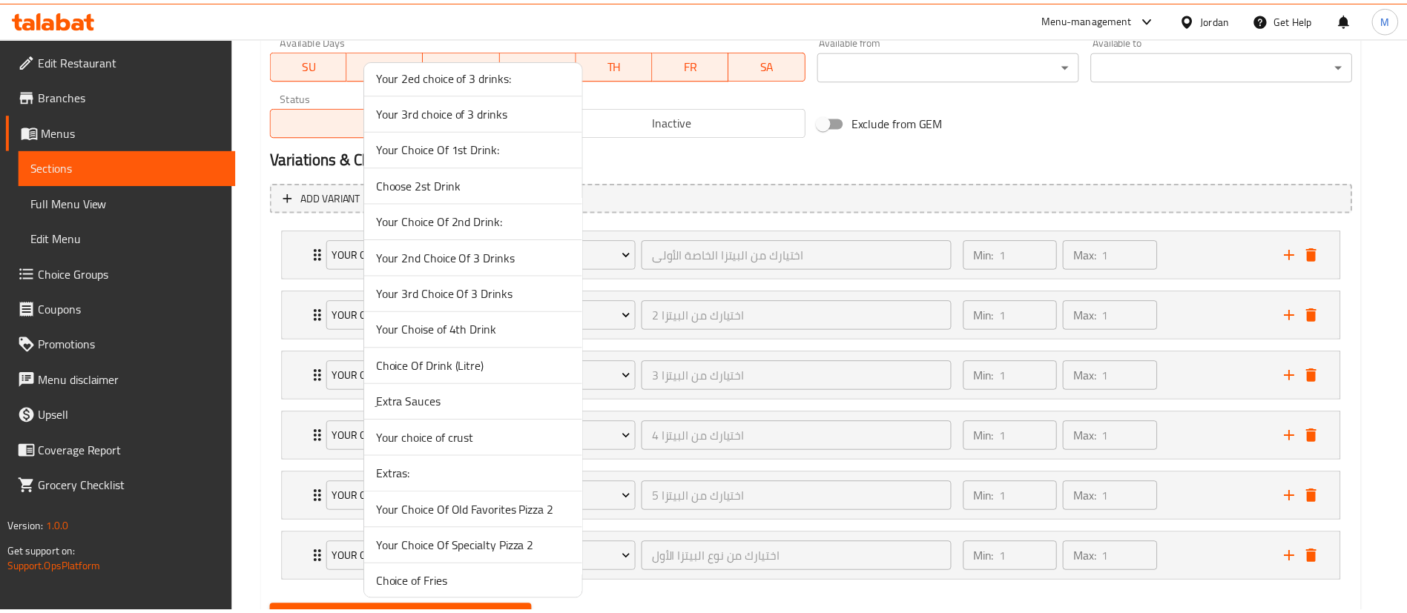
scroll to position [629, 0]
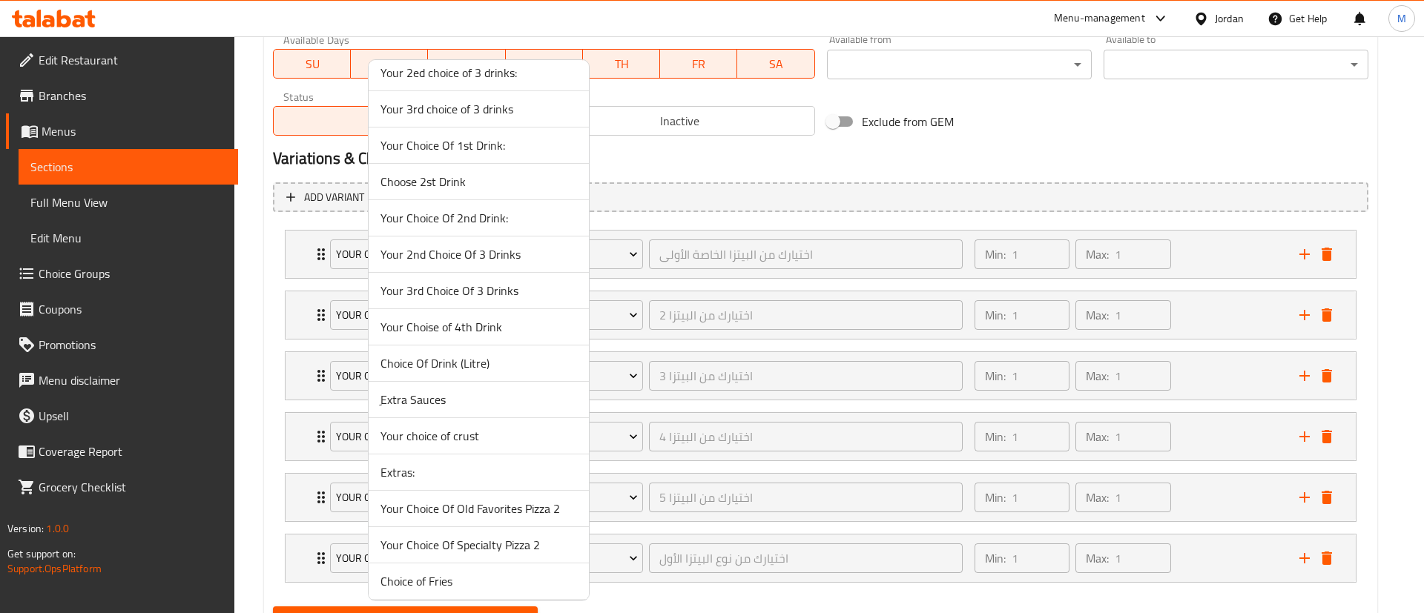
click at [526, 442] on span "Your choice of crust" at bounding box center [478, 436] width 197 height 18
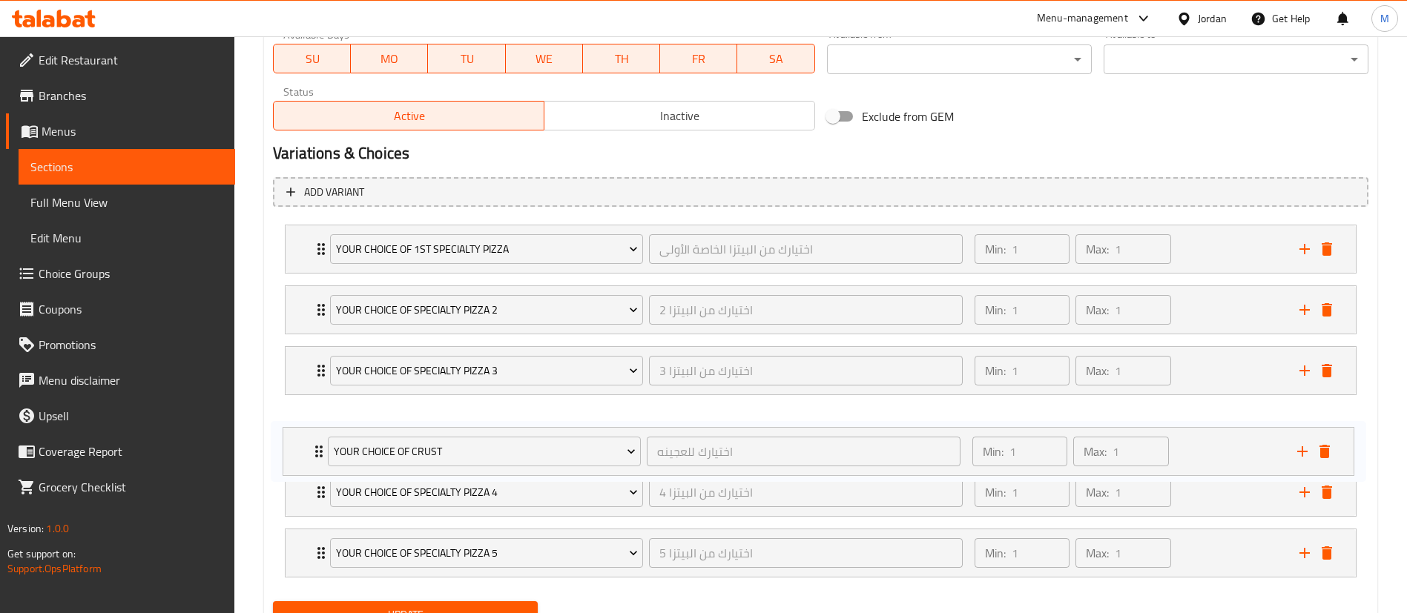
scroll to position [722, 0]
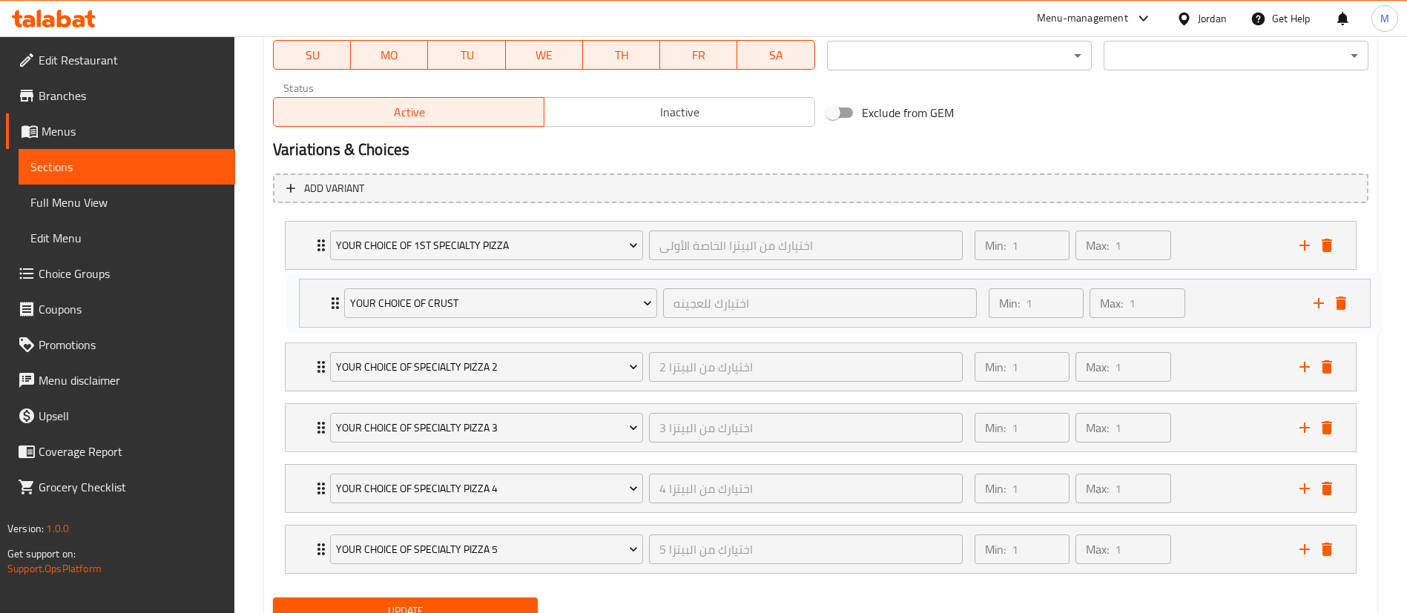
drag, startPoint x: 313, startPoint y: 559, endPoint x: 326, endPoint y: 298, distance: 261.4
click at [326, 298] on div "Your Choice Of 1st Specialty Pizza اختيارك من البيتزا الخاصة الأولى ​ Min: 1 ​ …" at bounding box center [820, 397] width 1095 height 365
click at [1300, 553] on icon "add" at bounding box center [1305, 550] width 18 height 18
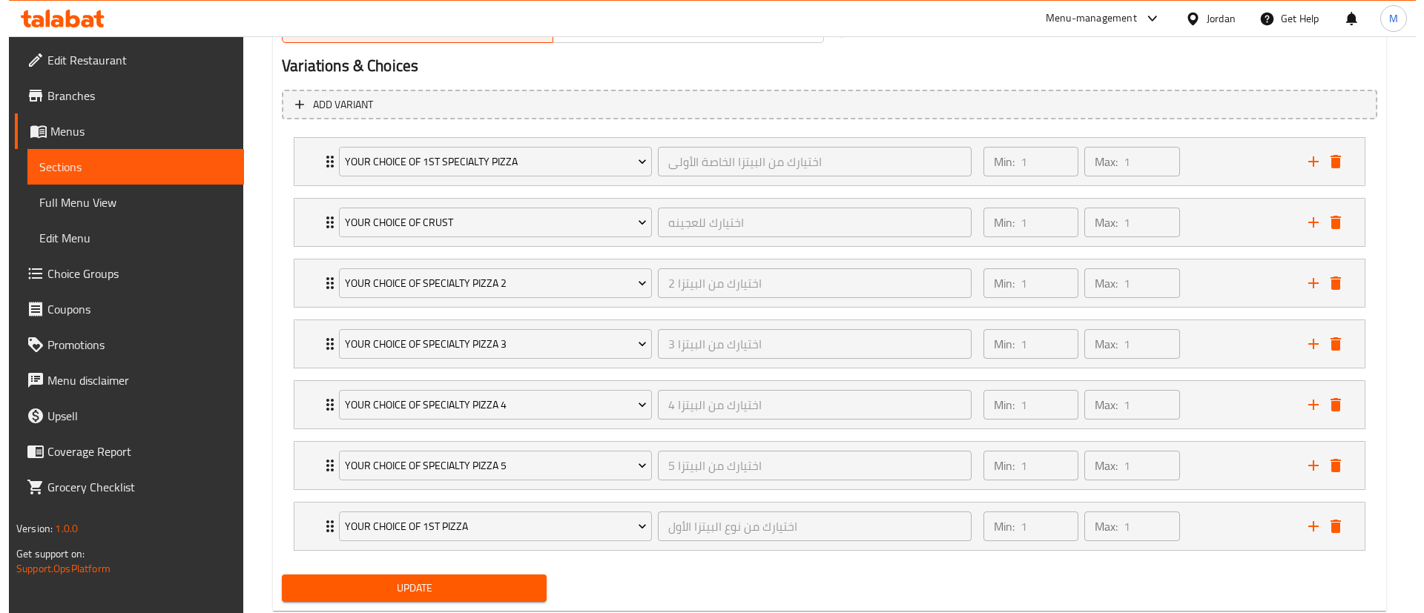
scroll to position [846, 0]
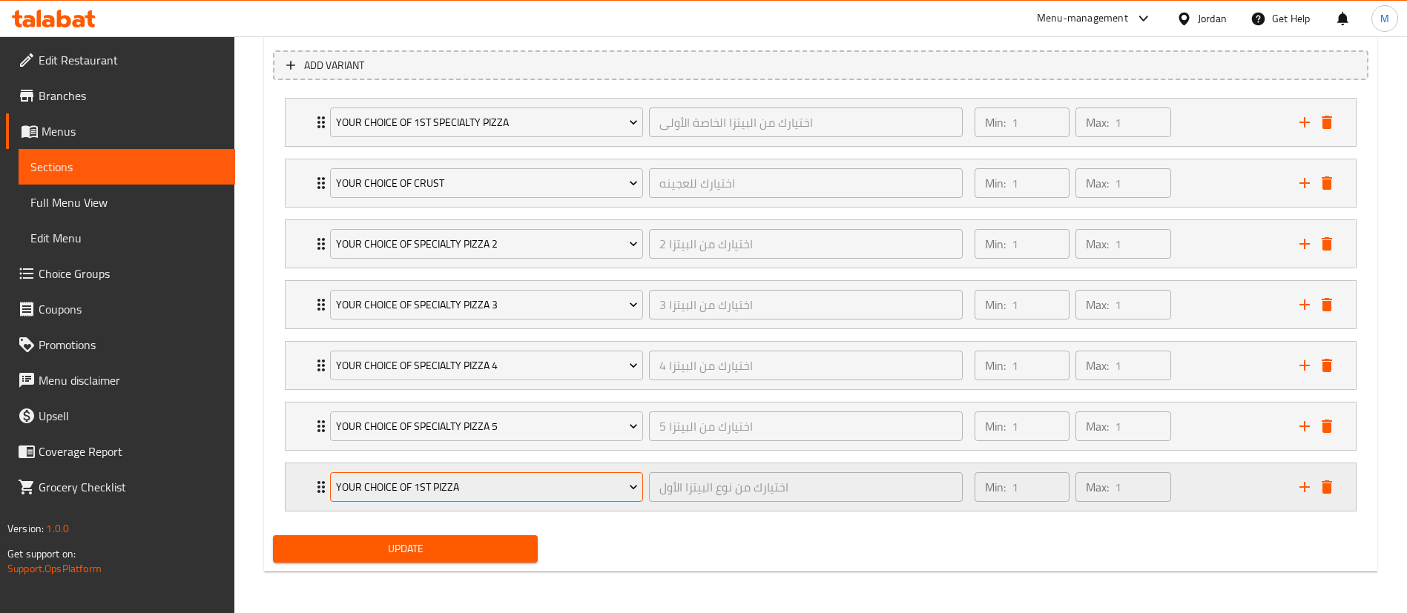
click at [587, 484] on span "Your Choice of 1st Pizza" at bounding box center [487, 487] width 302 height 19
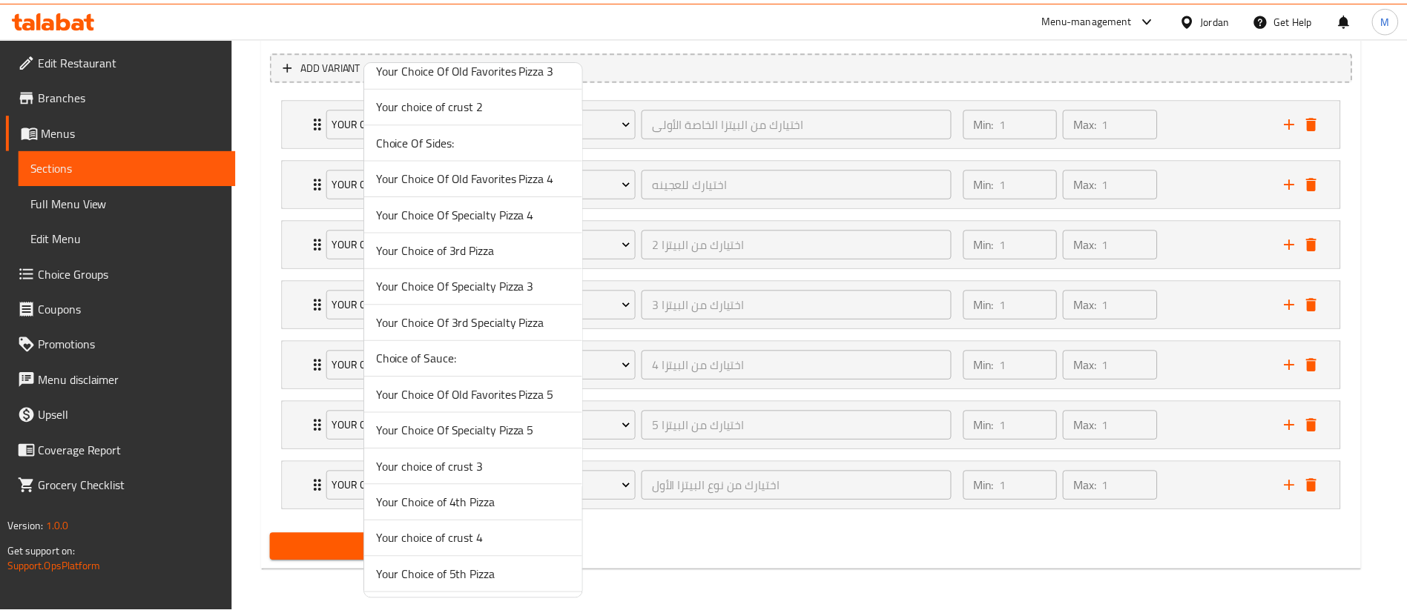
scroll to position [1324, 0]
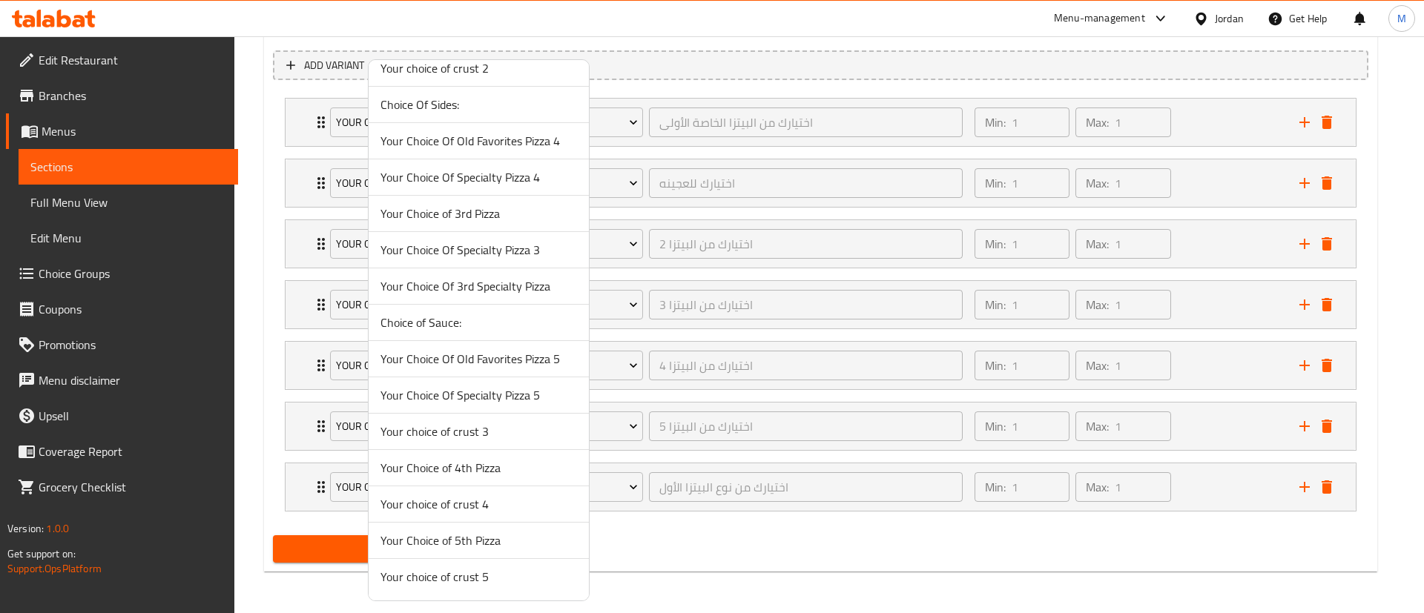
click at [530, 73] on span "Your choice of crust 2" at bounding box center [478, 68] width 197 height 18
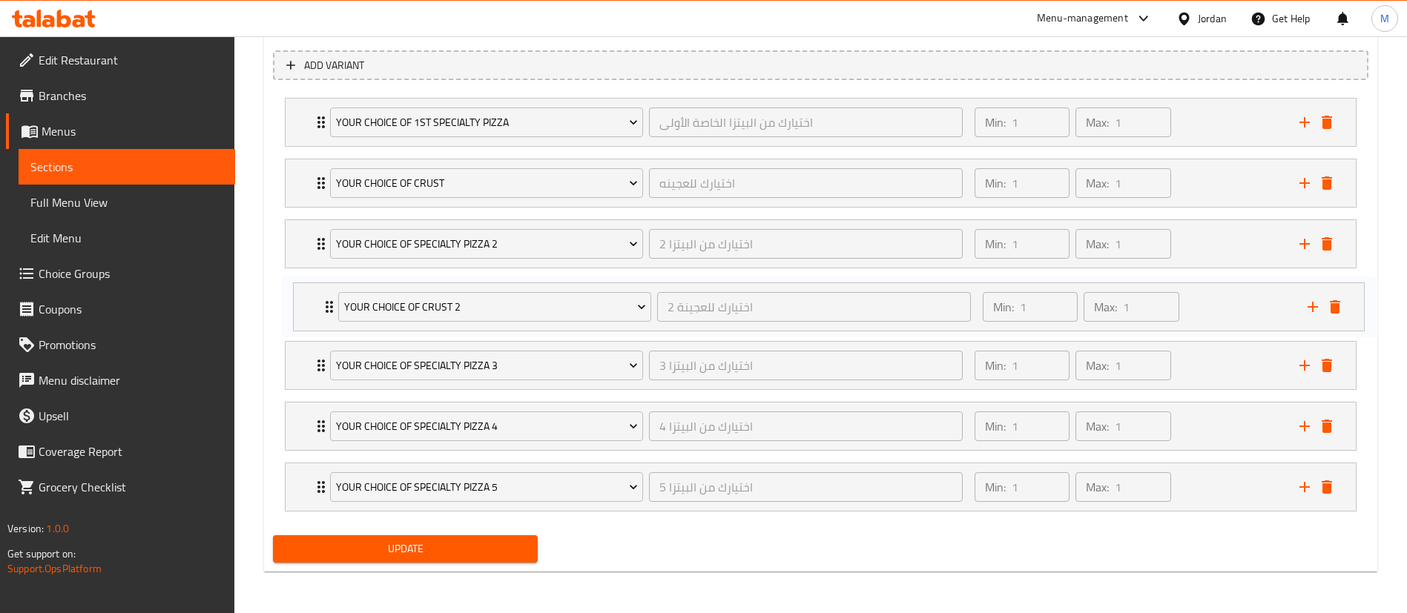
drag, startPoint x: 321, startPoint y: 492, endPoint x: 331, endPoint y: 295, distance: 197.5
click at [331, 295] on div "Your Choice Of 1st Specialty Pizza اختيارك من البيتزا الخاصة الأولى ​ Min: 1 ​ …" at bounding box center [820, 305] width 1095 height 426
click at [1296, 490] on icon "add" at bounding box center [1305, 487] width 18 height 18
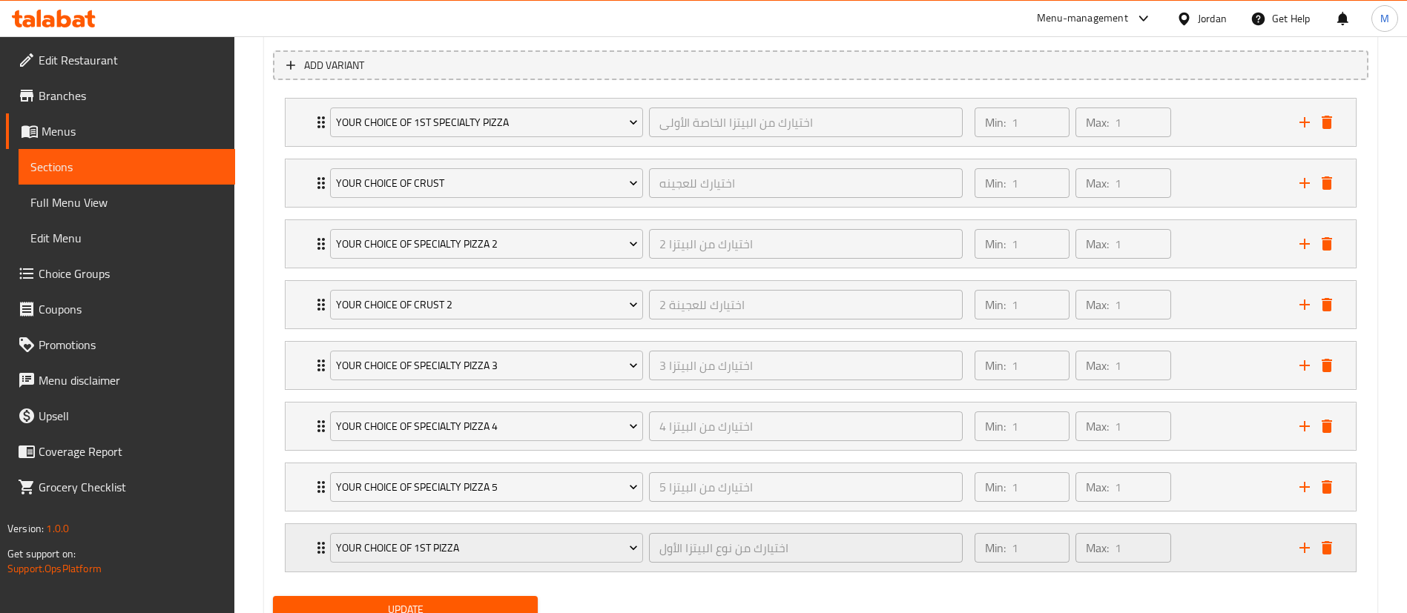
click at [317, 550] on icon "Expand" at bounding box center [321, 548] width 18 height 18
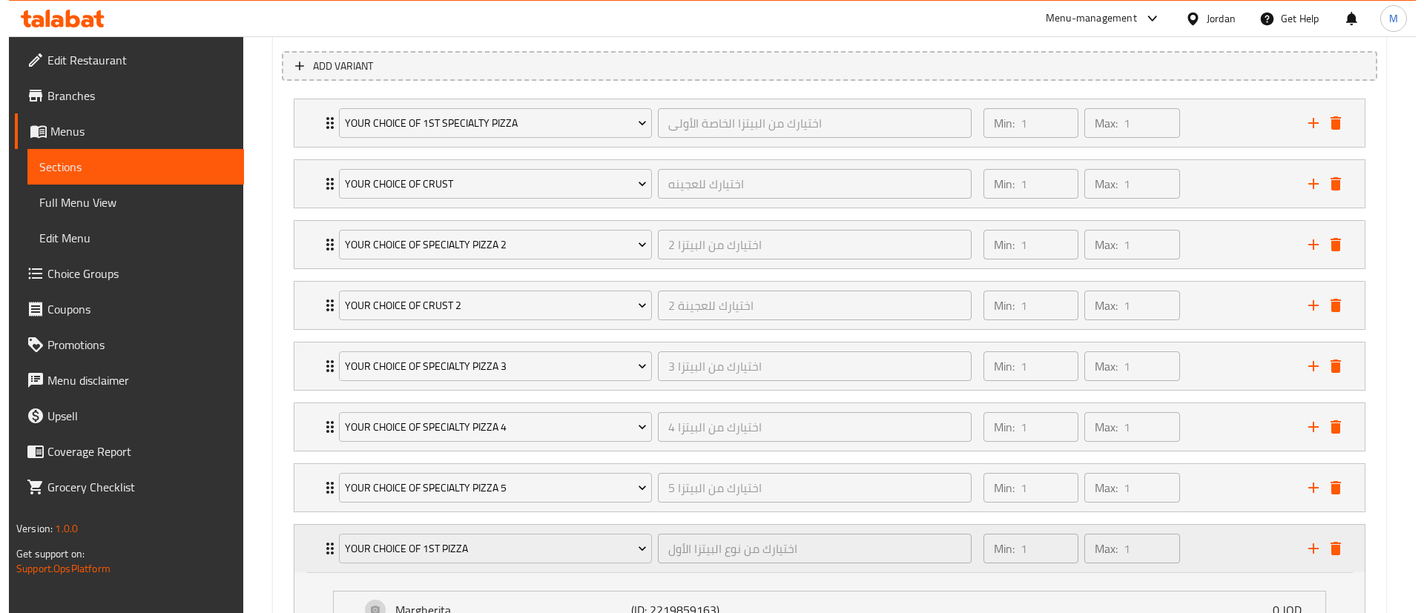
scroll to position [846, 0]
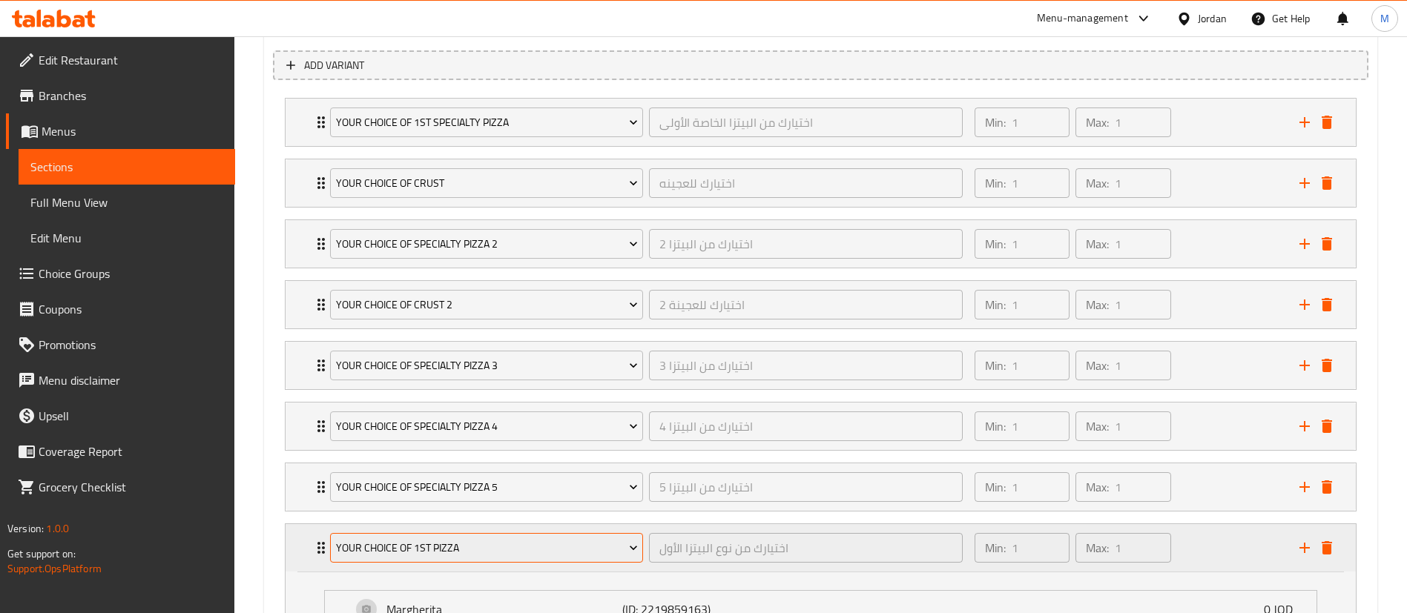
click at [464, 549] on span "Your Choice of 1st Pizza" at bounding box center [487, 548] width 302 height 19
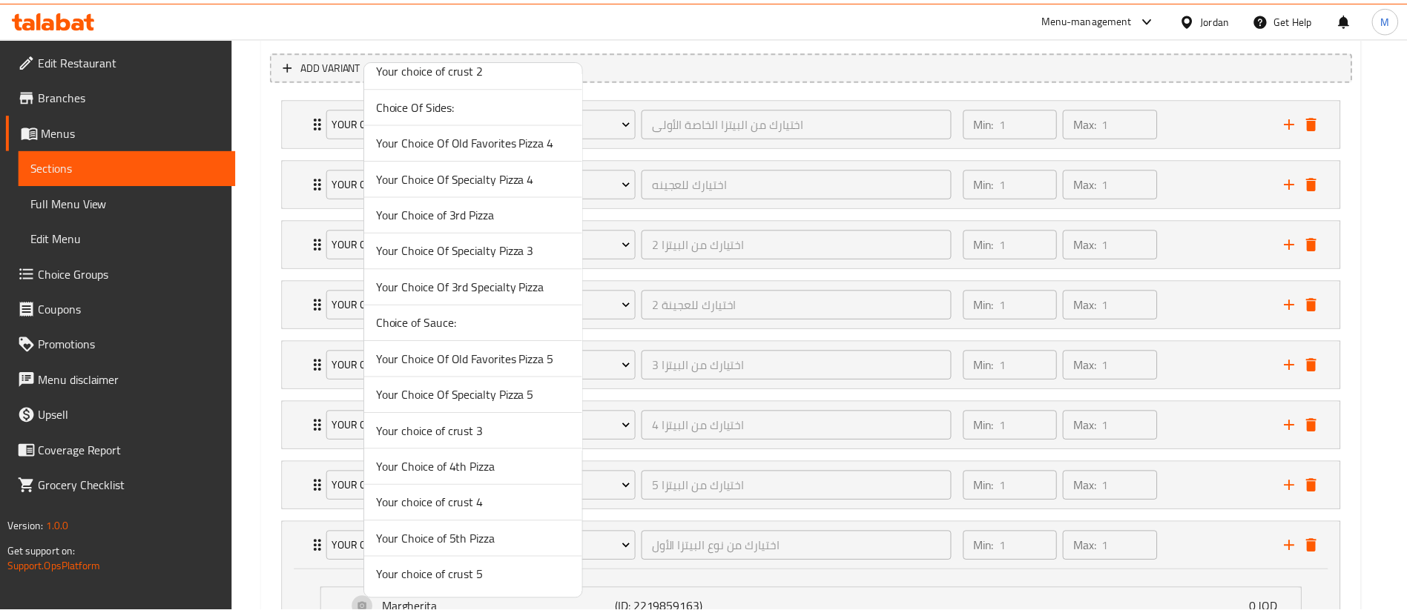
scroll to position [1324, 0]
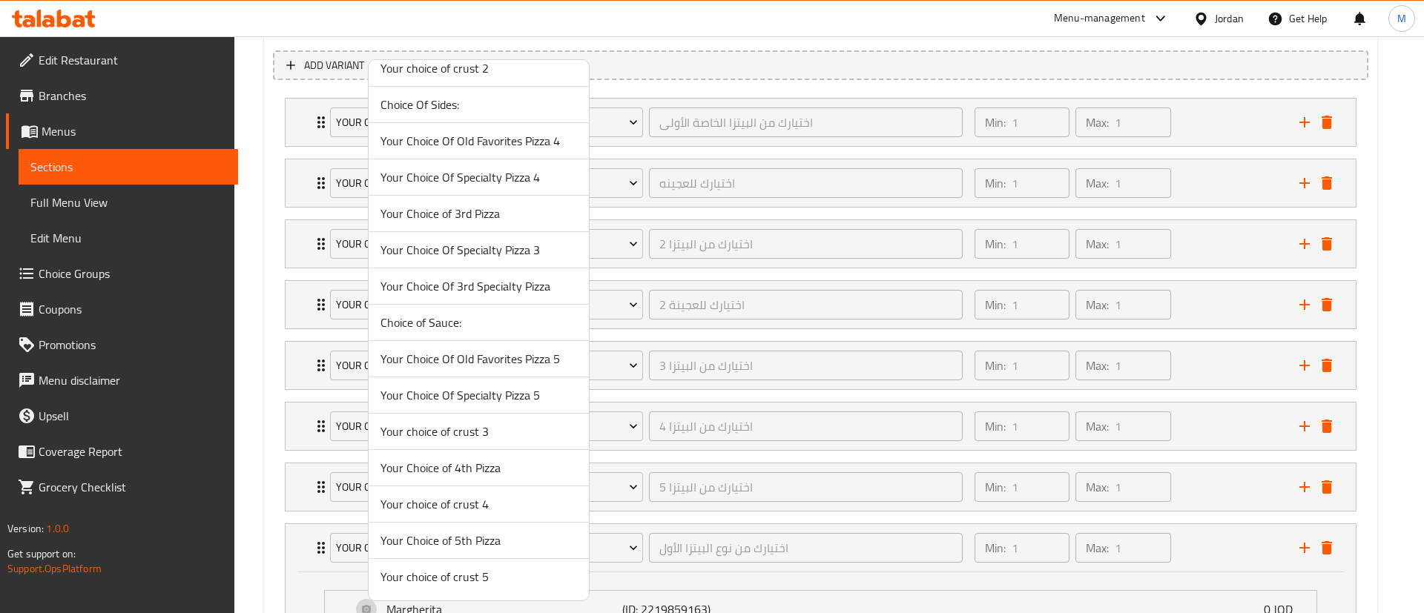
click at [534, 434] on span "Your choice of crust 3" at bounding box center [478, 432] width 197 height 18
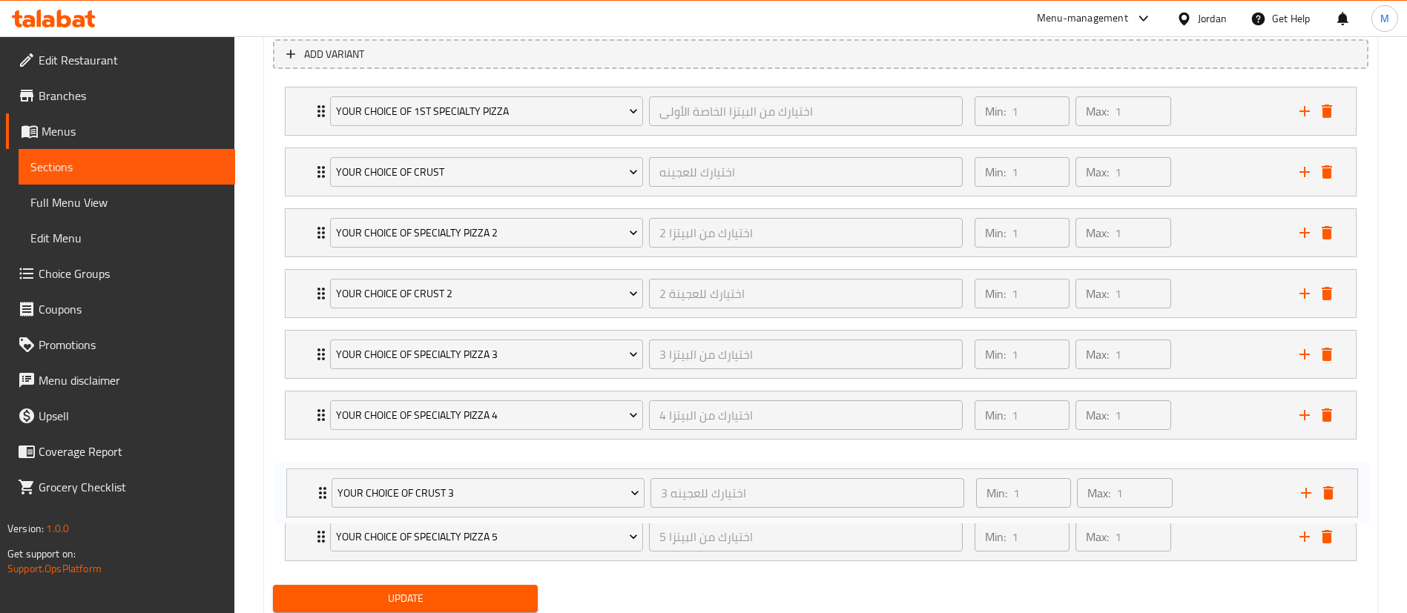
scroll to position [860, 0]
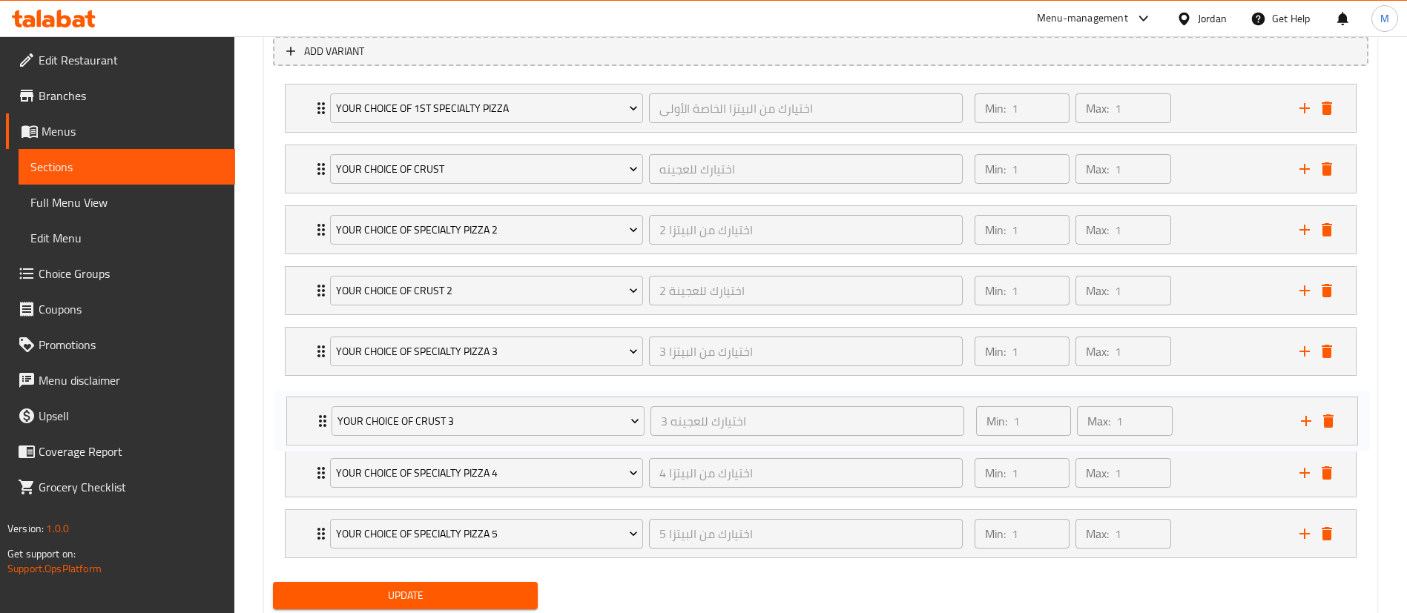
drag, startPoint x: 318, startPoint y: 551, endPoint x: 322, endPoint y: 420, distance: 131.3
click at [322, 420] on div "Your Choice Of 1st Specialty Pizza اختيارك من البيتزا الخاصة الأولى ​ Min: 1 ​ …" at bounding box center [820, 321] width 1095 height 487
click at [1302, 536] on icon "add" at bounding box center [1305, 534] width 18 height 18
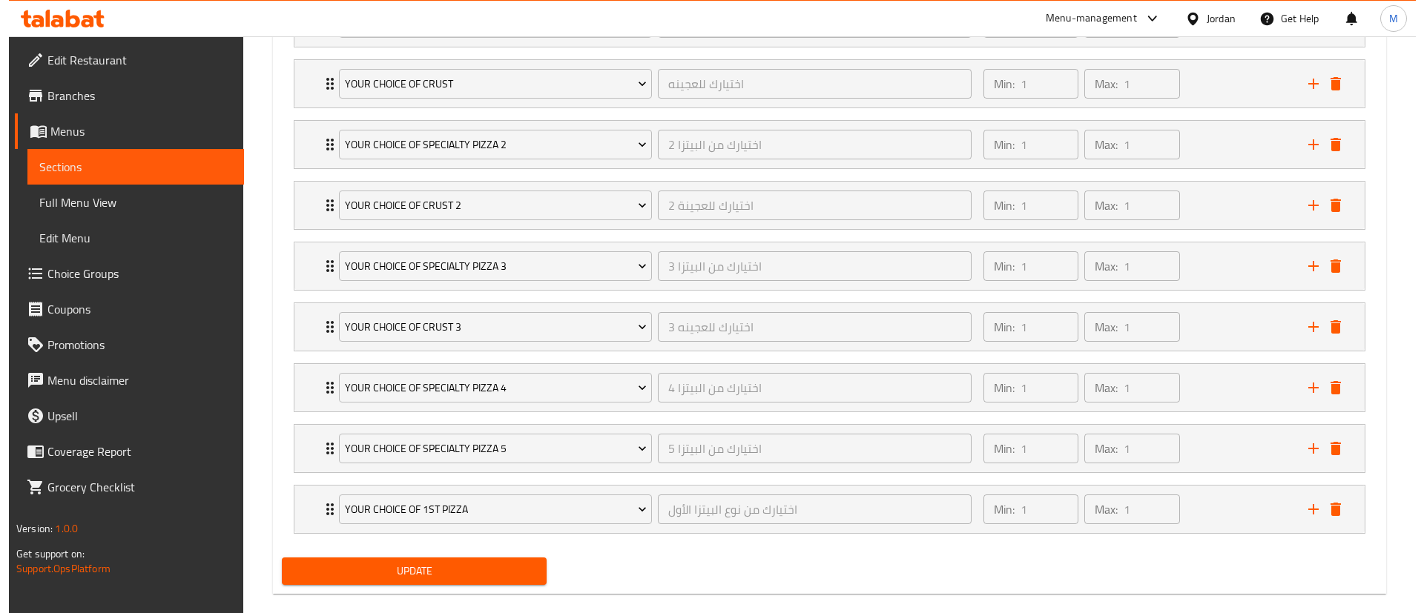
scroll to position [967, 0]
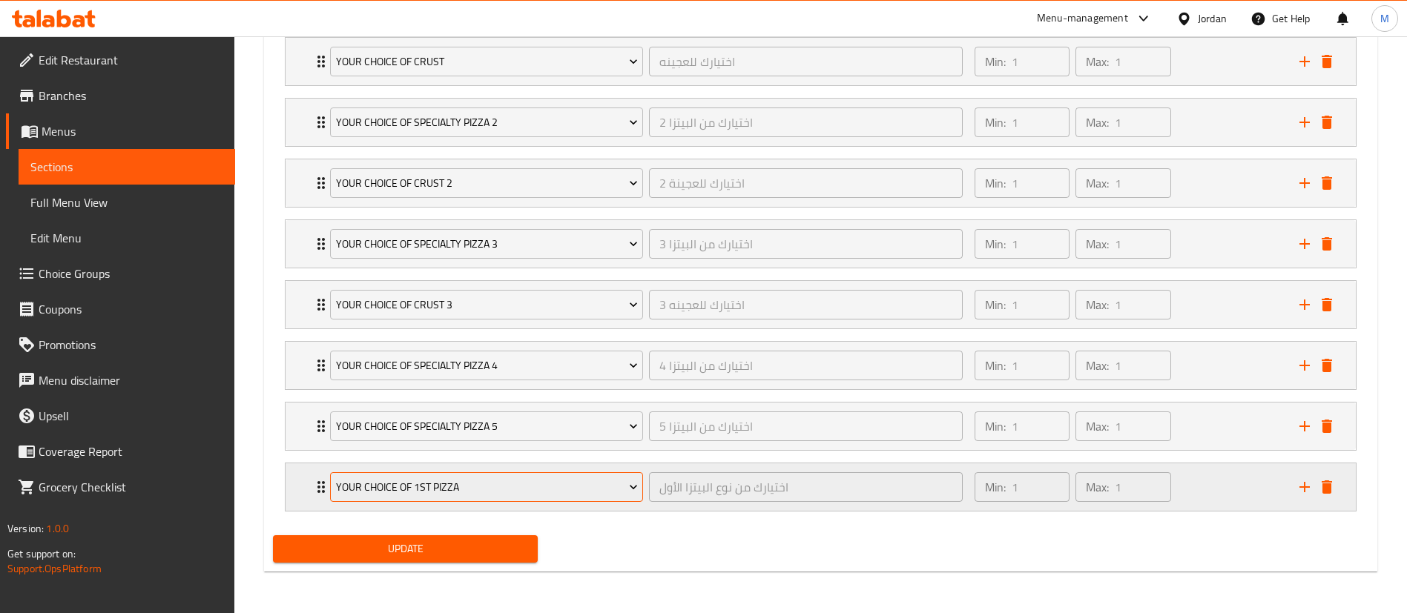
click at [535, 492] on span "Your Choice of 1st Pizza" at bounding box center [487, 487] width 302 height 19
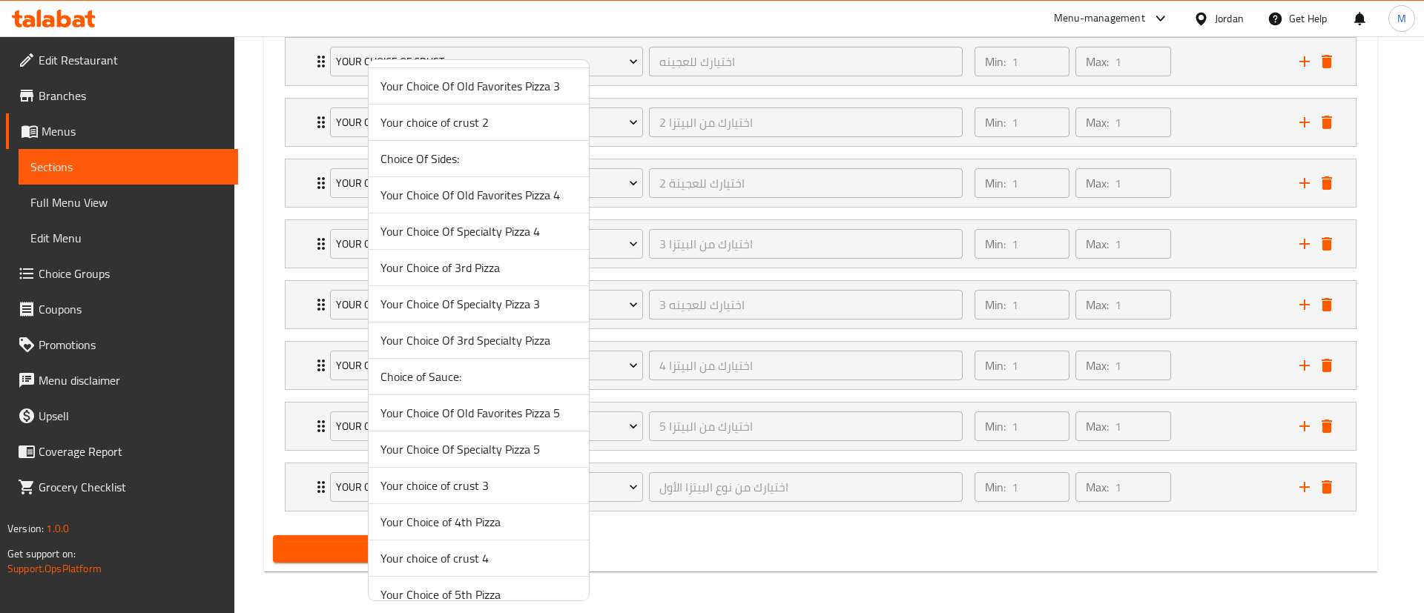
scroll to position [1324, 0]
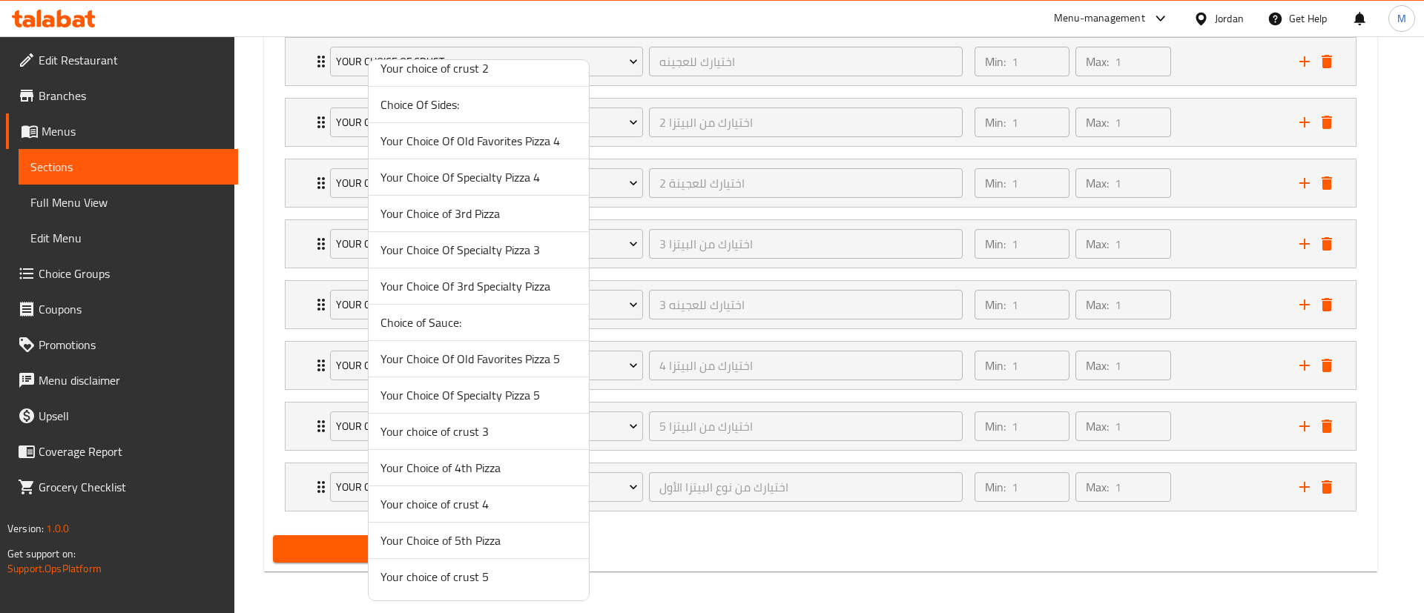
click at [484, 504] on span "Your choice of crust 4" at bounding box center [478, 504] width 197 height 18
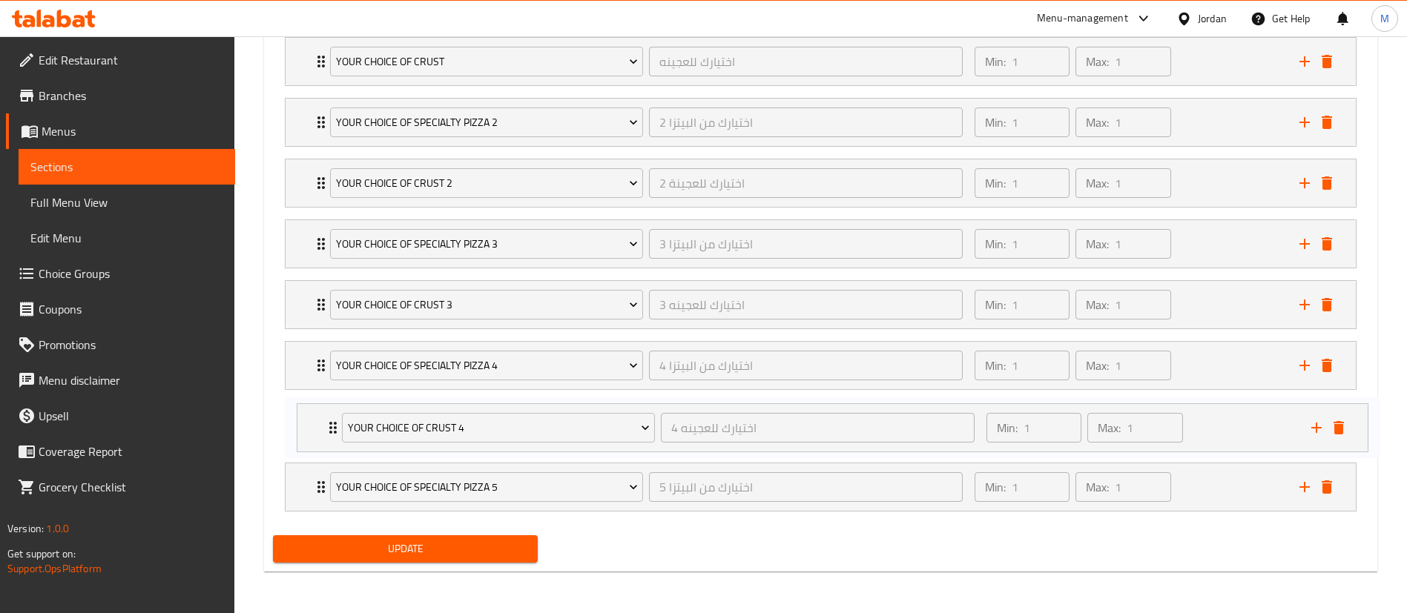
drag, startPoint x: 317, startPoint y: 492, endPoint x: 329, endPoint y: 426, distance: 66.3
click at [329, 426] on div "Your Choice Of 1st Specialty Pizza اختيارك من البيتزا الخاصة الأولى ​ Min: 1 ​ …" at bounding box center [820, 243] width 1095 height 547
click at [1296, 487] on icon "add" at bounding box center [1305, 487] width 18 height 18
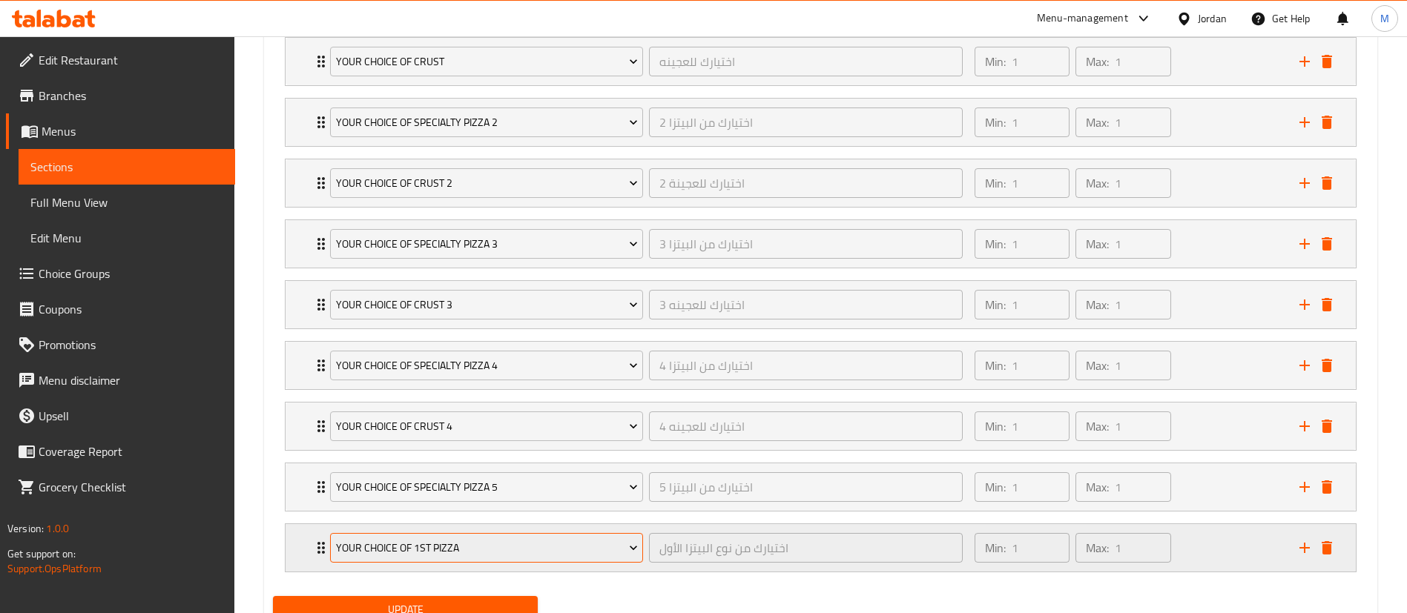
click at [463, 550] on span "Your Choice of 1st Pizza" at bounding box center [487, 548] width 302 height 19
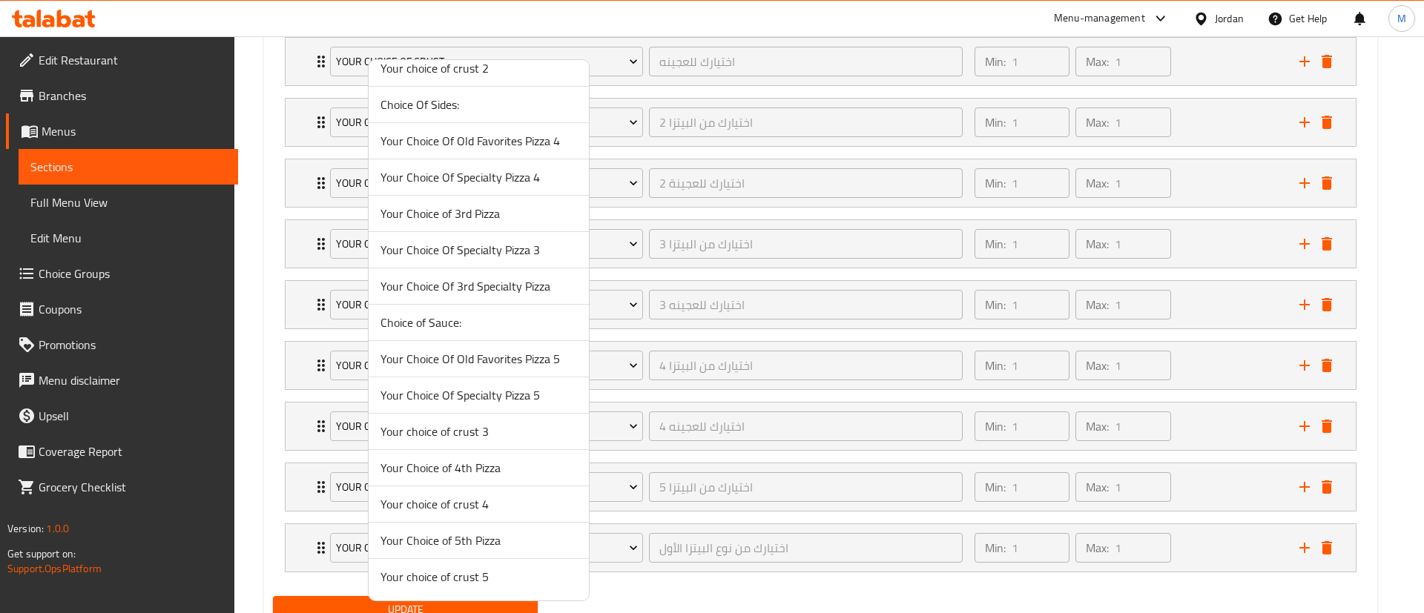
click at [498, 584] on span "Your choice of crust 5" at bounding box center [478, 577] width 197 height 18
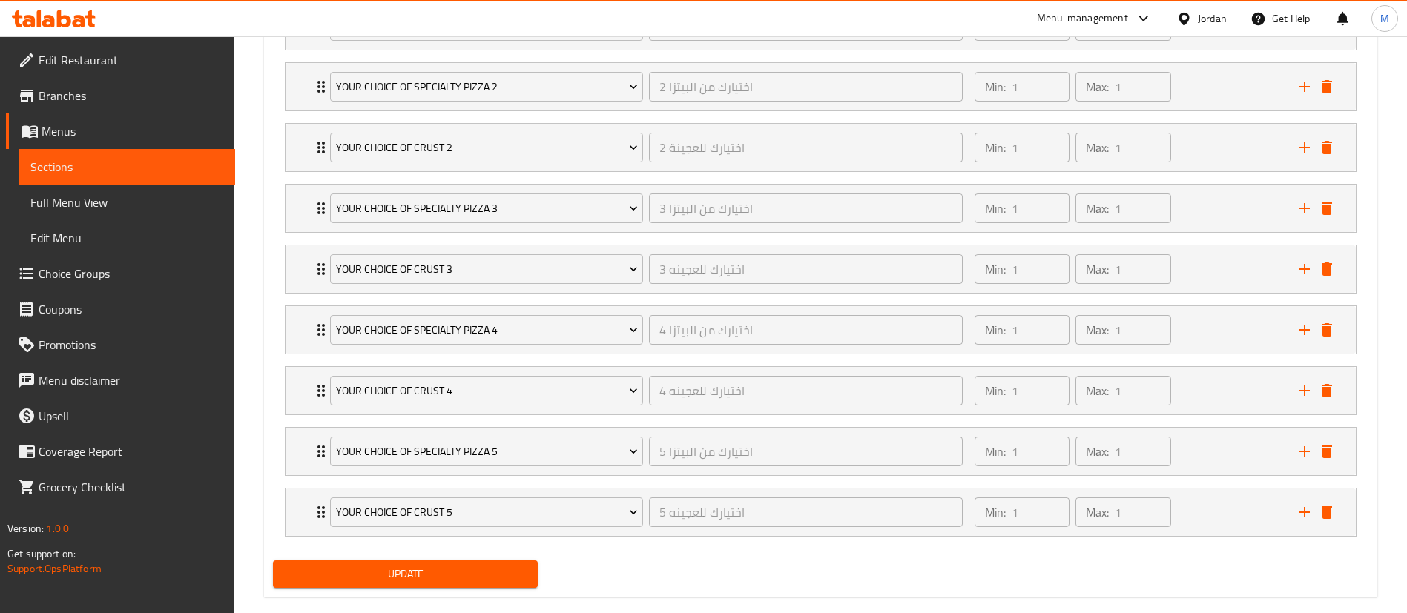
scroll to position [1028, 0]
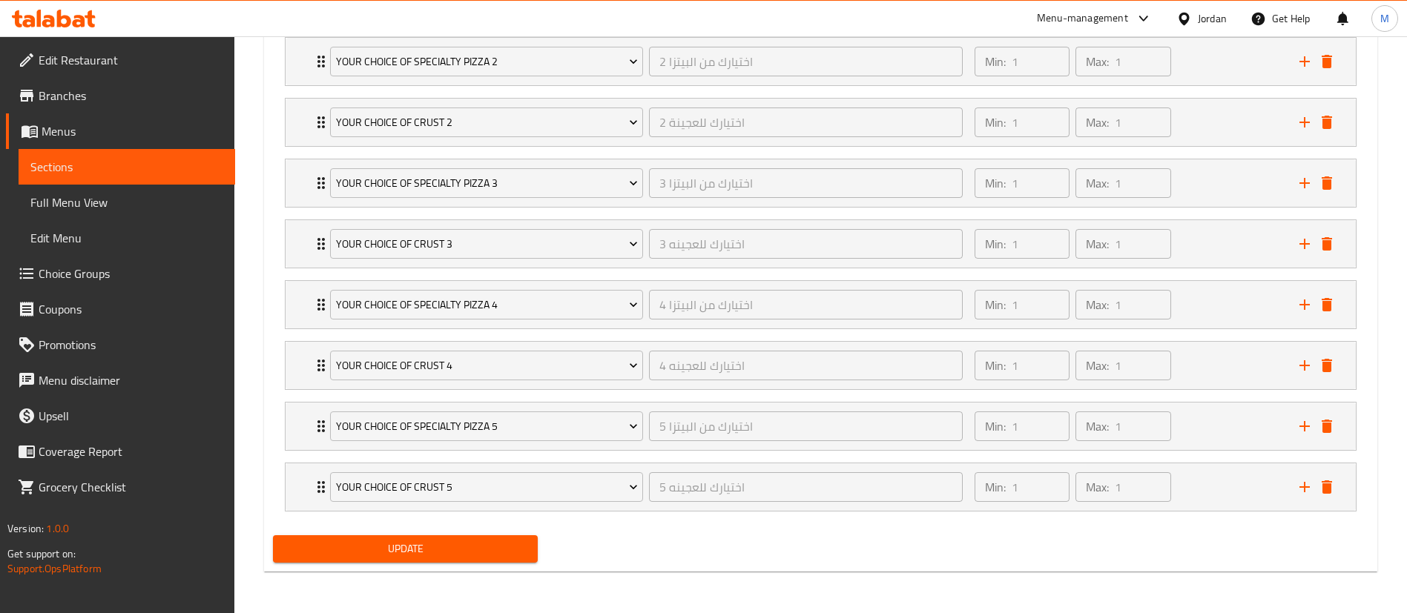
click at [512, 567] on div "Update" at bounding box center [405, 549] width 277 height 39
click at [513, 551] on span "Update" at bounding box center [405, 549] width 241 height 19
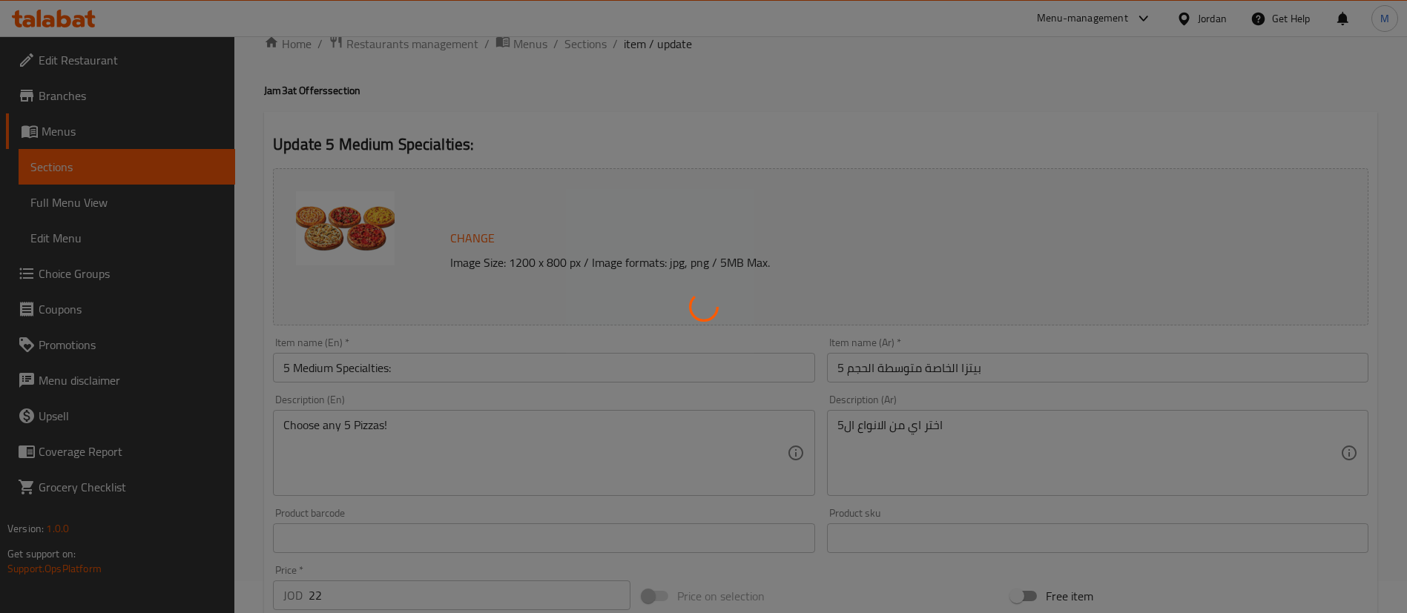
scroll to position [27, 0]
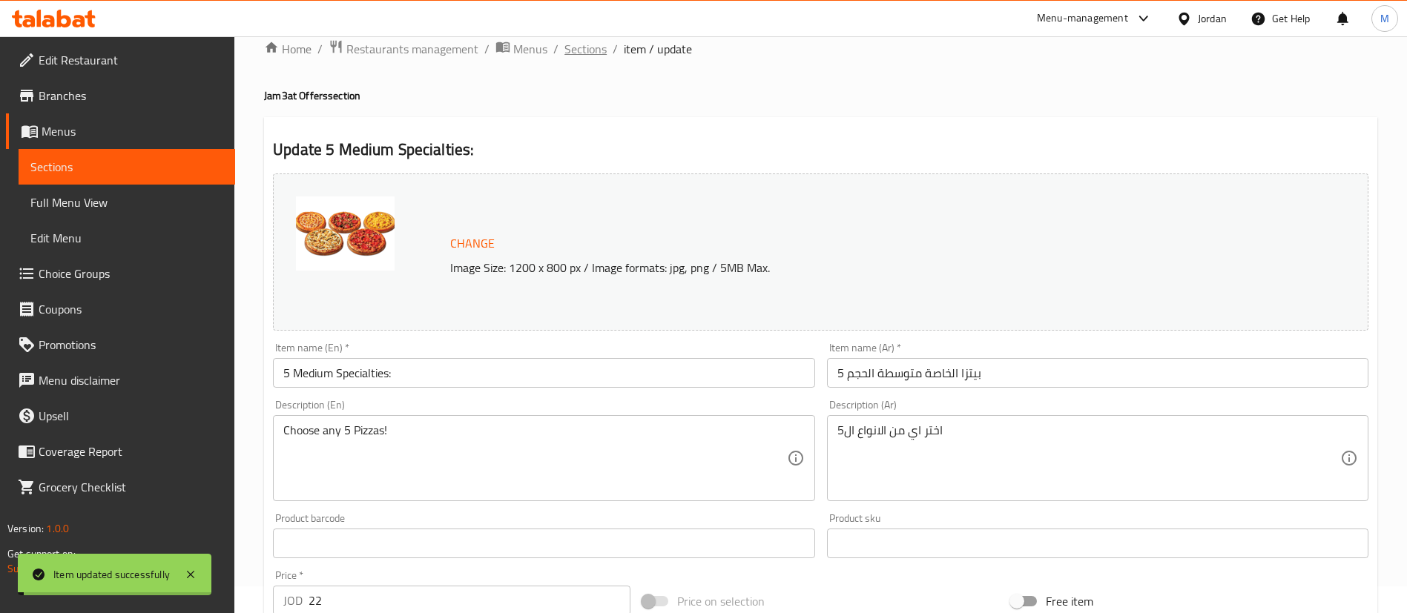
click at [590, 55] on span "Sections" at bounding box center [585, 49] width 42 height 18
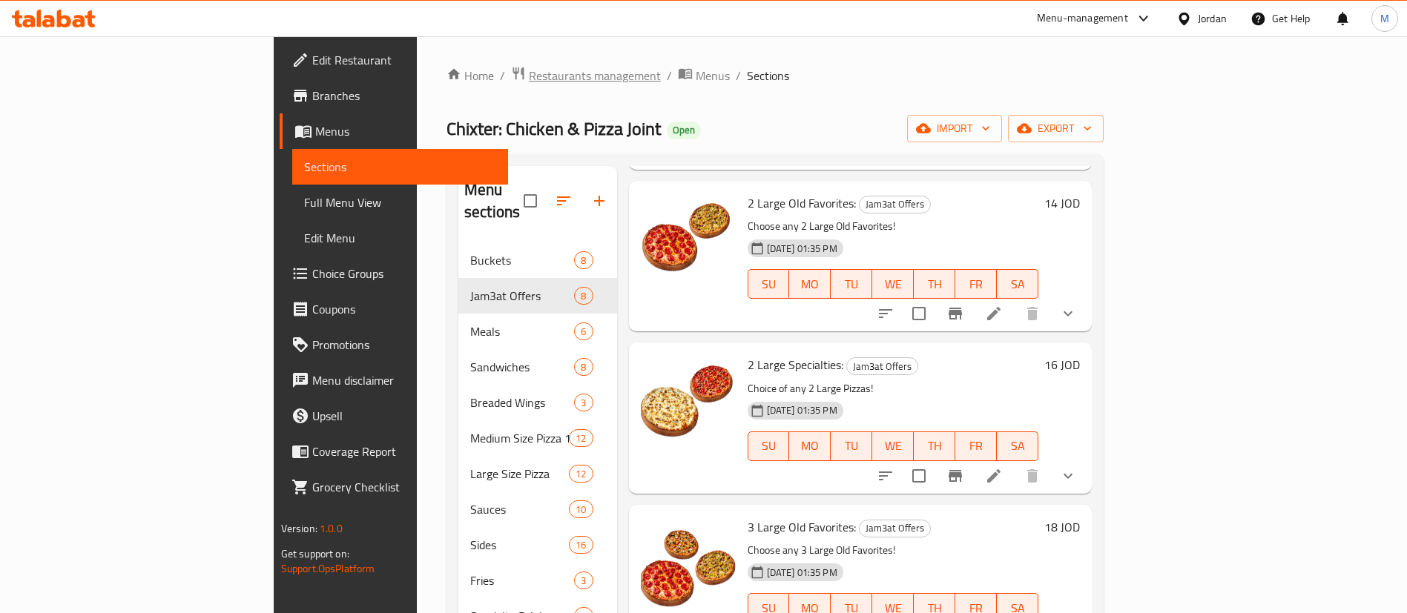
click at [529, 80] on span "Restaurants management" at bounding box center [595, 76] width 132 height 18
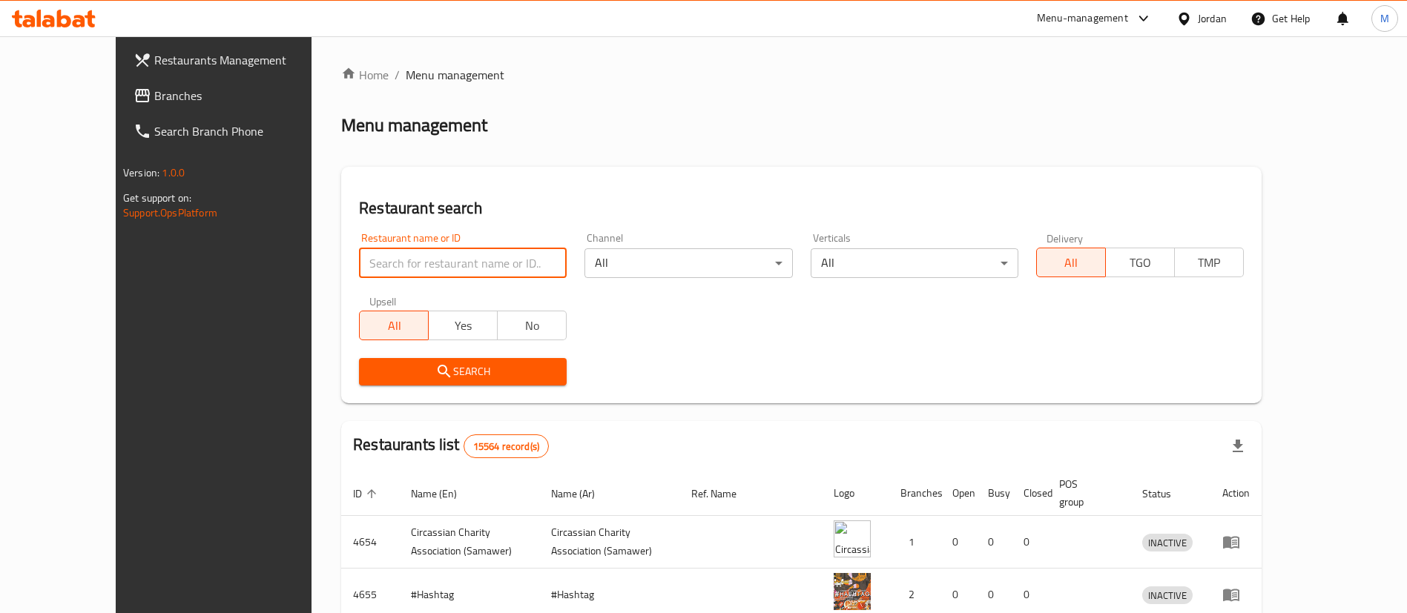
click at [480, 260] on input "search" at bounding box center [463, 263] width 208 height 30
type input "p"
type input "حطب ونار"
click button "Search" at bounding box center [463, 371] width 208 height 27
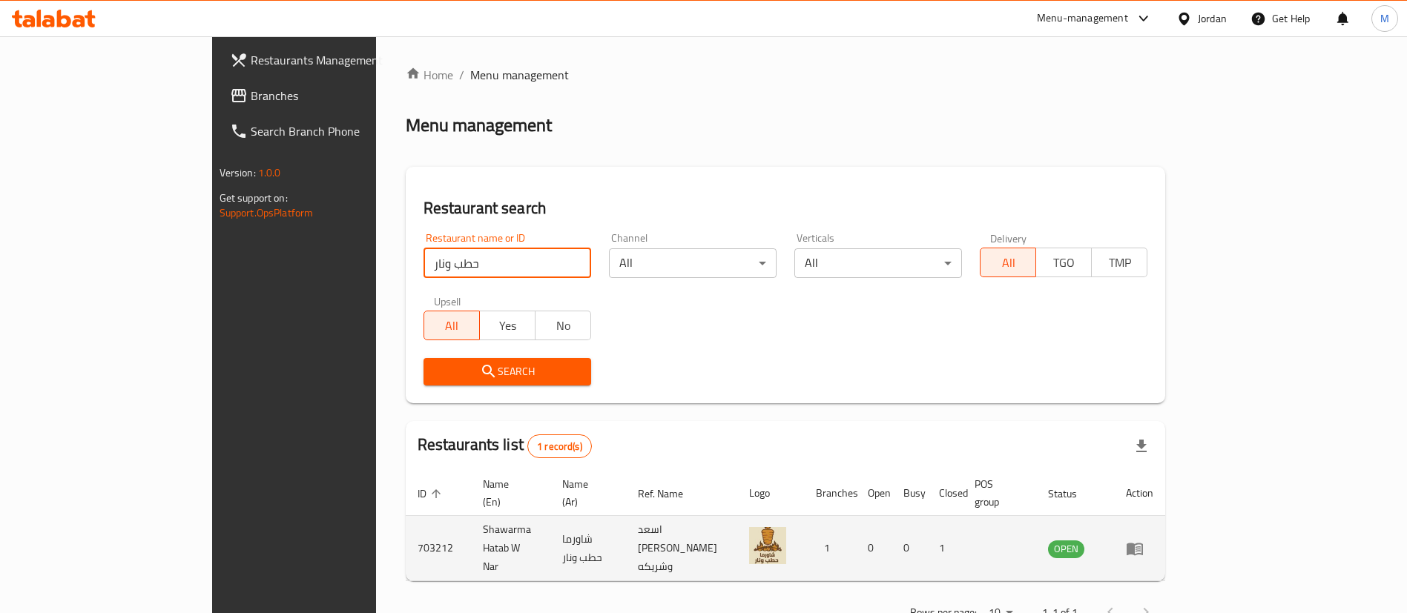
click at [1144, 540] on icon "enhanced table" at bounding box center [1135, 549] width 18 height 18
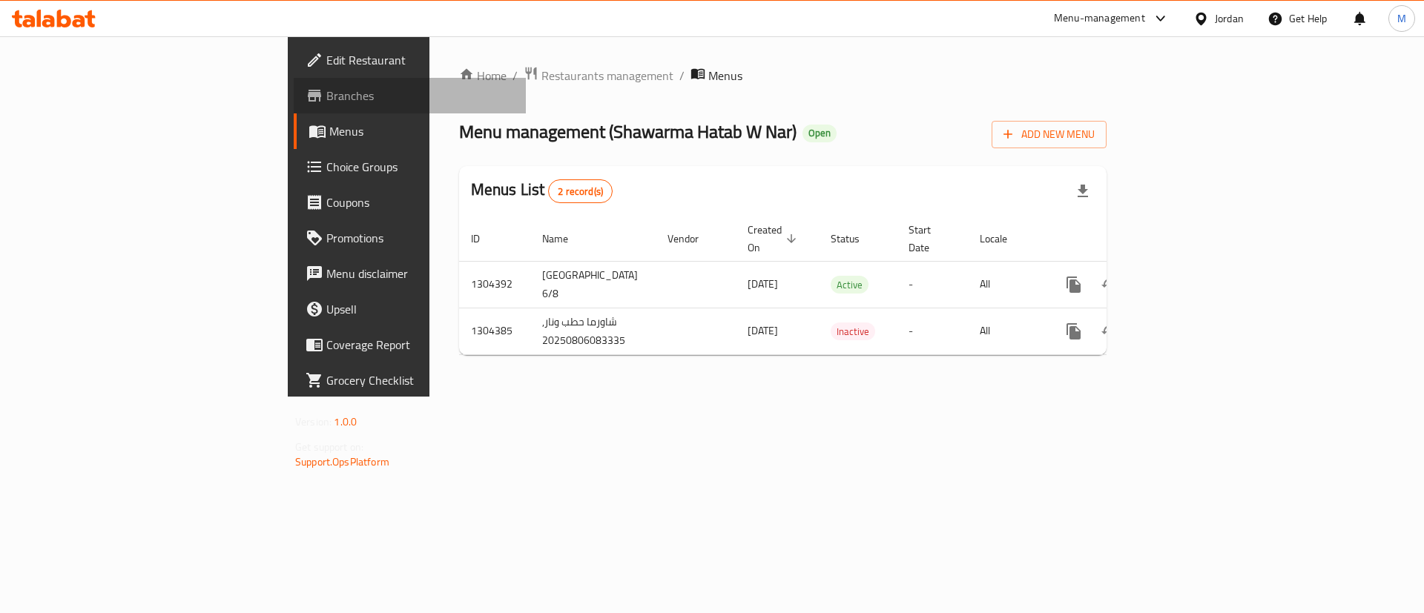
click at [326, 92] on span "Branches" at bounding box center [420, 96] width 188 height 18
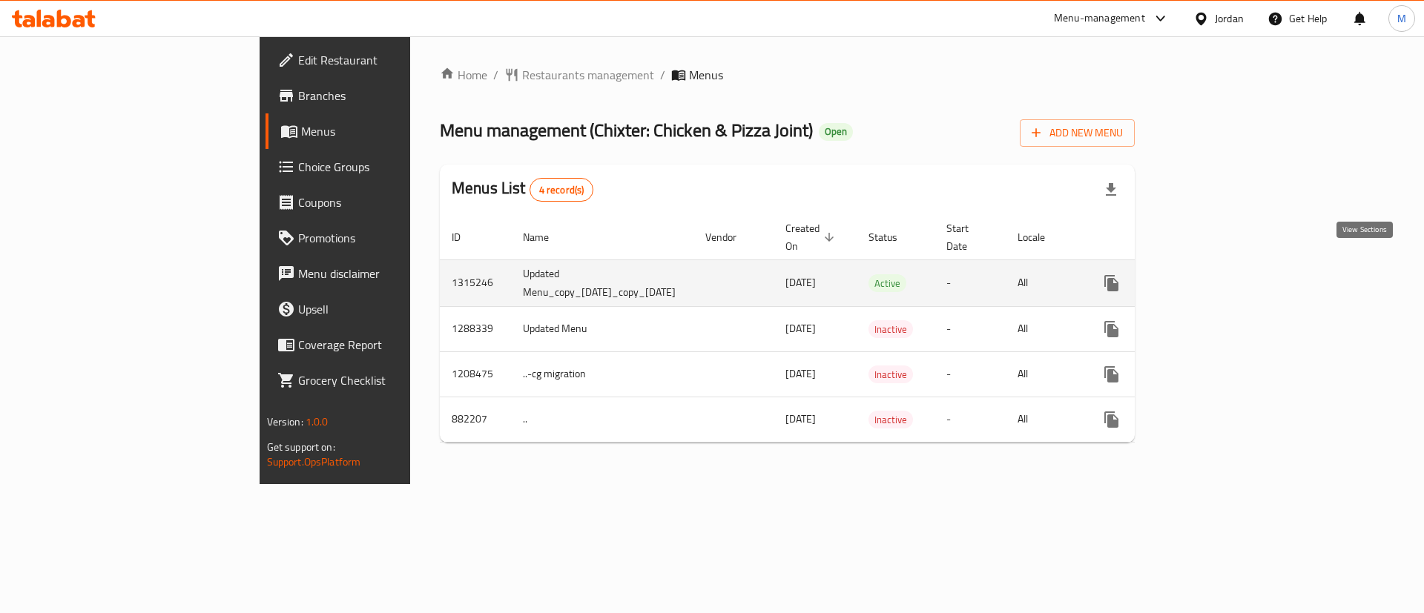
click at [1225, 277] on icon "enhanced table" at bounding box center [1218, 283] width 13 height 13
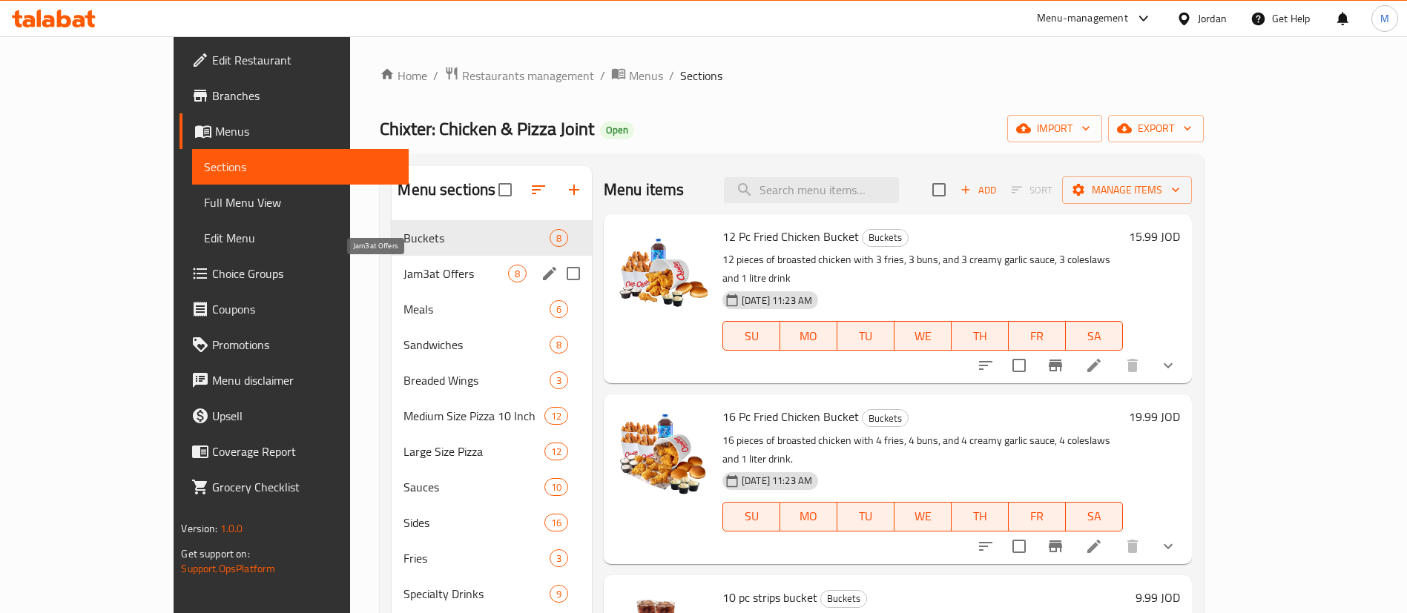
click at [403, 271] on span "Jam3at Offers" at bounding box center [455, 274] width 104 height 18
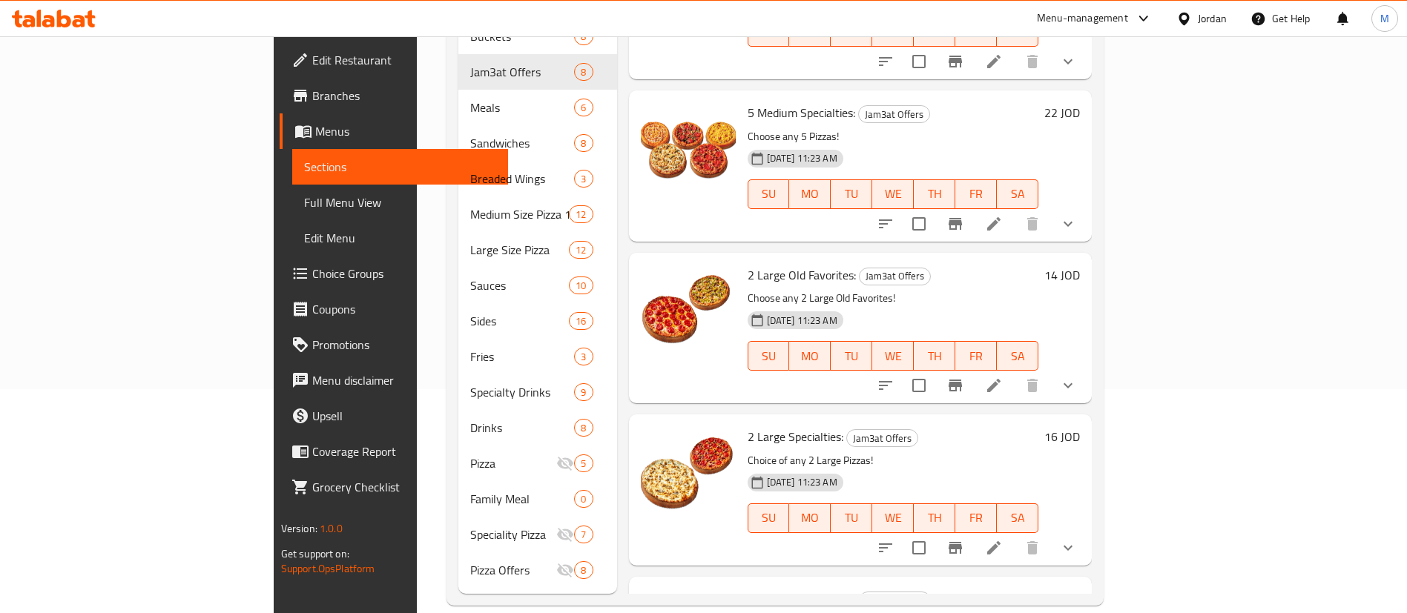
scroll to position [370, 0]
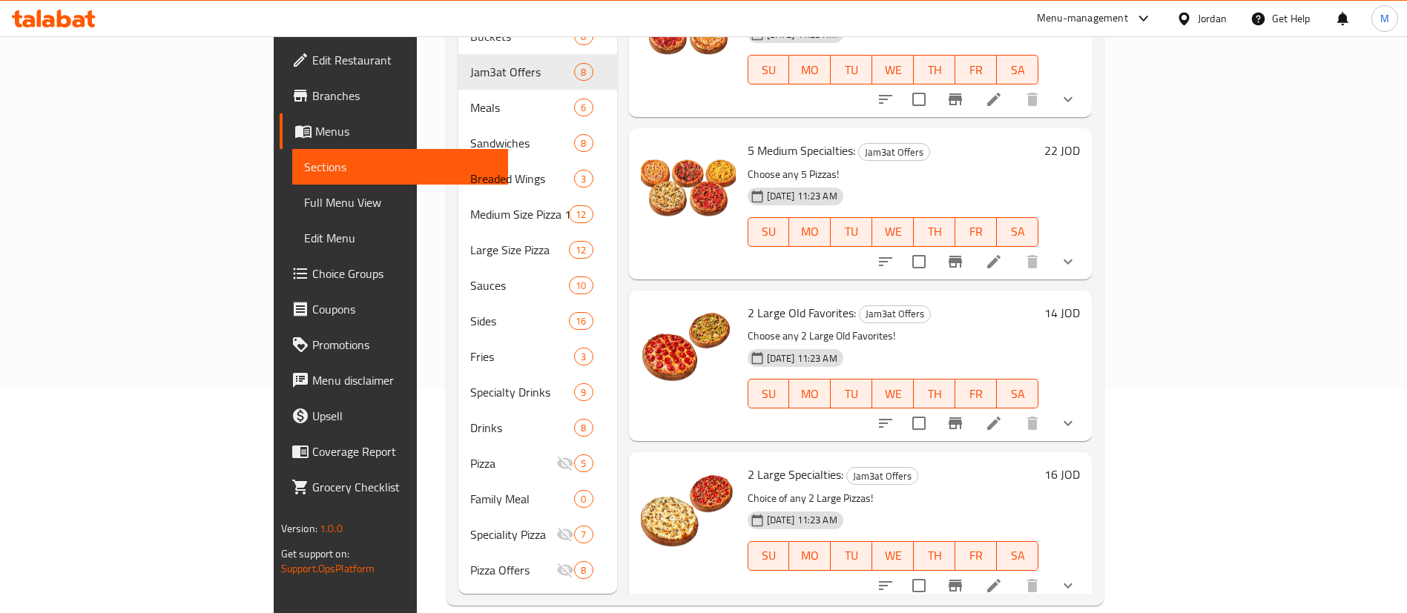
click at [1003, 253] on icon at bounding box center [994, 262] width 18 height 18
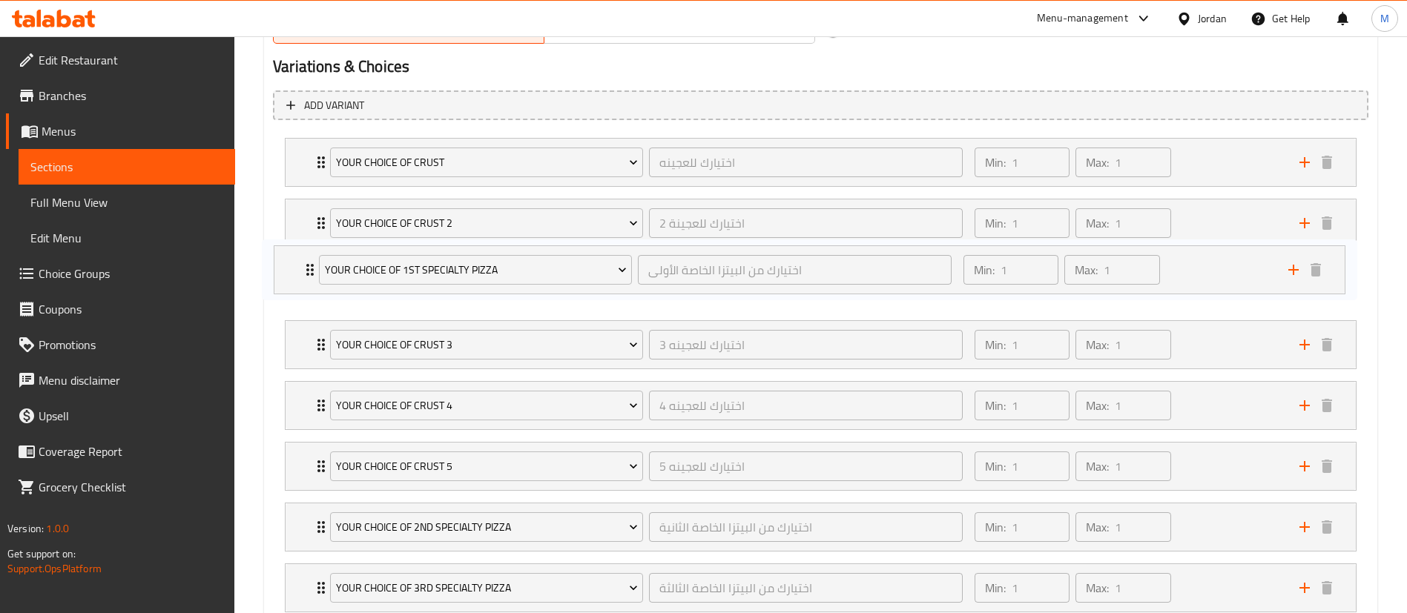
scroll to position [806, 0]
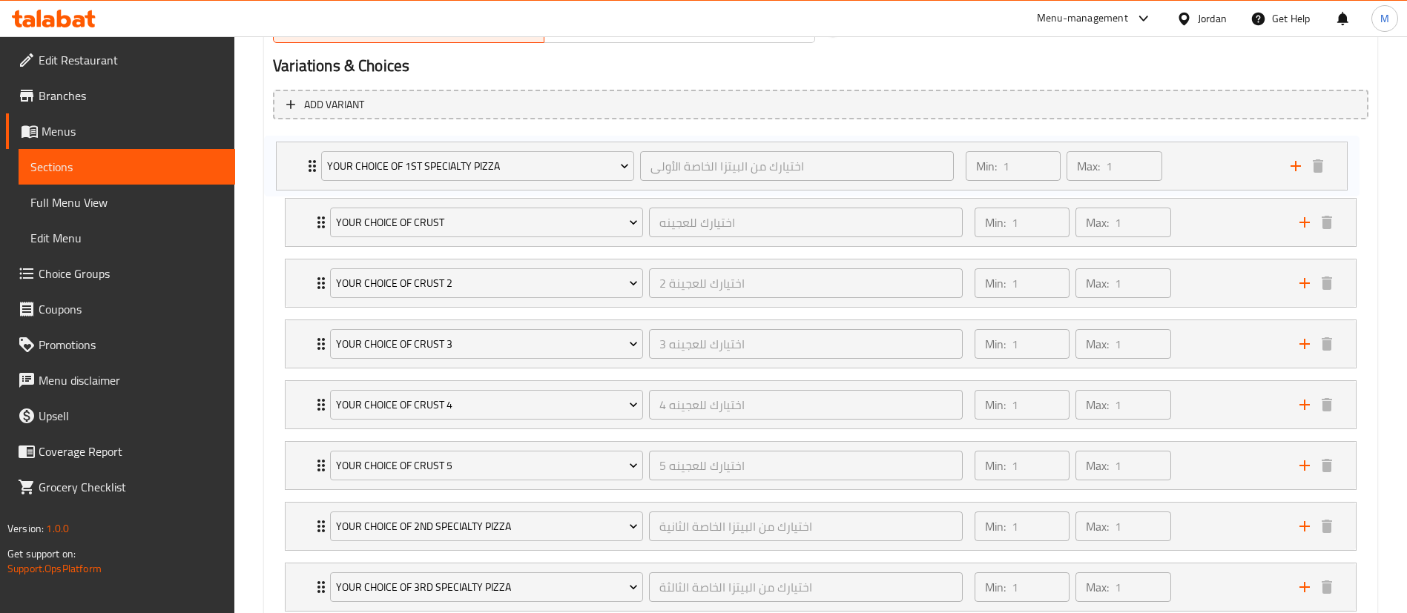
drag, startPoint x: 317, startPoint y: 471, endPoint x: 307, endPoint y: 163, distance: 308.0
click at [307, 163] on div "Your choice of crust اختيارك للعجينه ​ Min: 1 ​ Max: 1 ​ Thin Crust (ID: 149630…" at bounding box center [820, 435] width 1095 height 608
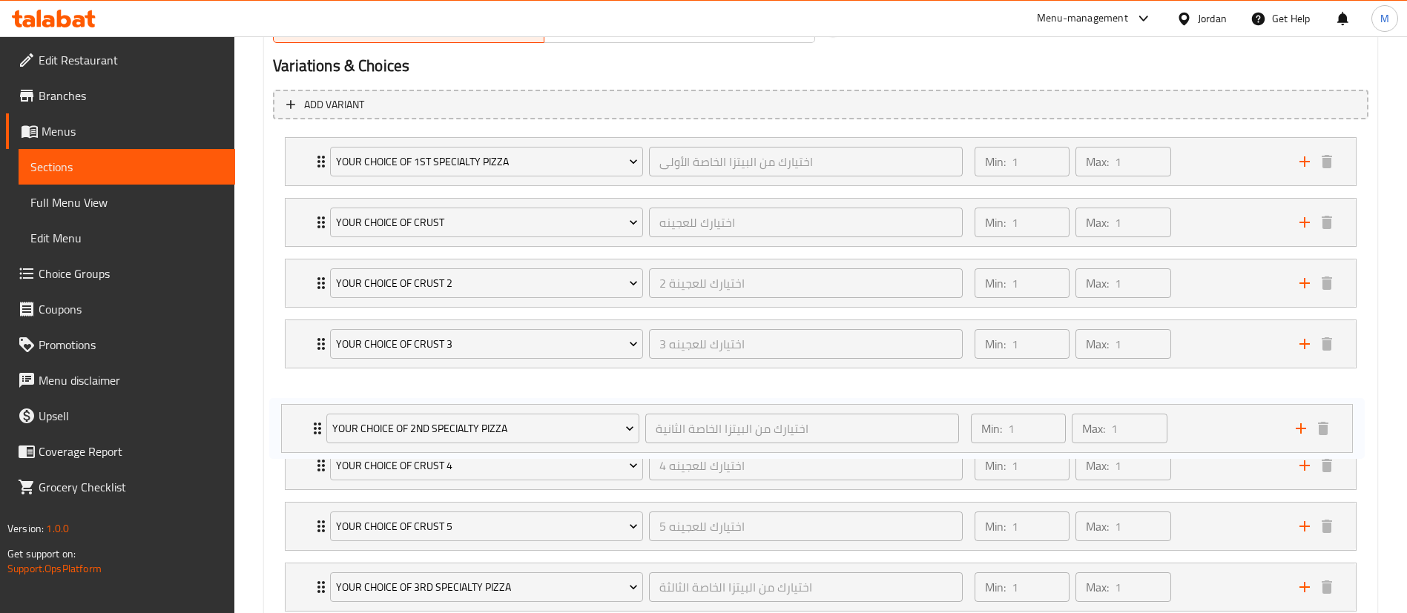
scroll to position [807, 0]
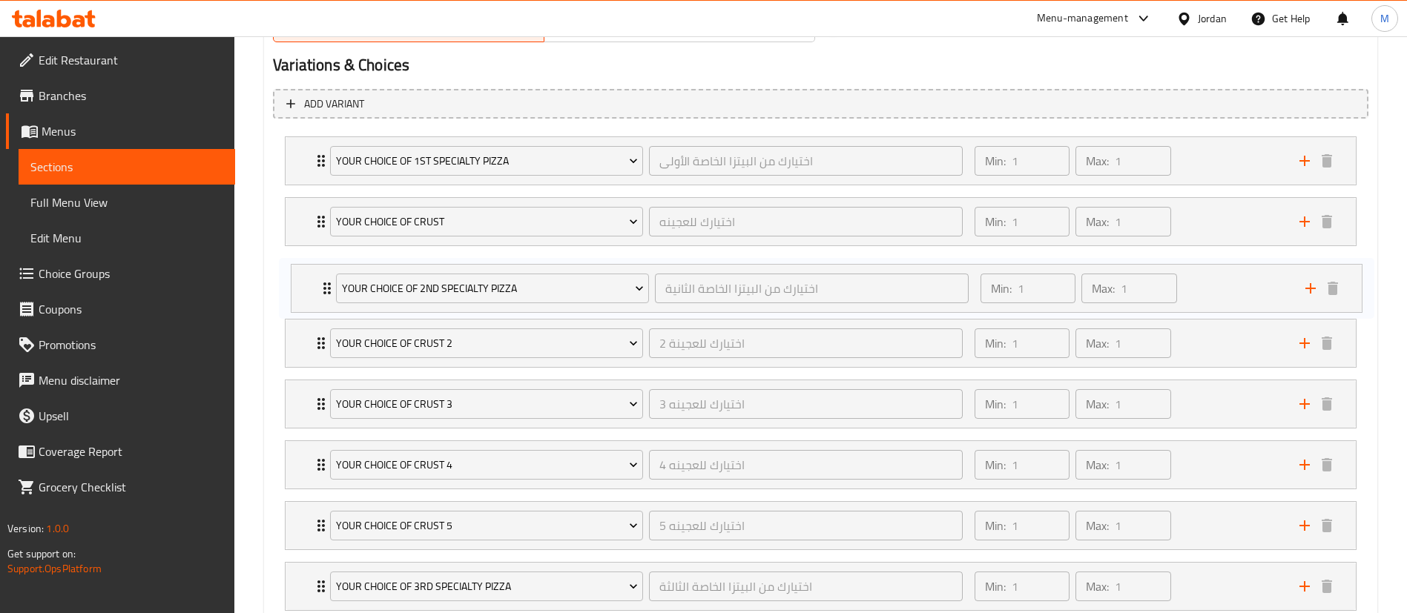
drag, startPoint x: 309, startPoint y: 526, endPoint x: 316, endPoint y: 283, distance: 243.4
click at [316, 283] on div "Your Choice Of 1st Specialty Pizza اختيارك من البيتزا الخاصة الأولى ​ Min: 1 ​ …" at bounding box center [820, 435] width 1095 height 608
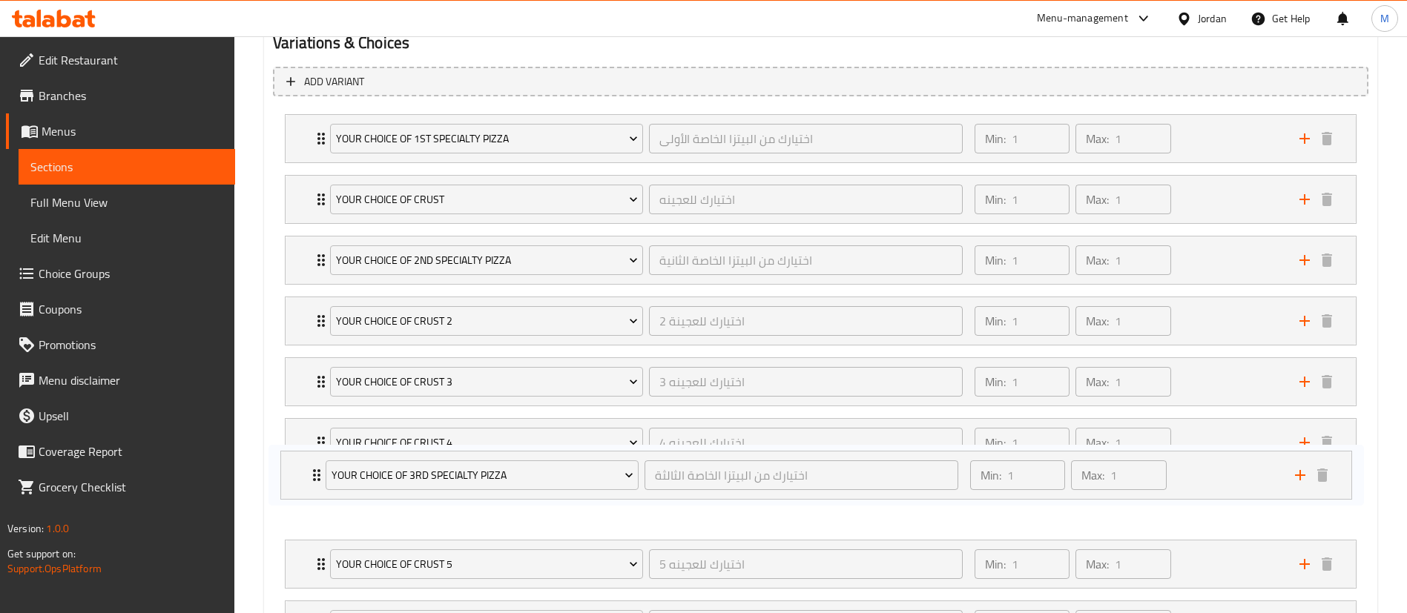
scroll to position [831, 0]
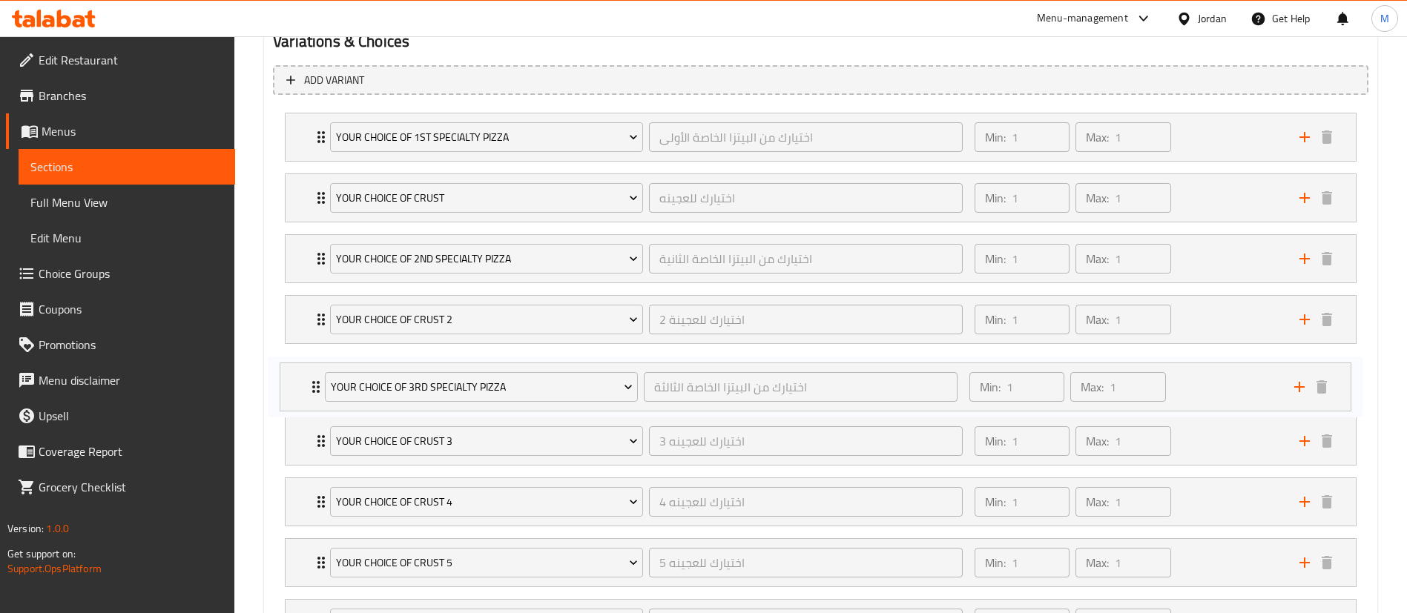
drag, startPoint x: 328, startPoint y: 584, endPoint x: 318, endPoint y: 380, distance: 203.5
click at [318, 380] on div "Your Choice Of 1st Specialty Pizza اختيارك من البيتزا الخاصة الأولى ​ Min: 1 ​ …" at bounding box center [820, 411] width 1095 height 608
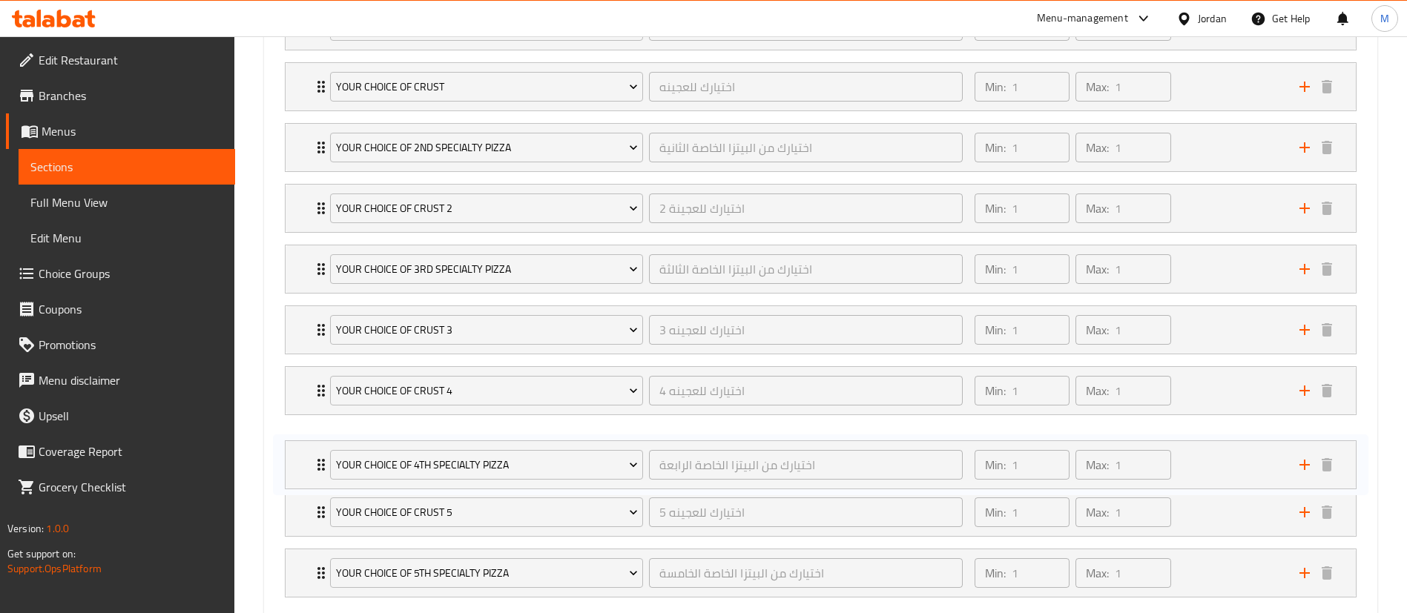
scroll to position [946, 0]
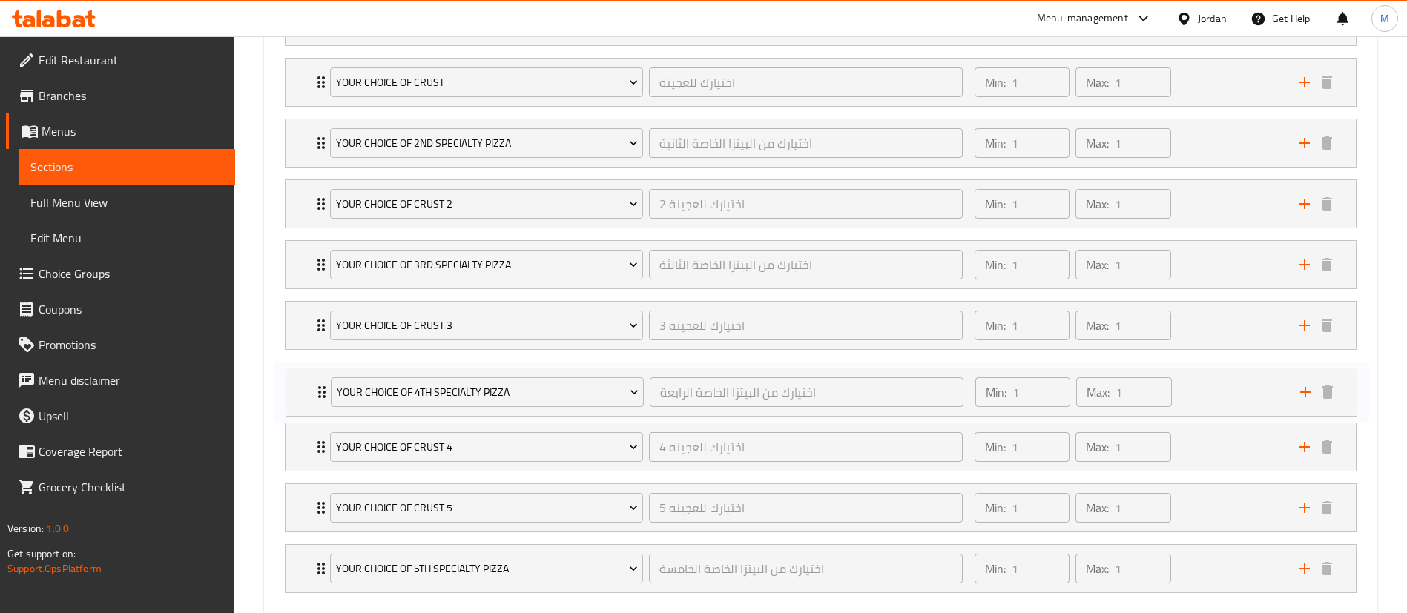
drag, startPoint x: 315, startPoint y: 513, endPoint x: 316, endPoint y: 388, distance: 124.6
click at [316, 388] on div "Your Choice Of 1st Specialty Pizza اختيارك من البيتزا الخاصة الأولى ​ Min: 1 ​ …" at bounding box center [820, 295] width 1095 height 608
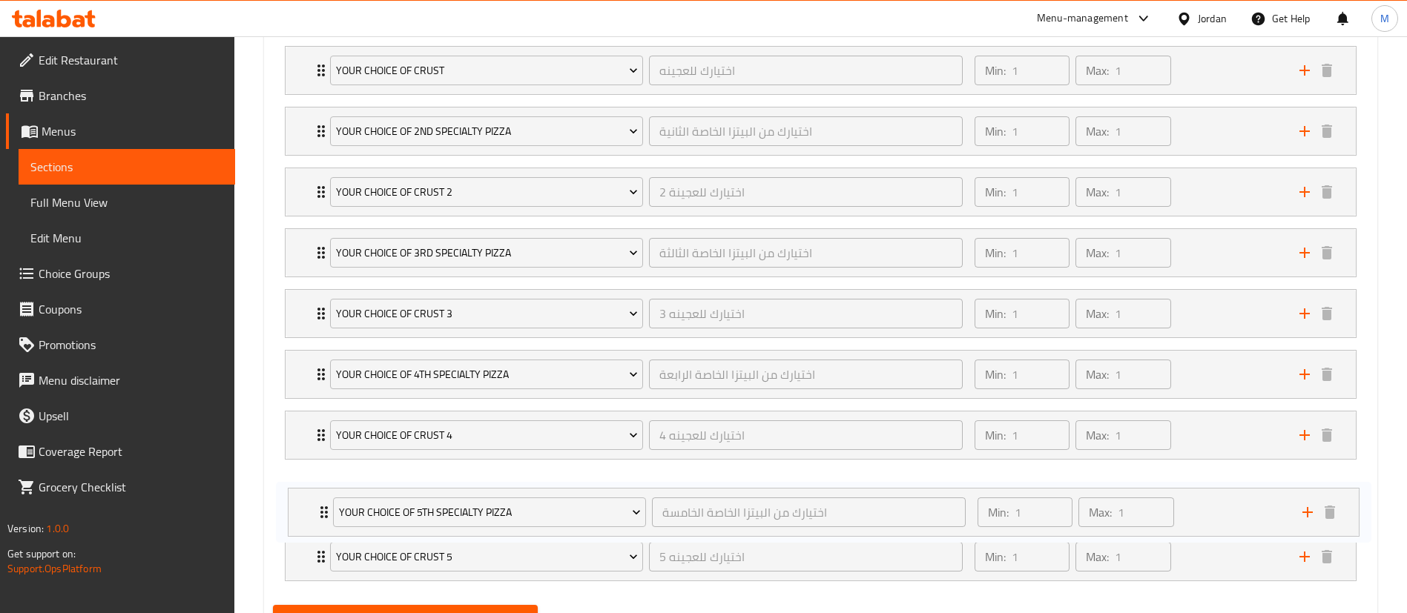
drag, startPoint x: 323, startPoint y: 560, endPoint x: 325, endPoint y: 500, distance: 60.1
click at [325, 500] on div "Your Choice Of 1st Specialty Pizza اختيارك من البيتزا الخاصة الأولى ​ Min: 1 ​ …" at bounding box center [820, 283] width 1095 height 608
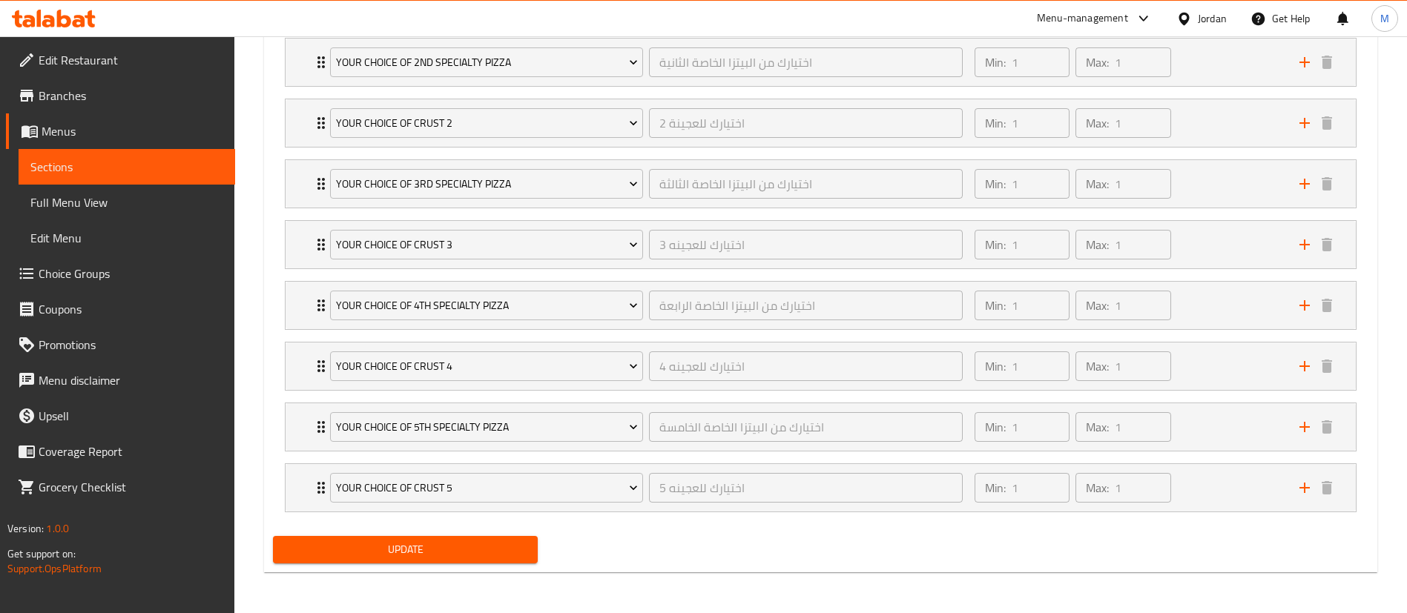
scroll to position [1028, 0]
click at [462, 547] on span "Update" at bounding box center [405, 549] width 241 height 19
click at [386, 545] on span "Update" at bounding box center [405, 549] width 241 height 19
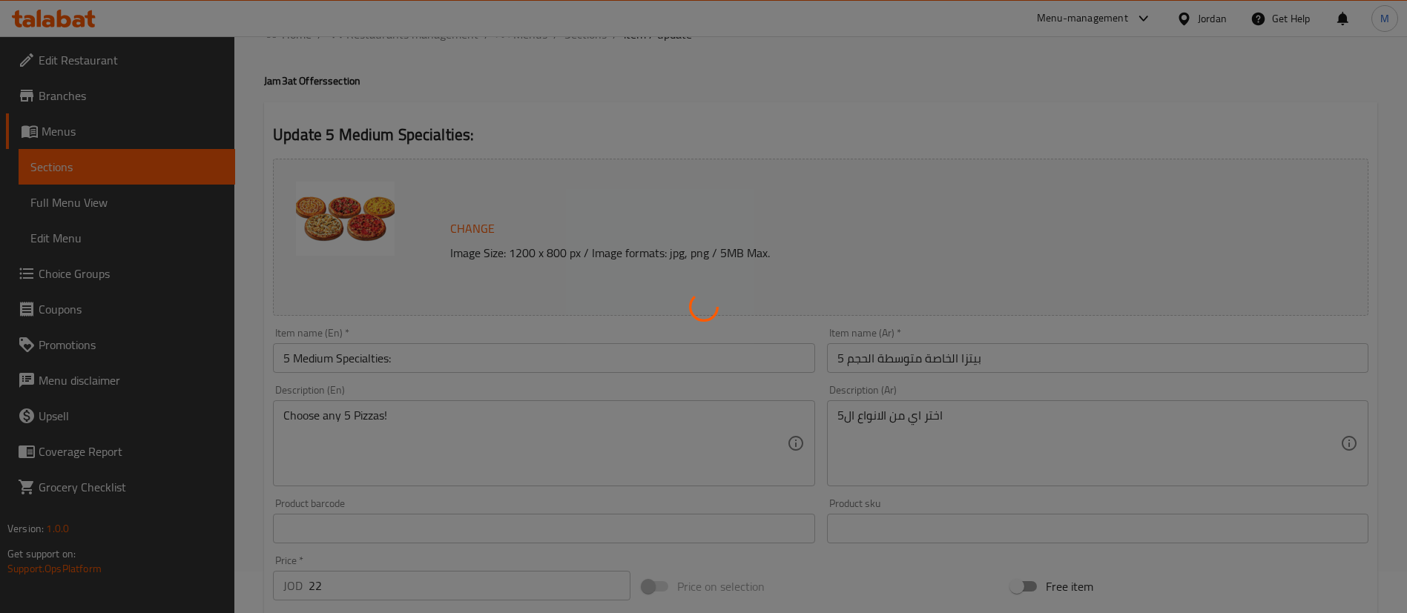
scroll to position [27, 0]
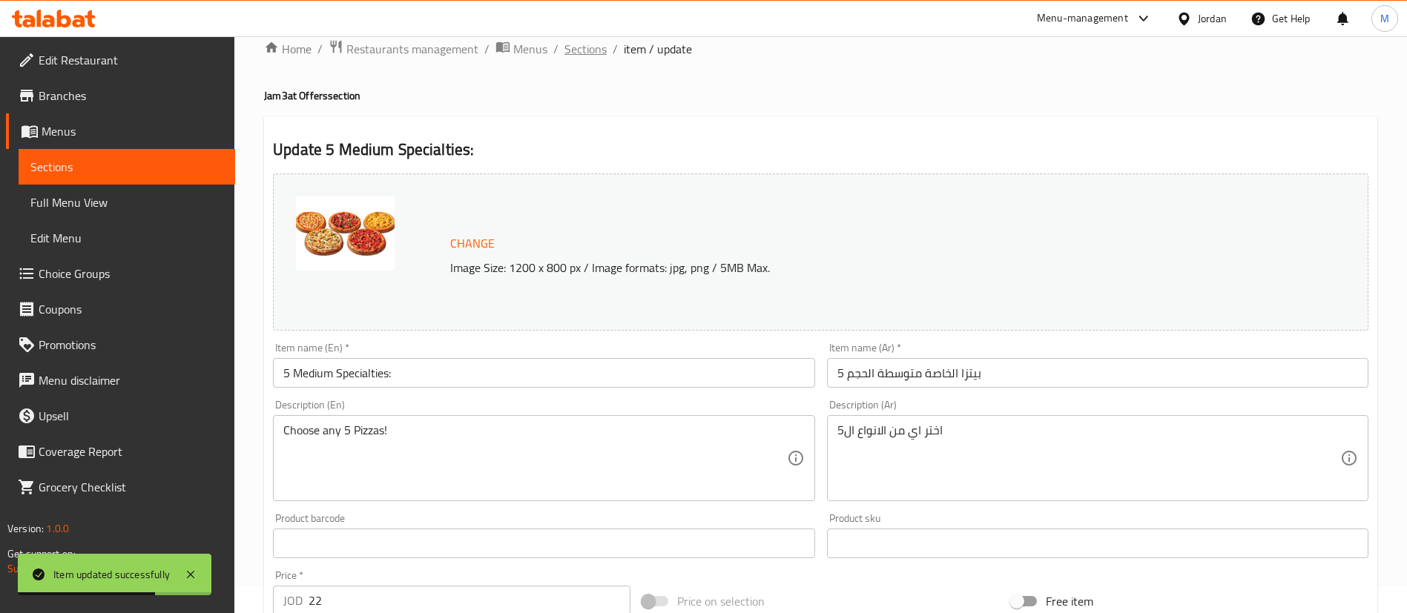
click at [580, 51] on span "Sections" at bounding box center [585, 49] width 42 height 18
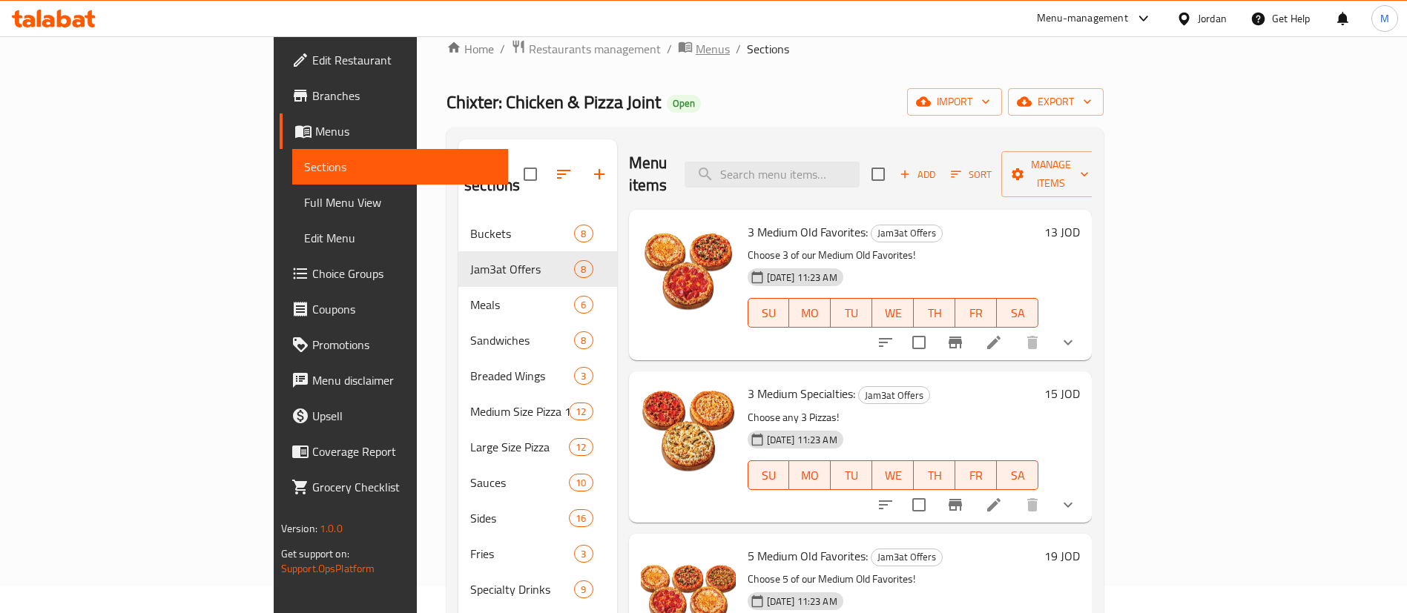
click at [696, 52] on span "Menus" at bounding box center [713, 49] width 34 height 18
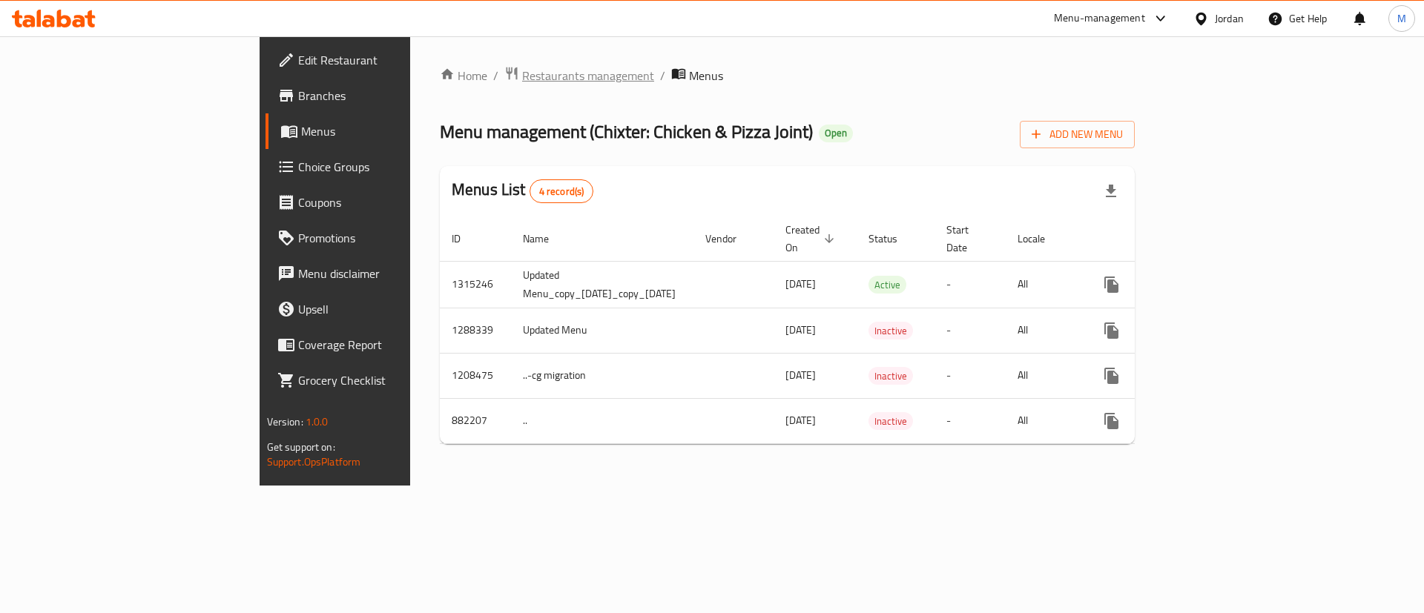
click at [522, 76] on span "Restaurants management" at bounding box center [588, 76] width 132 height 18
